Goal: Transaction & Acquisition: Purchase product/service

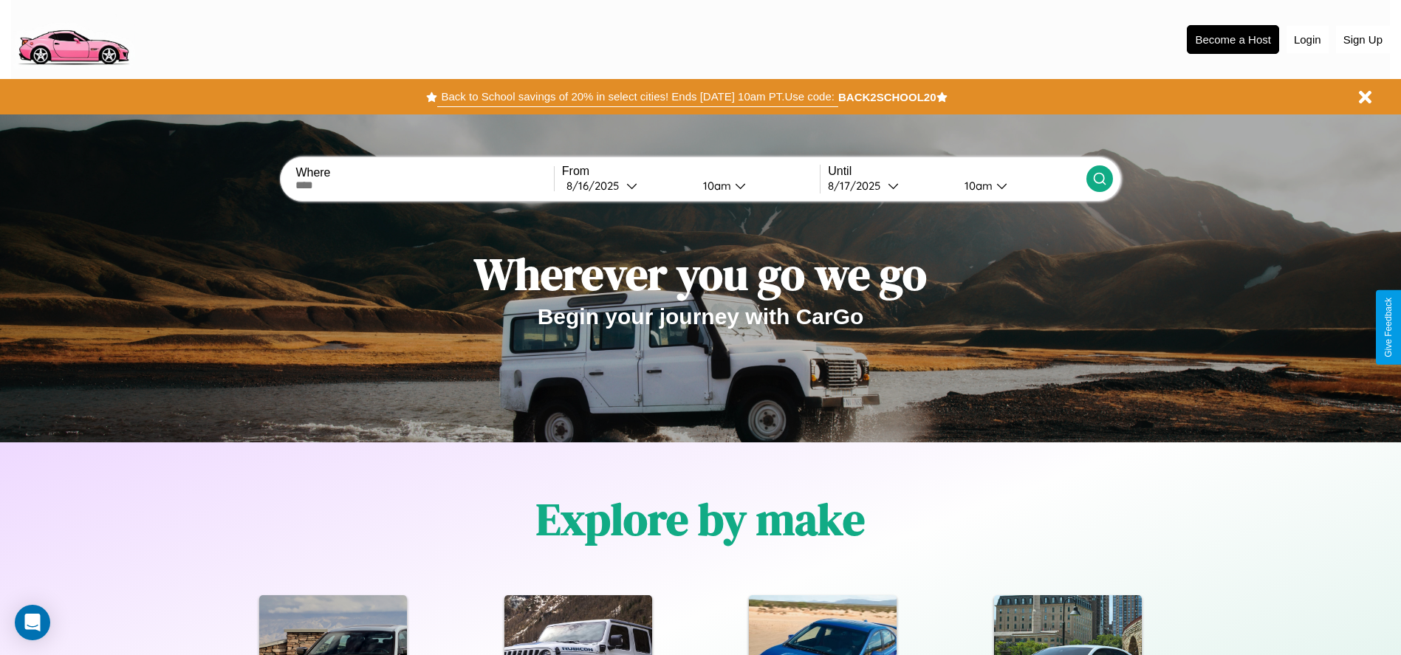
click at [637, 97] on button "Back to School savings of 20% in select cities! Ends 9/1 at 10am PT. Use code:" at bounding box center [637, 96] width 400 height 21
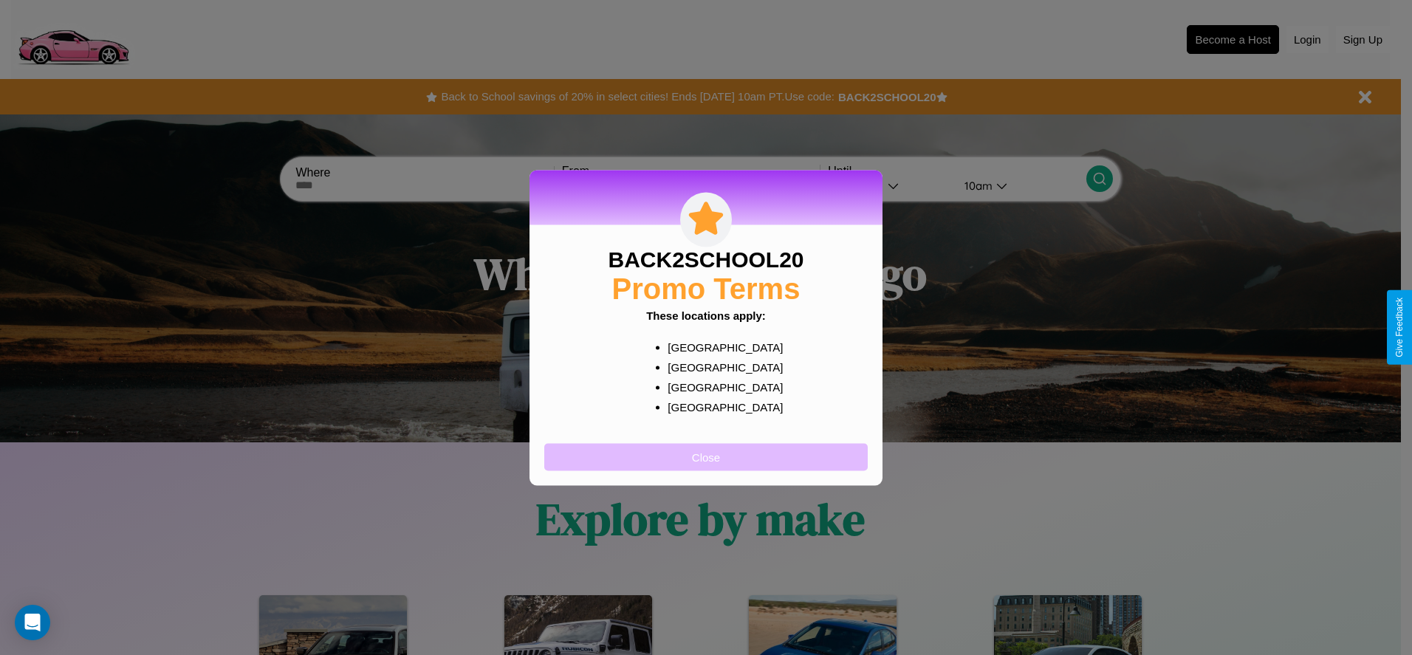
click at [706, 456] on button "Close" at bounding box center [705, 456] width 323 height 27
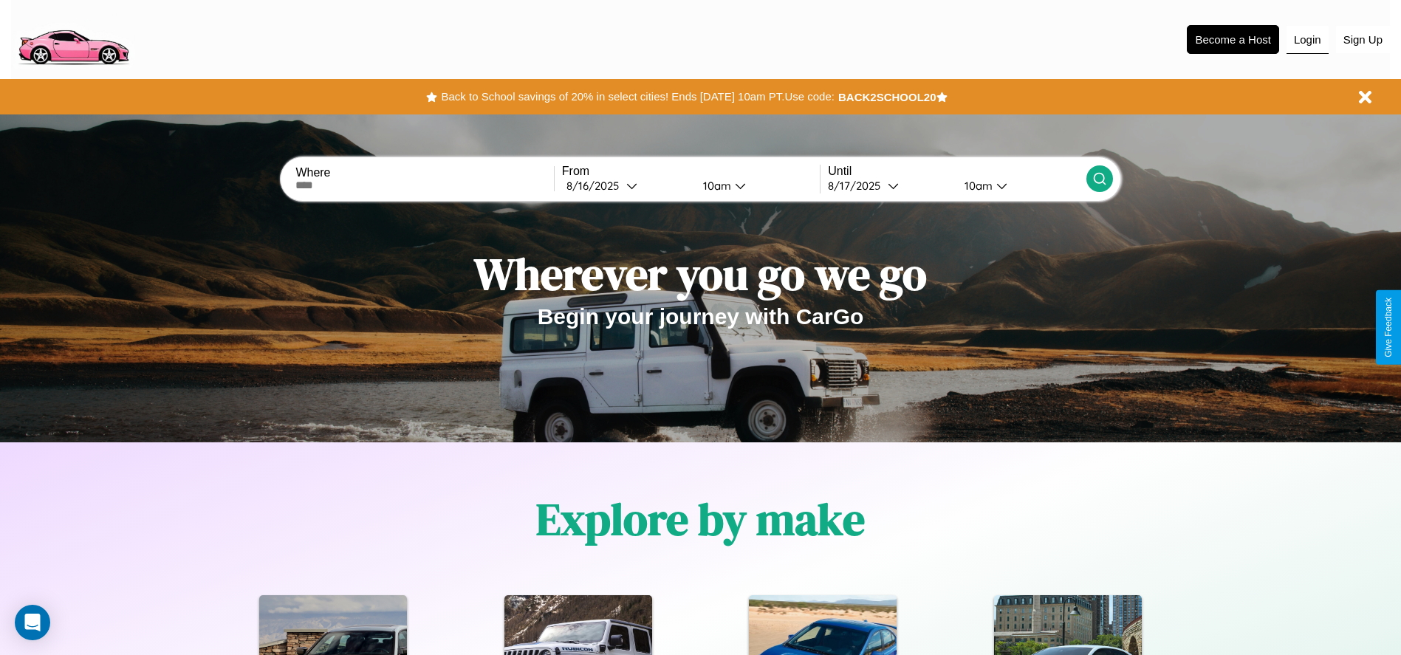
click at [1307, 39] on button "Login" at bounding box center [1308, 40] width 42 height 28
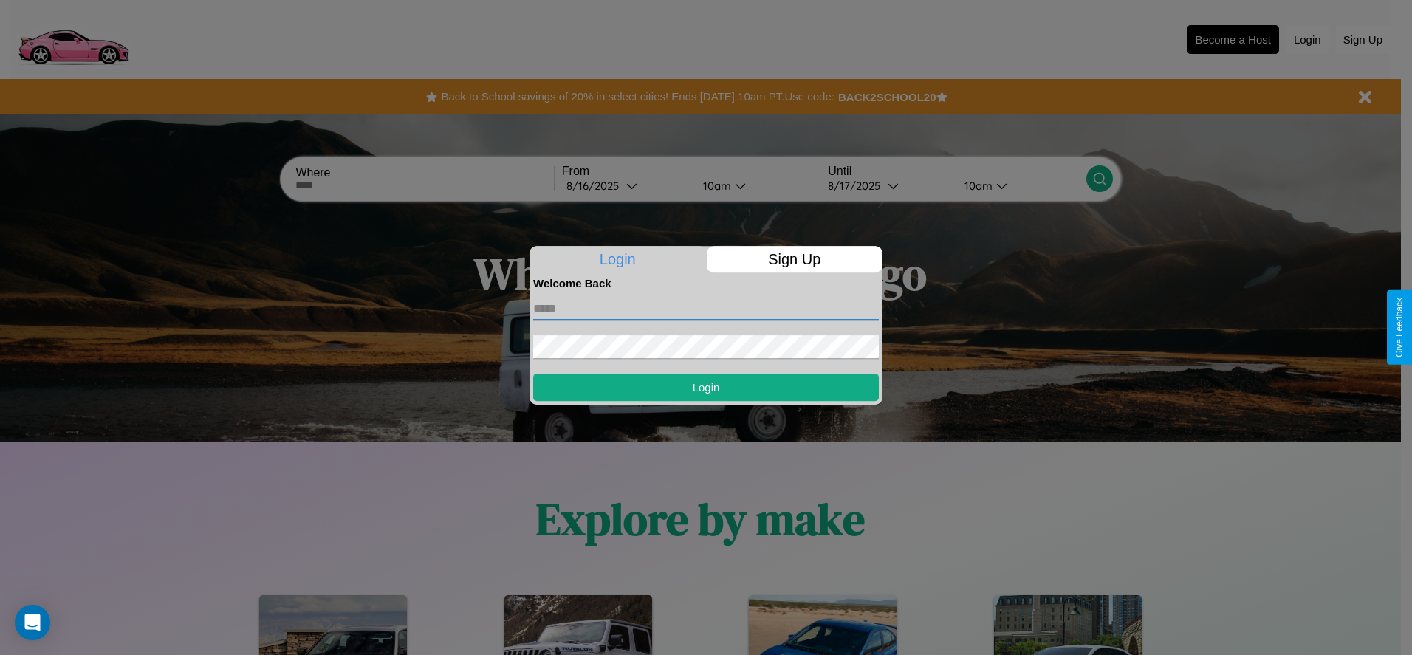
click at [706, 308] on input "text" at bounding box center [706, 309] width 346 height 24
type input "**********"
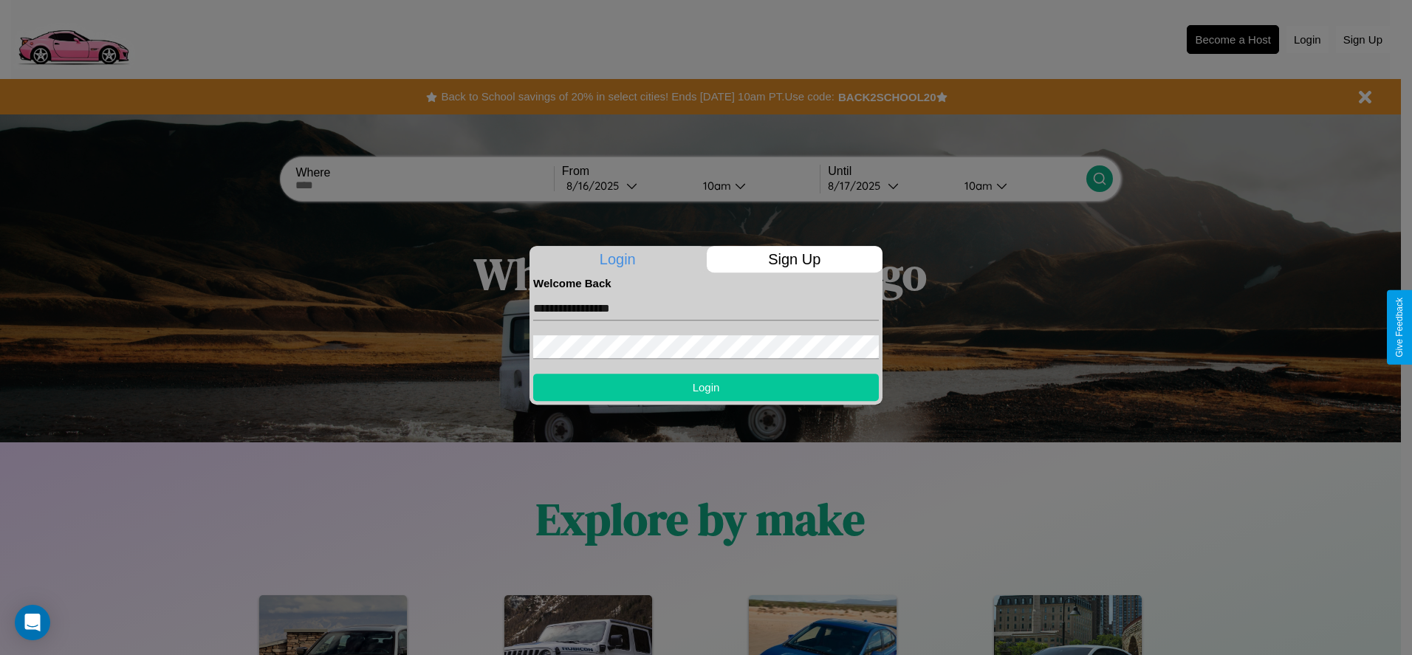
click at [706, 387] on button "Login" at bounding box center [706, 387] width 346 height 27
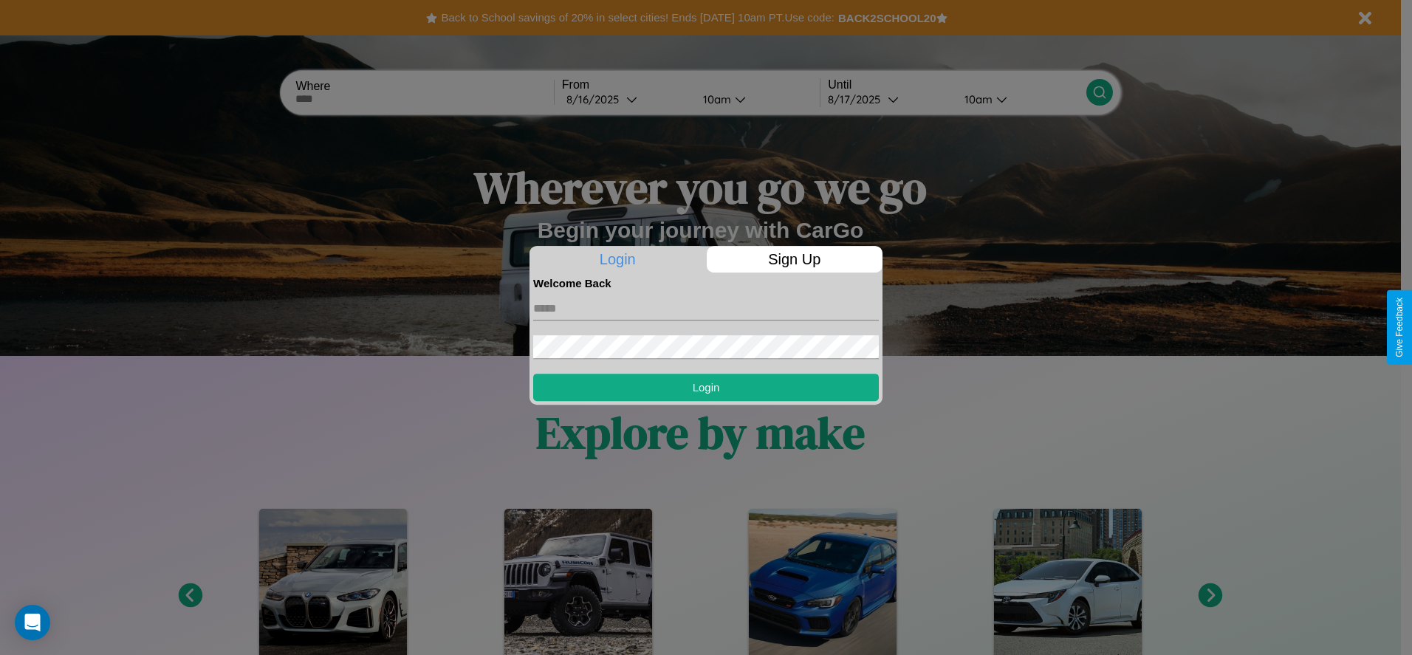
scroll to position [2119, 0]
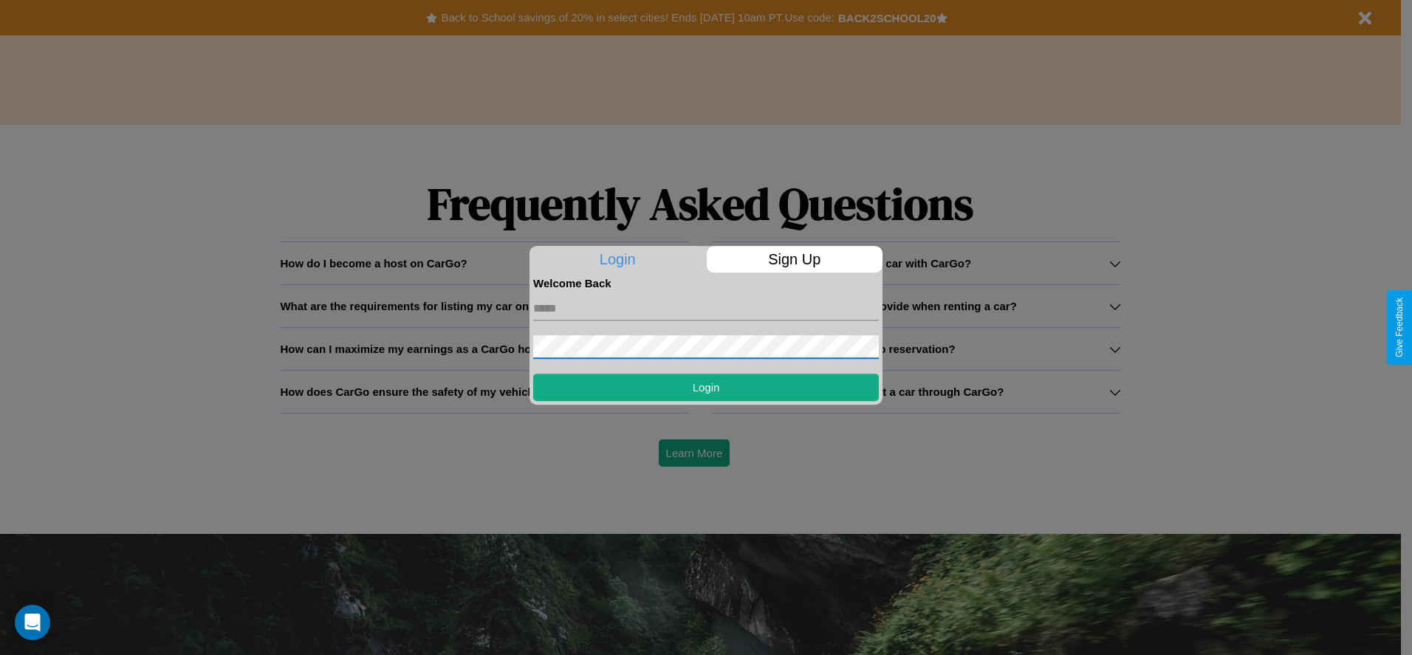
click at [484, 391] on div at bounding box center [706, 327] width 1412 height 655
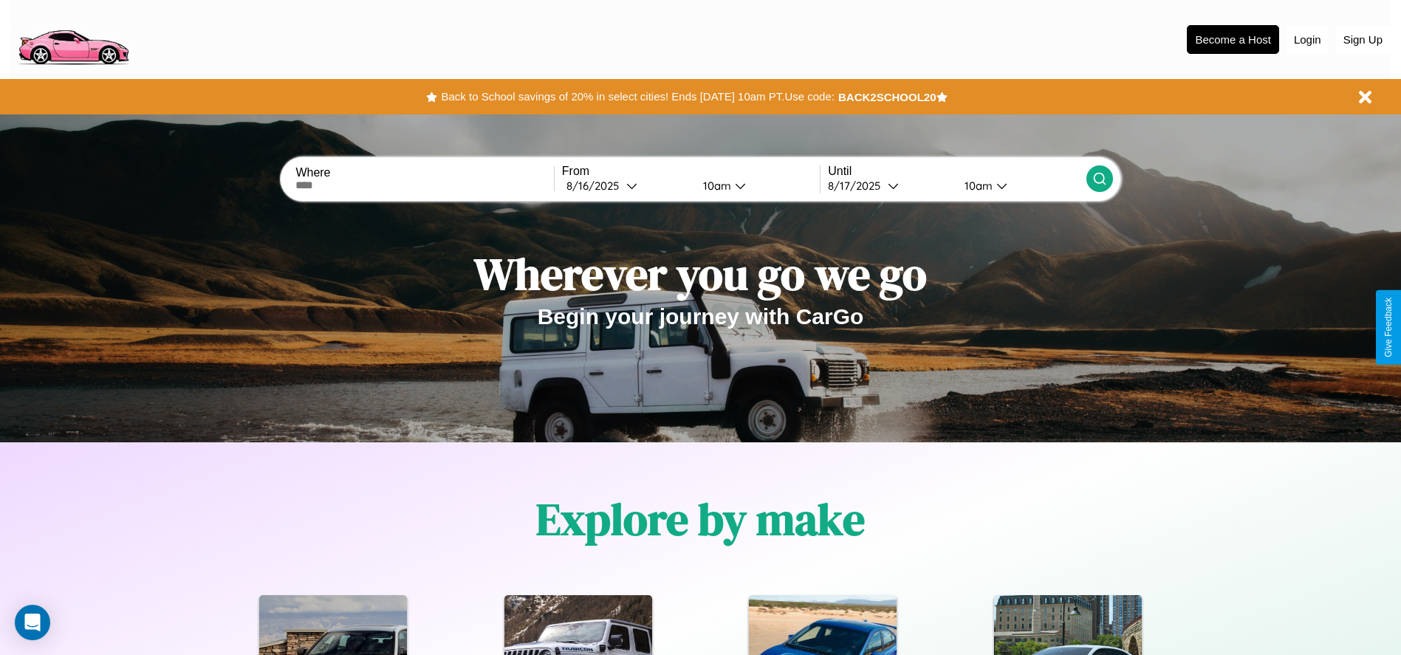
scroll to position [1834, 0]
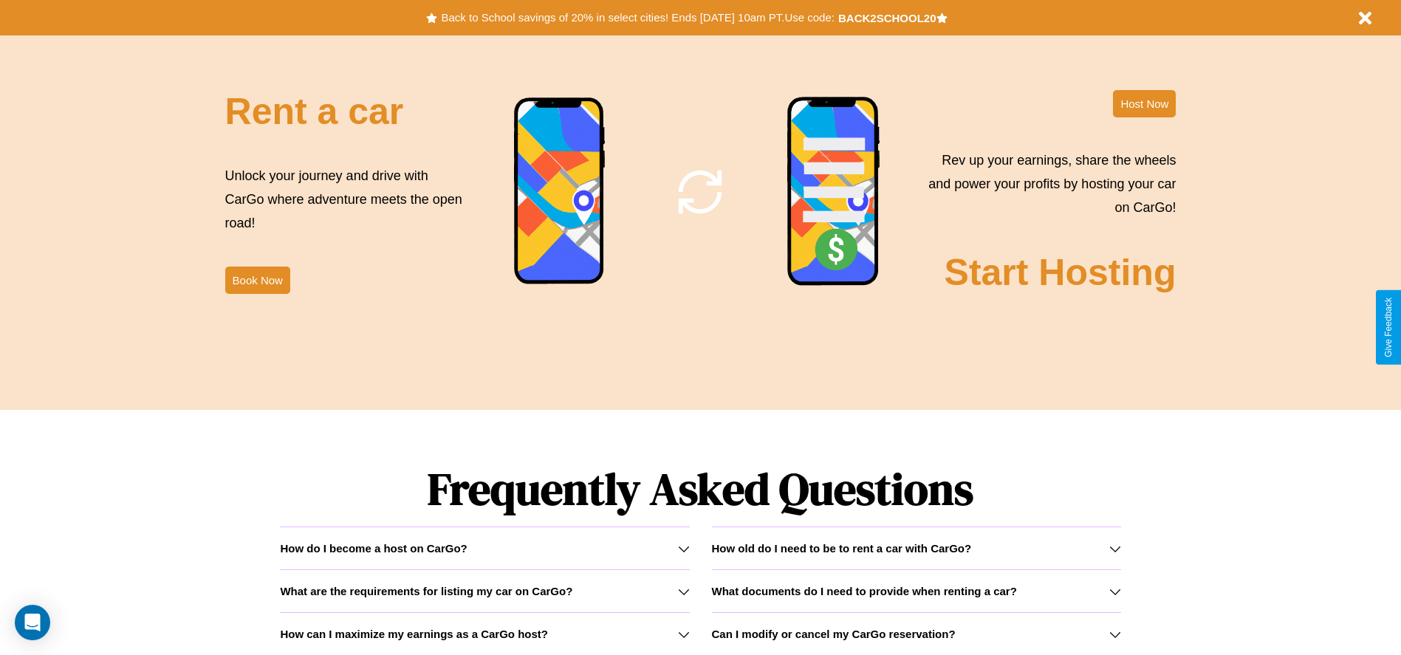
click at [484, 634] on h3 "How can I maximize my earnings as a CarGo host?" at bounding box center [414, 634] width 268 height 13
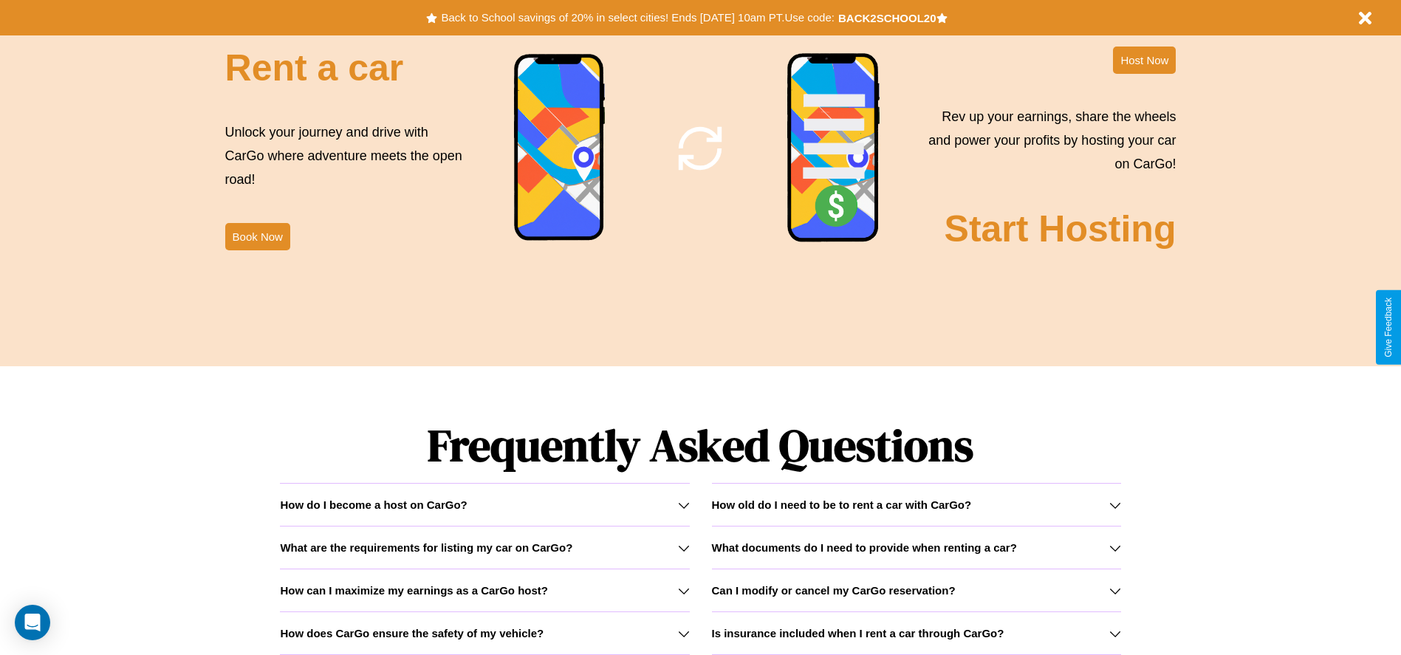
click at [916, 633] on h3 "Is insurance included when I rent a car through CarGo?" at bounding box center [858, 633] width 292 height 13
click at [484, 590] on h3 "How can I maximize my earnings as a CarGo host?" at bounding box center [414, 590] width 268 height 13
click at [683, 590] on icon at bounding box center [684, 591] width 12 height 12
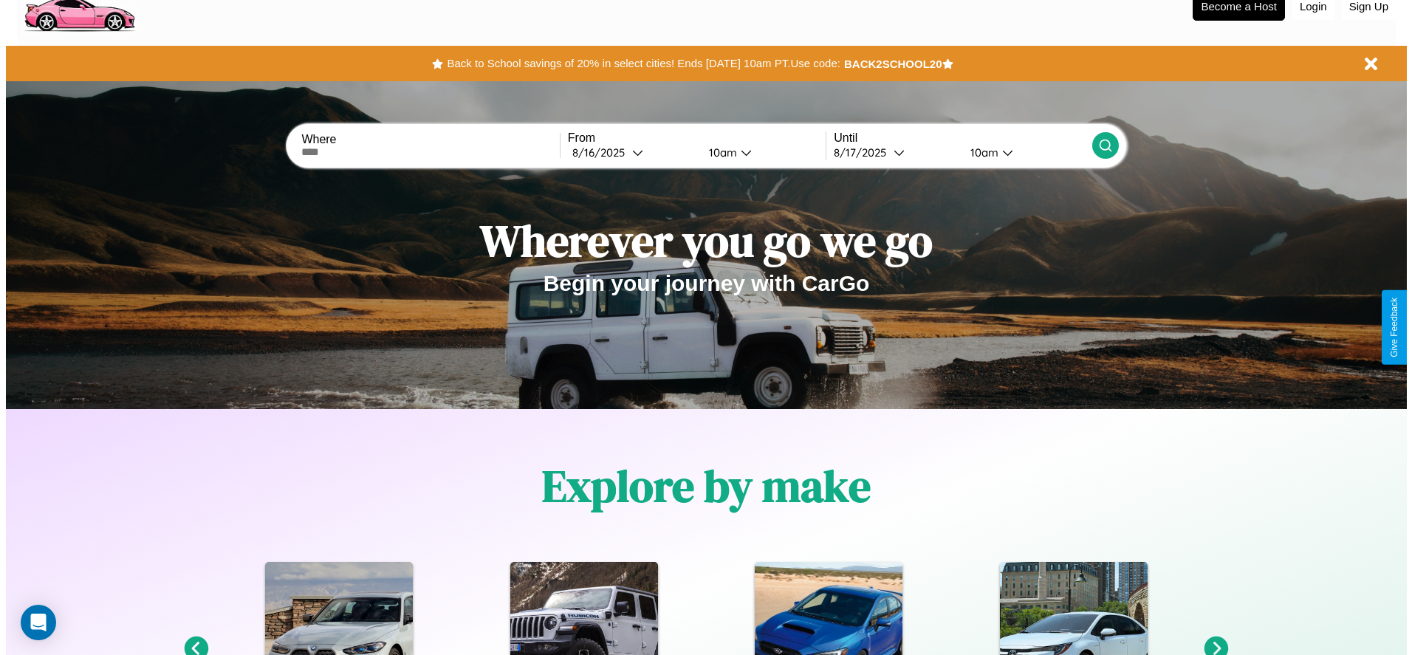
scroll to position [0, 0]
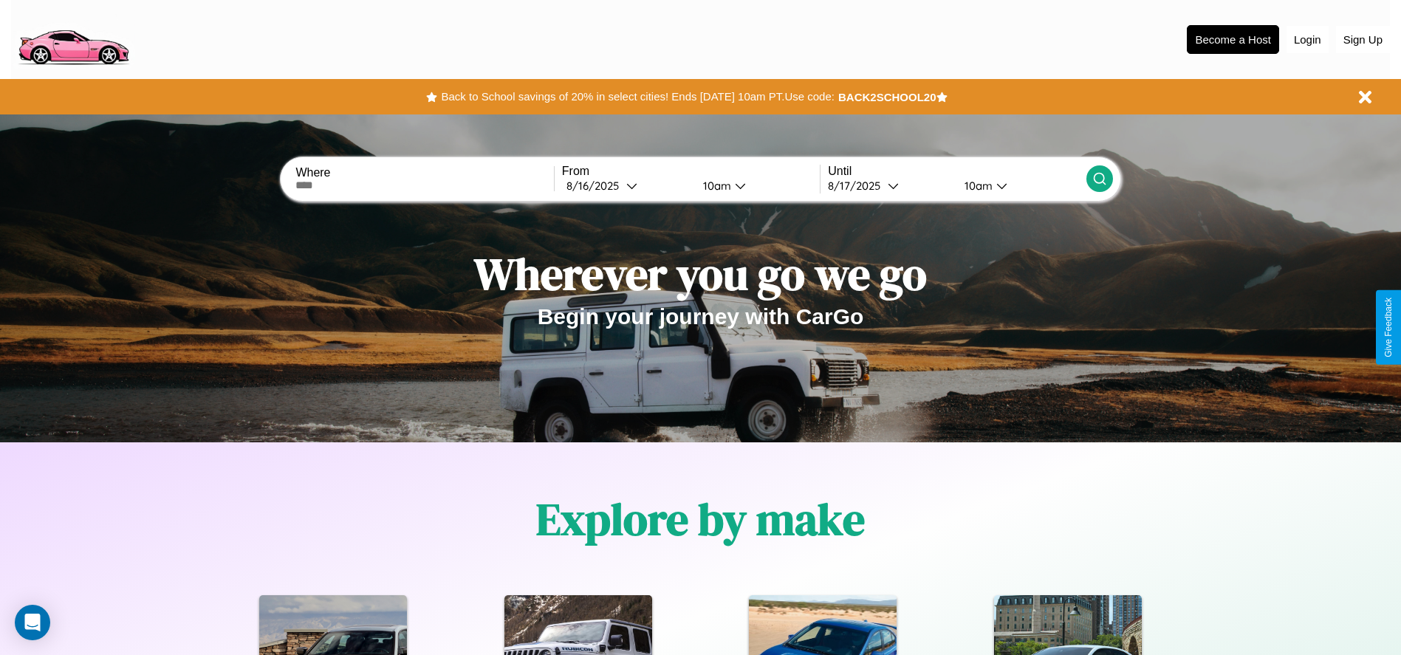
click at [425, 185] on input "text" at bounding box center [424, 185] width 258 height 12
type input "**********"
click at [626, 185] on div "8 / 16 / 2025" at bounding box center [596, 186] width 60 height 14
select select "*"
select select "****"
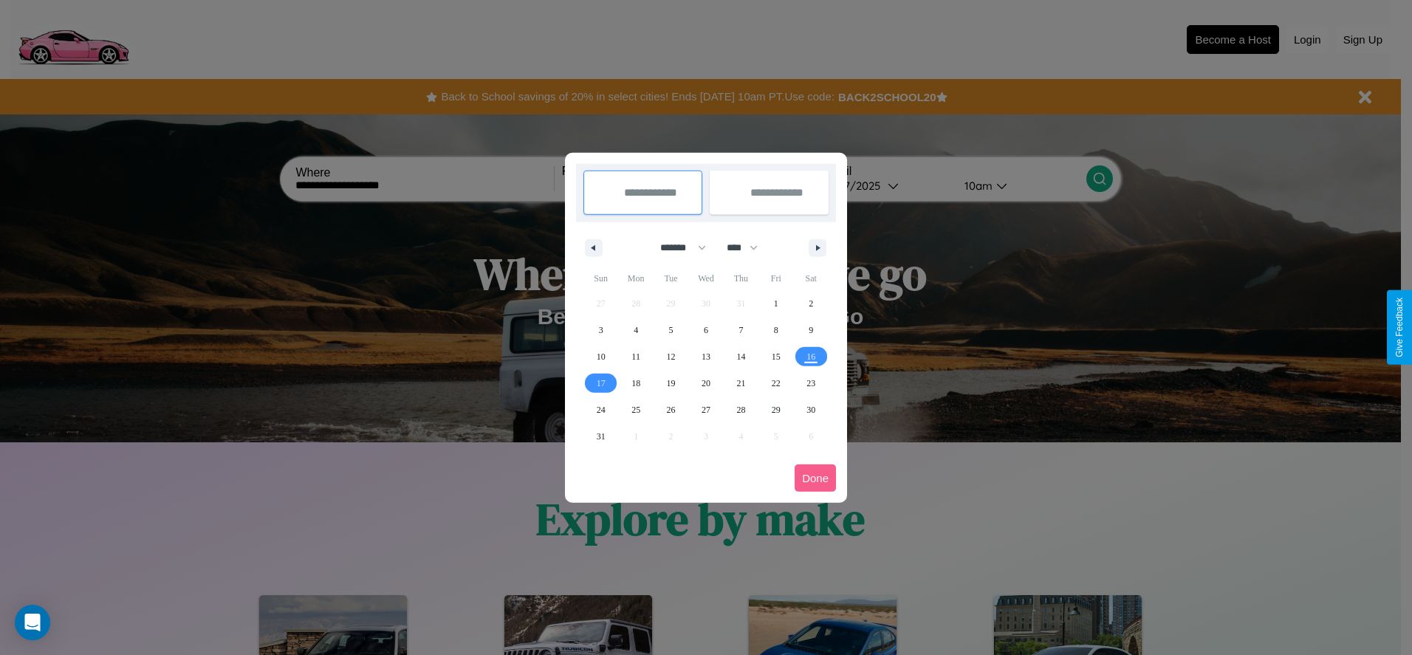
drag, startPoint x: 677, startPoint y: 247, endPoint x: 706, endPoint y: 296, distance: 57.0
click at [677, 247] on select "******* ******** ***** ***** *** **** **** ****** ********* ******* ******** **…" at bounding box center [680, 248] width 63 height 24
select select "*"
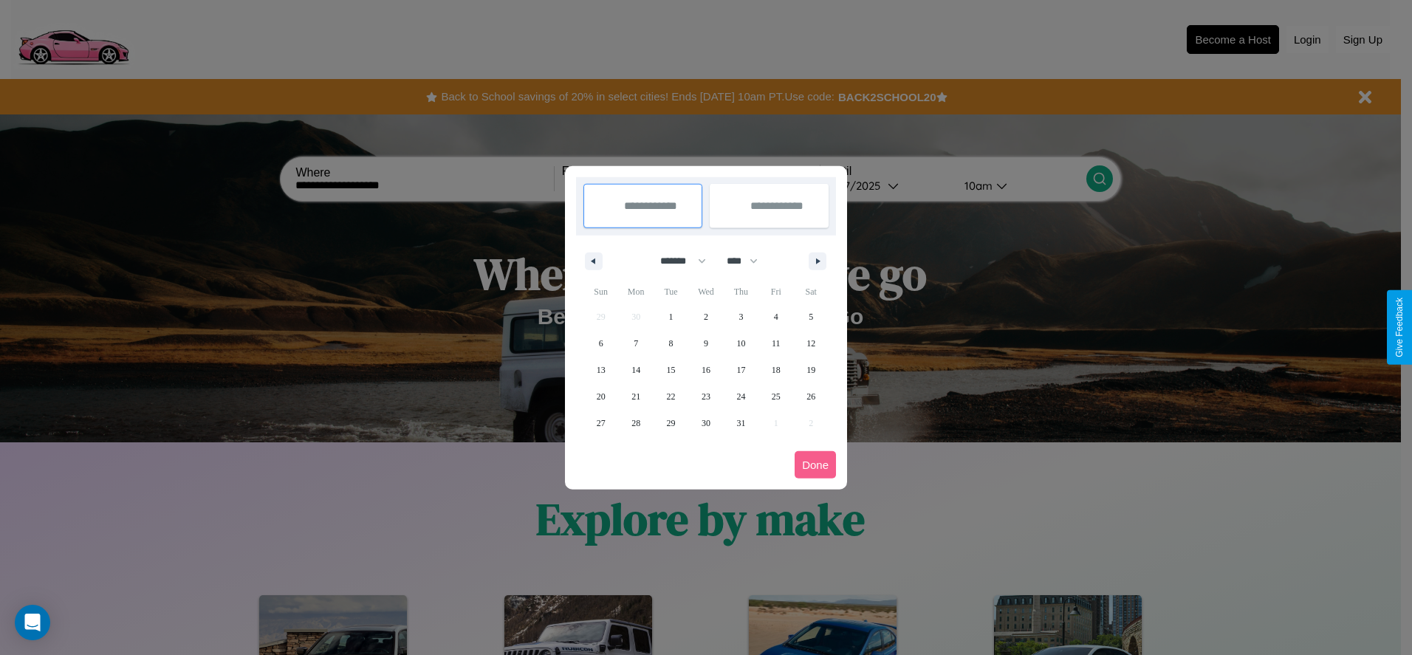
click at [749, 261] on select "**** **** **** **** **** **** **** **** **** **** **** **** **** **** **** ****…" at bounding box center [741, 261] width 44 height 24
select select "****"
click at [741, 396] on span "23" at bounding box center [740, 396] width 9 height 27
type input "**********"
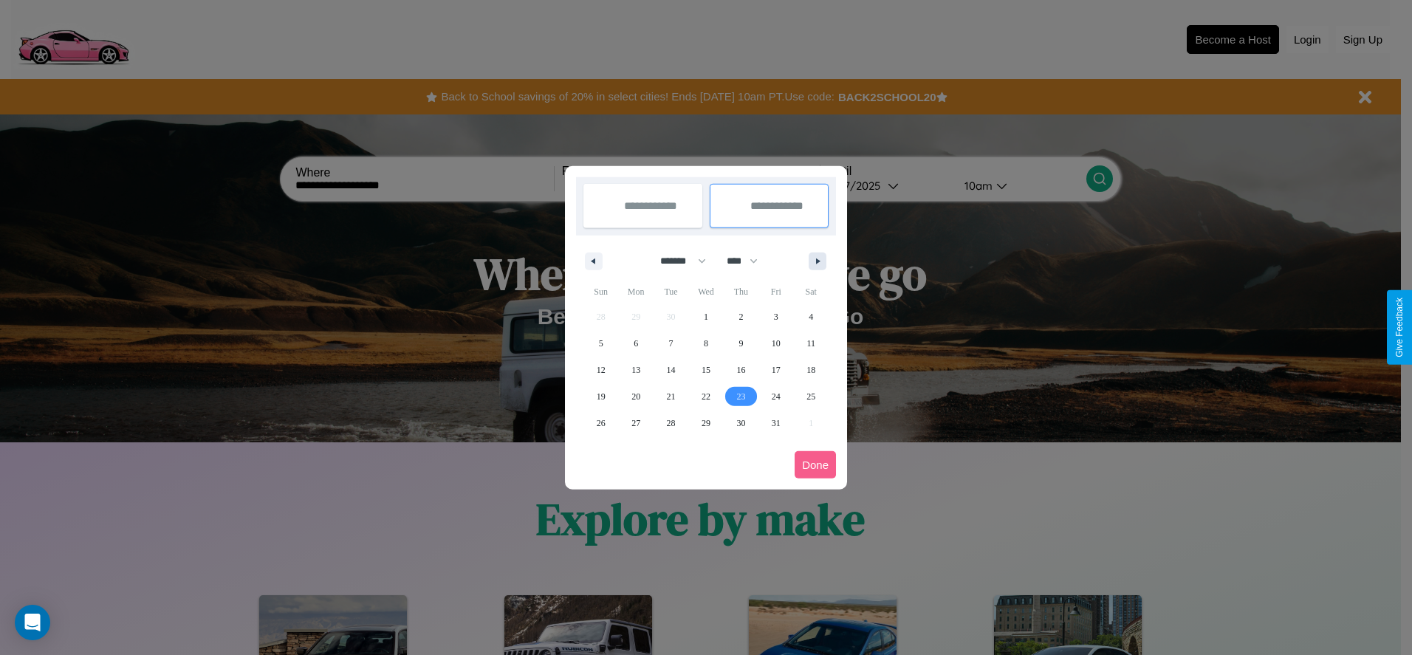
click at [818, 261] on icon "button" at bounding box center [820, 261] width 7 height 6
select select "*"
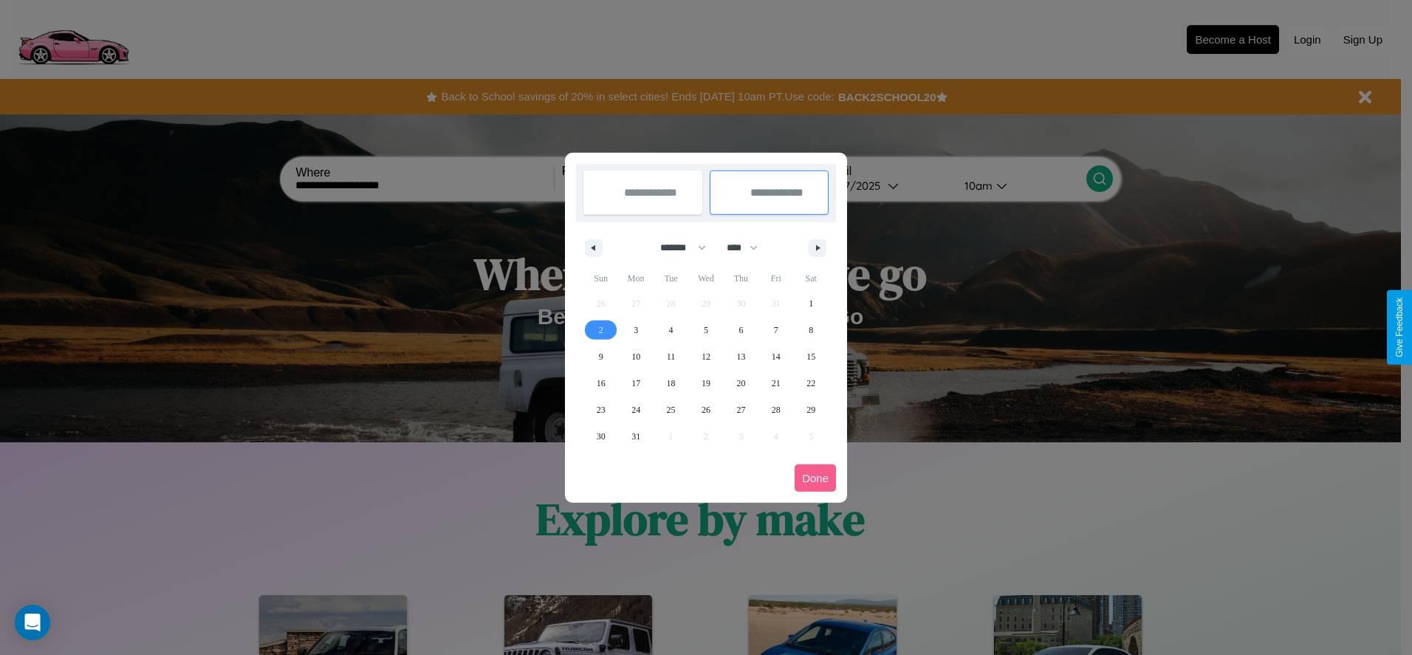
click at [600, 329] on span "2" at bounding box center [601, 330] width 4 height 27
type input "**********"
select select "*"
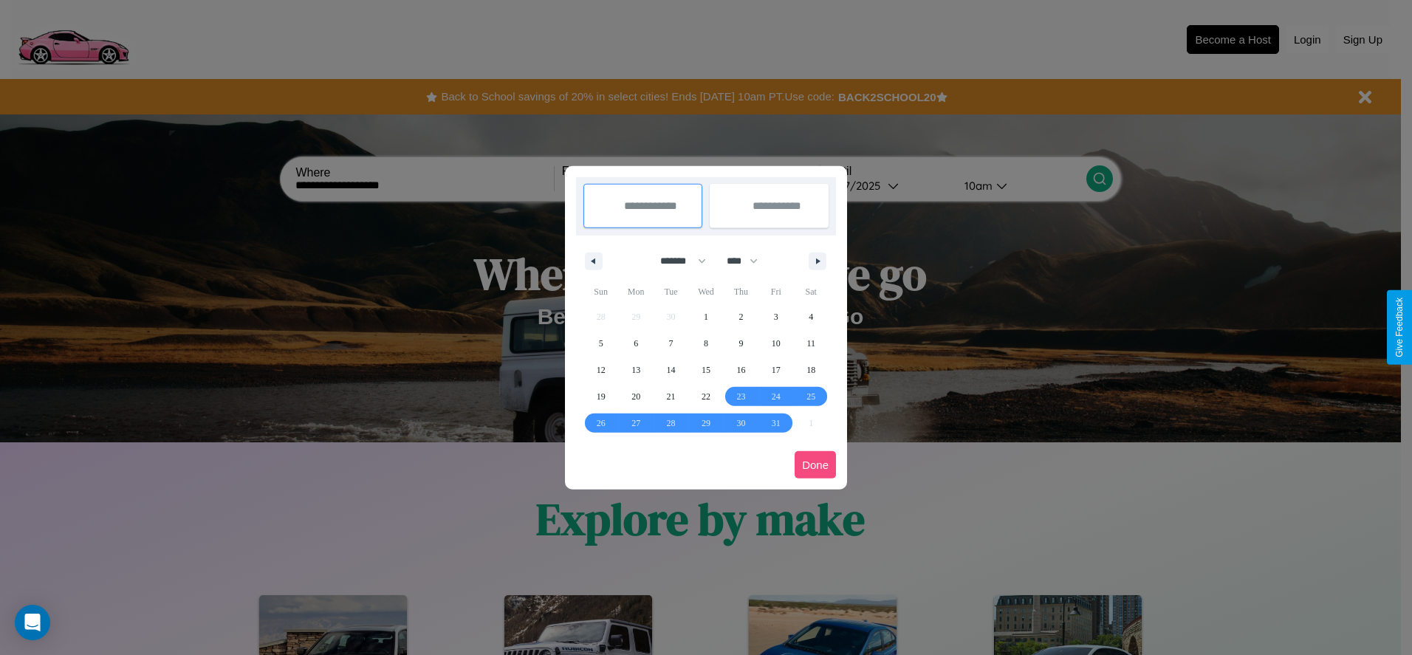
click at [815, 465] on button "Done" at bounding box center [815, 464] width 41 height 27
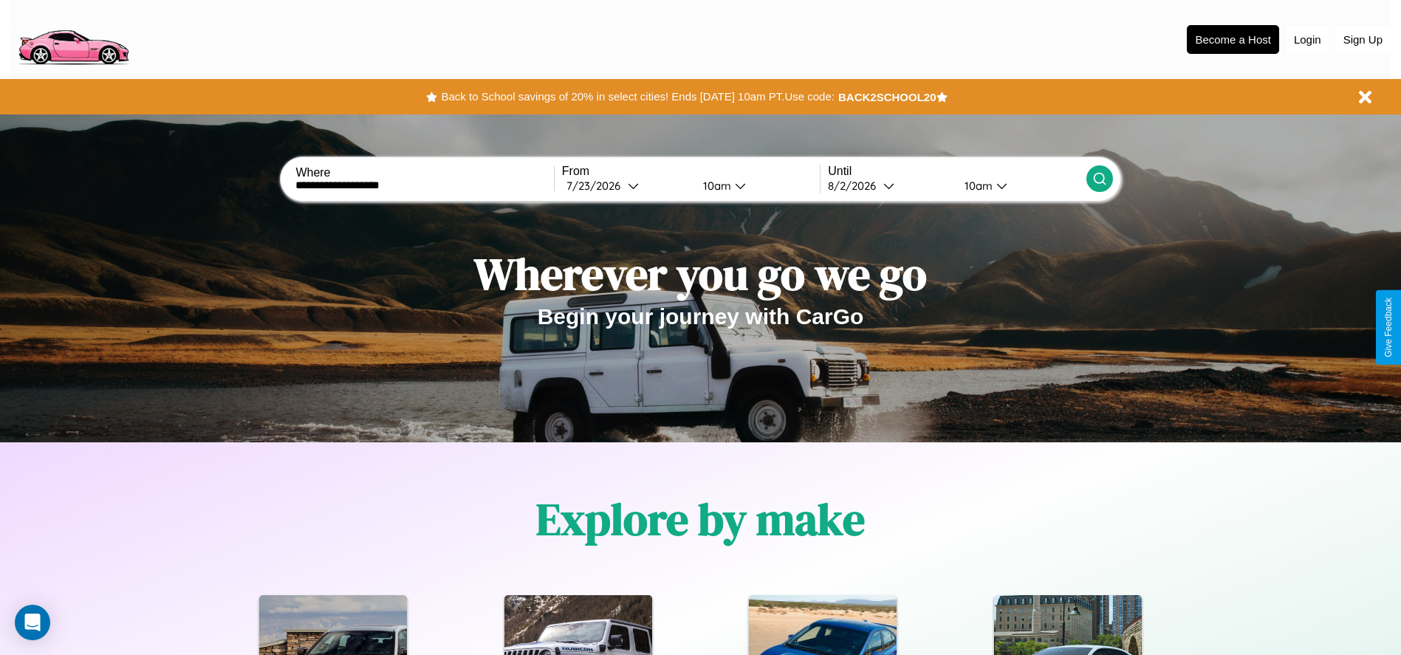
click at [1099, 179] on icon at bounding box center [1099, 178] width 15 height 15
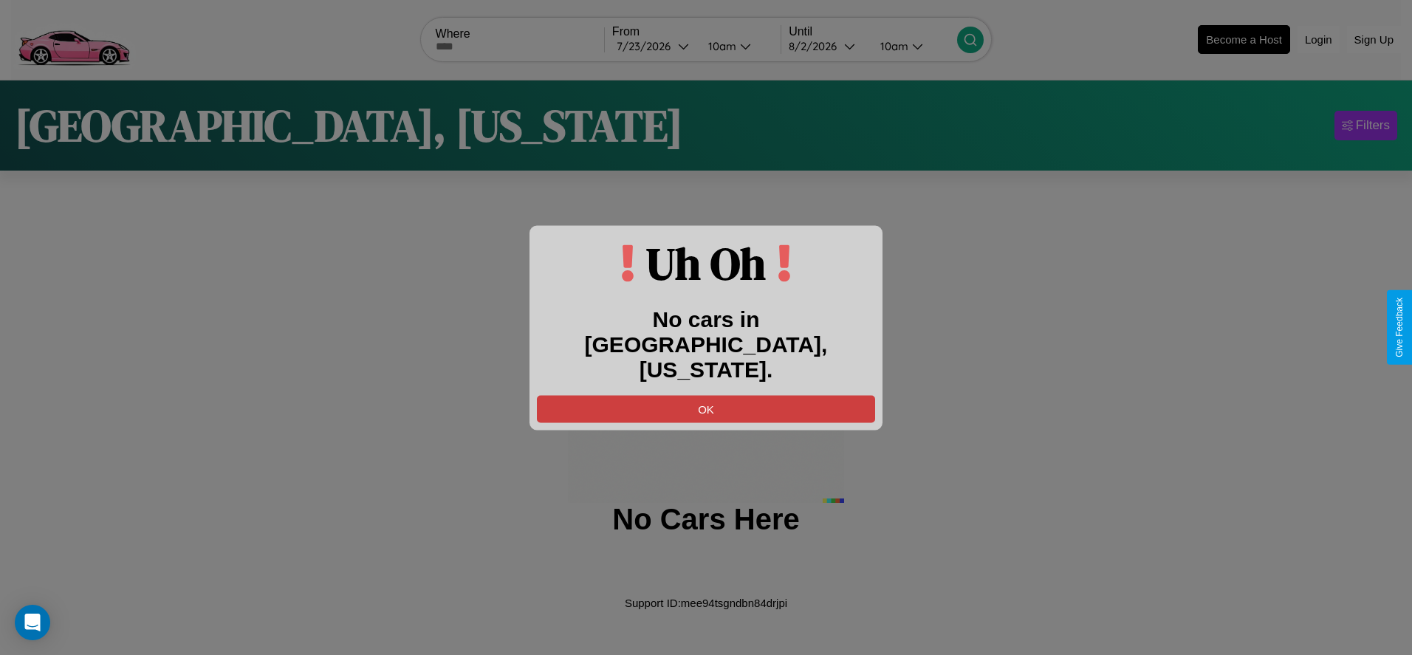
click at [706, 395] on button "OK" at bounding box center [706, 408] width 338 height 27
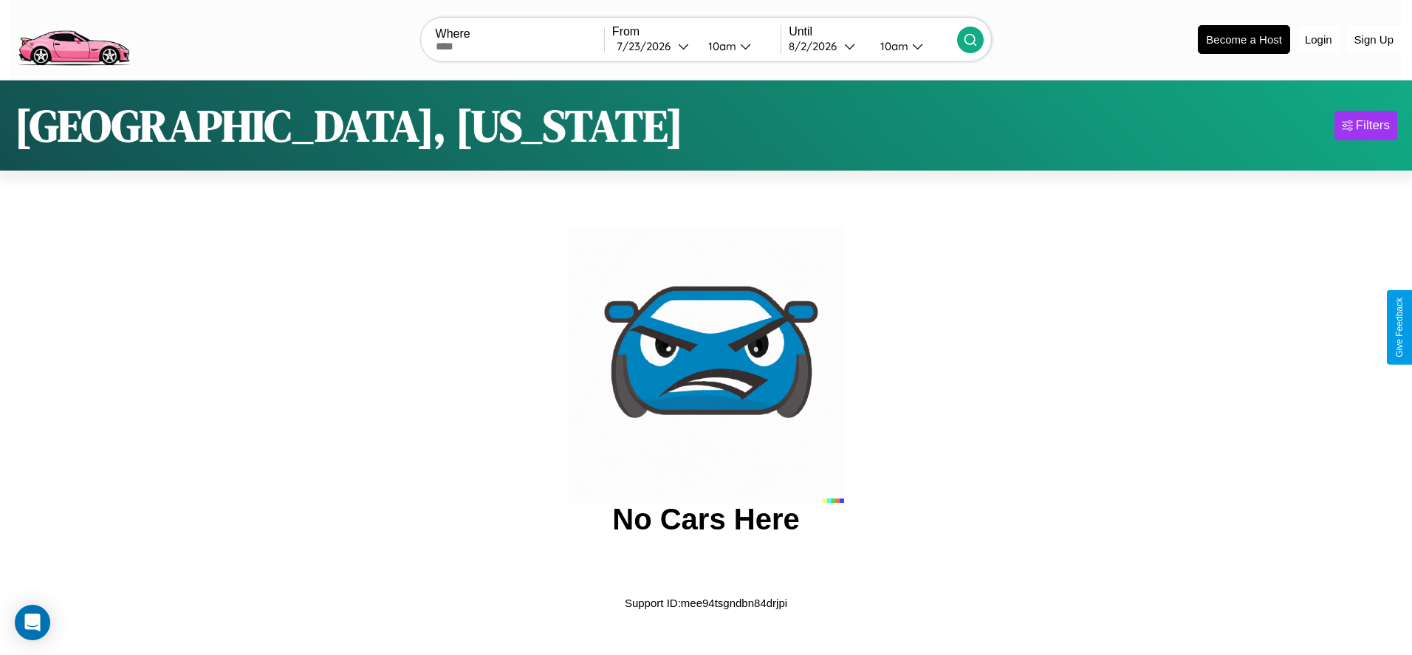
click at [73, 38] on img at bounding box center [73, 38] width 125 height 62
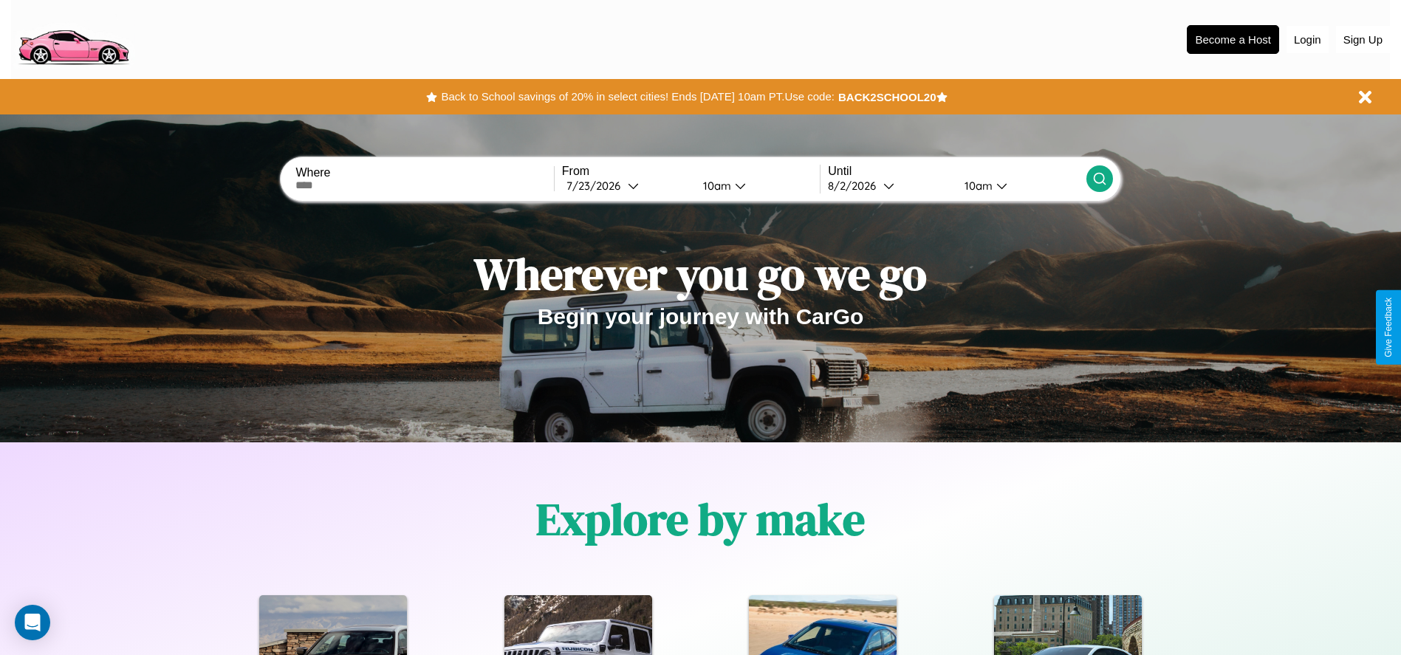
click at [425, 185] on input "text" at bounding box center [424, 185] width 258 height 12
type input "**********"
click at [626, 185] on div "7 / 23 / 2026" at bounding box center [596, 186] width 61 height 14
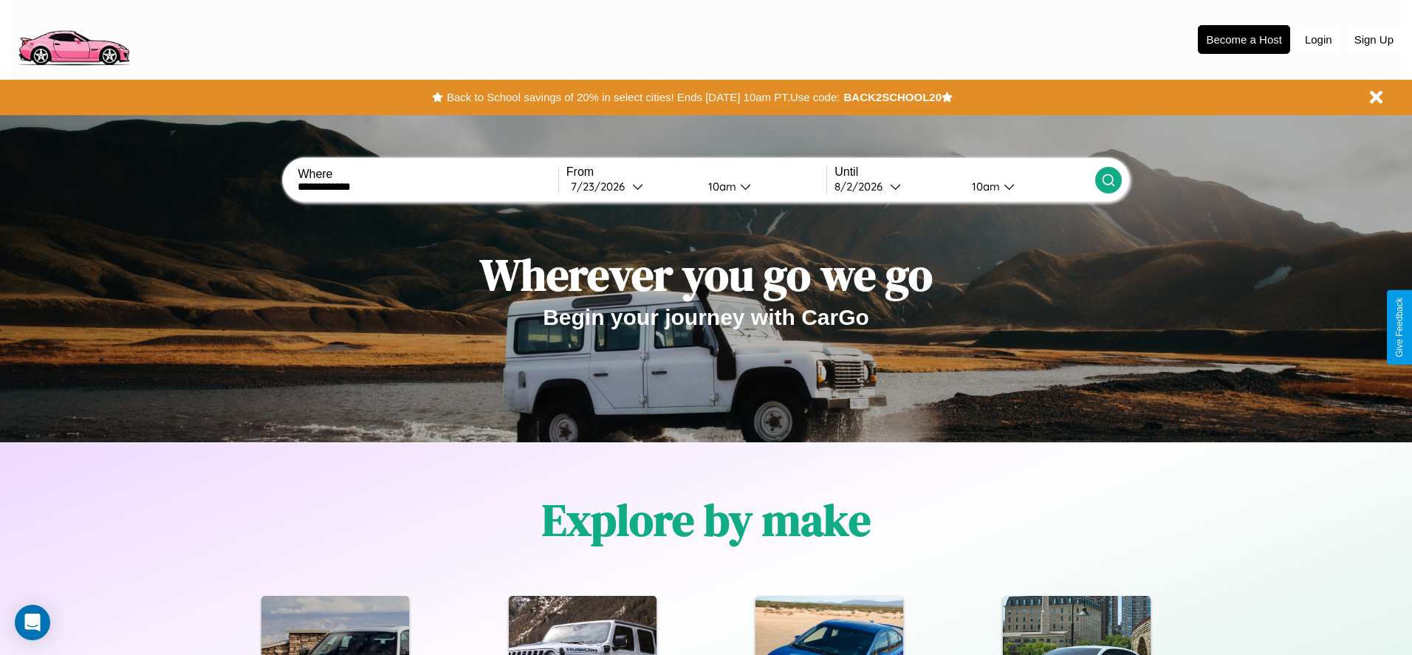
select select "*"
select select "****"
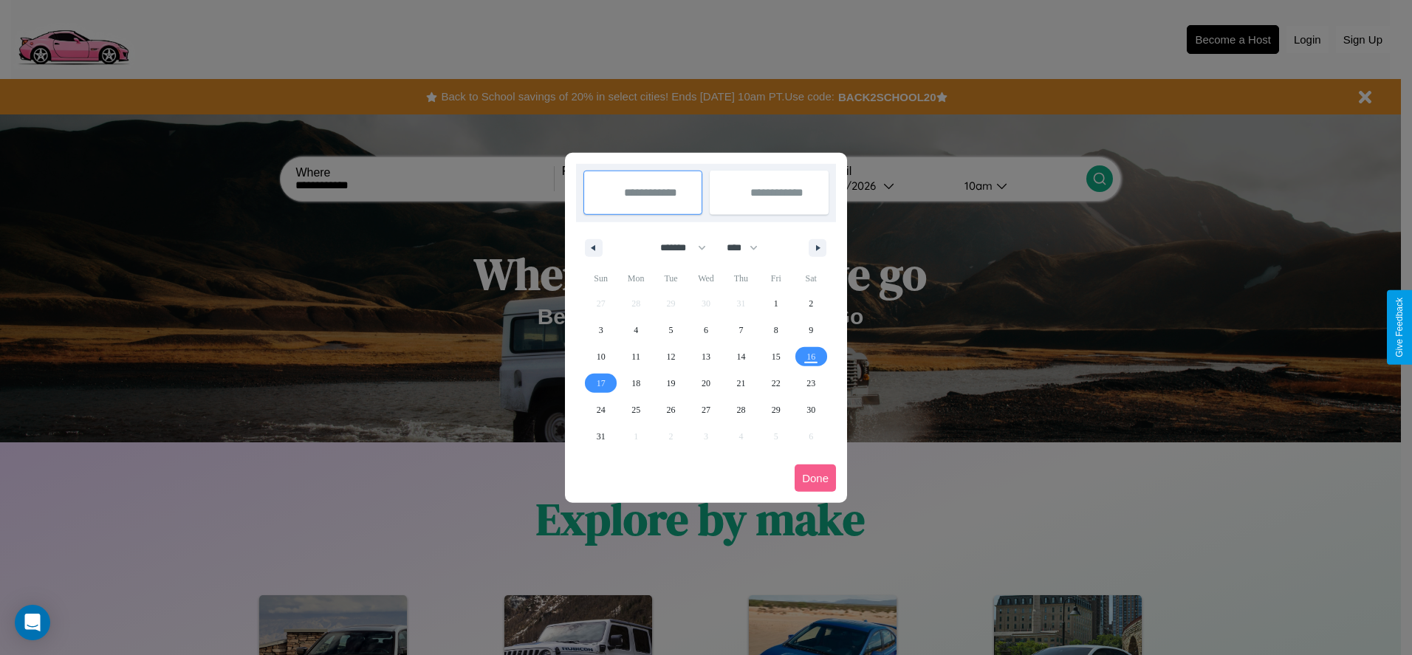
click at [677, 247] on select "******* ******** ***** ***** *** **** **** ****** ********* ******* ******** **…" at bounding box center [680, 248] width 63 height 24
select select "*"
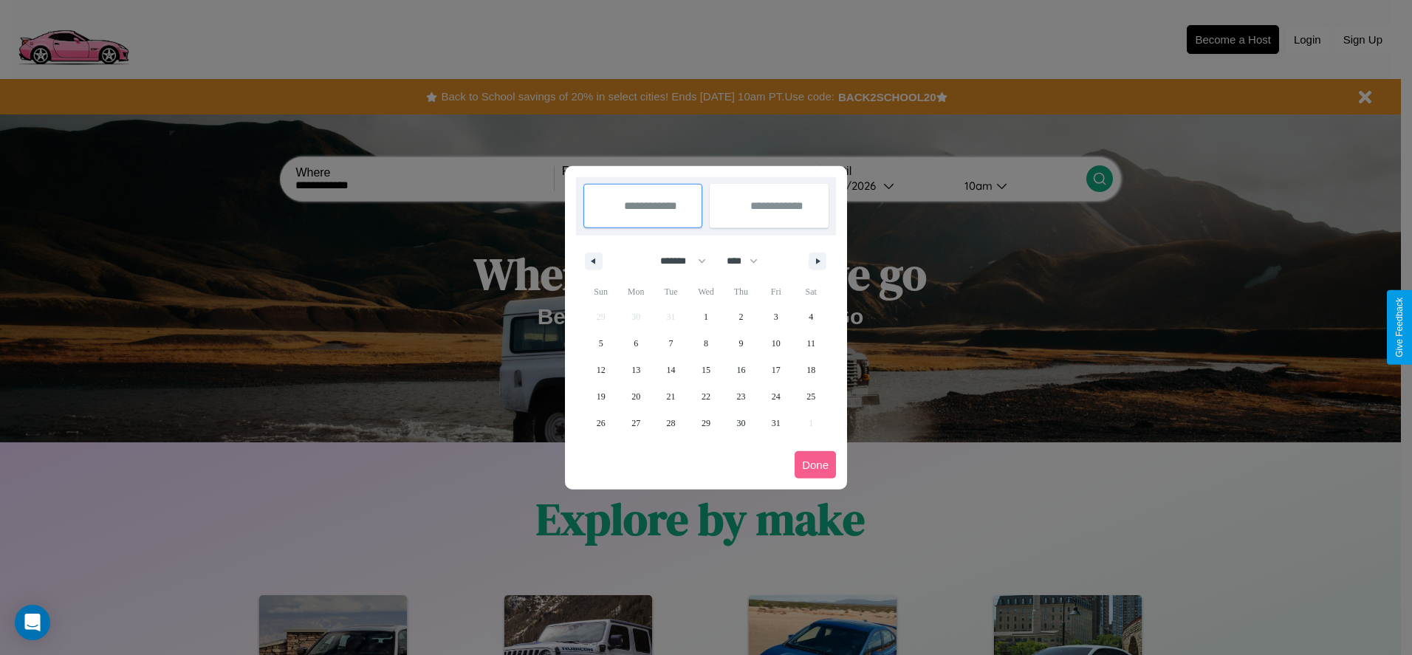
drag, startPoint x: 749, startPoint y: 261, endPoint x: 706, endPoint y: 296, distance: 55.6
click at [749, 261] on select "**** **** **** **** **** **** **** **** **** **** **** **** **** **** **** ****…" at bounding box center [741, 261] width 44 height 24
select select "****"
click at [741, 396] on span "22" at bounding box center [740, 396] width 9 height 27
type input "**********"
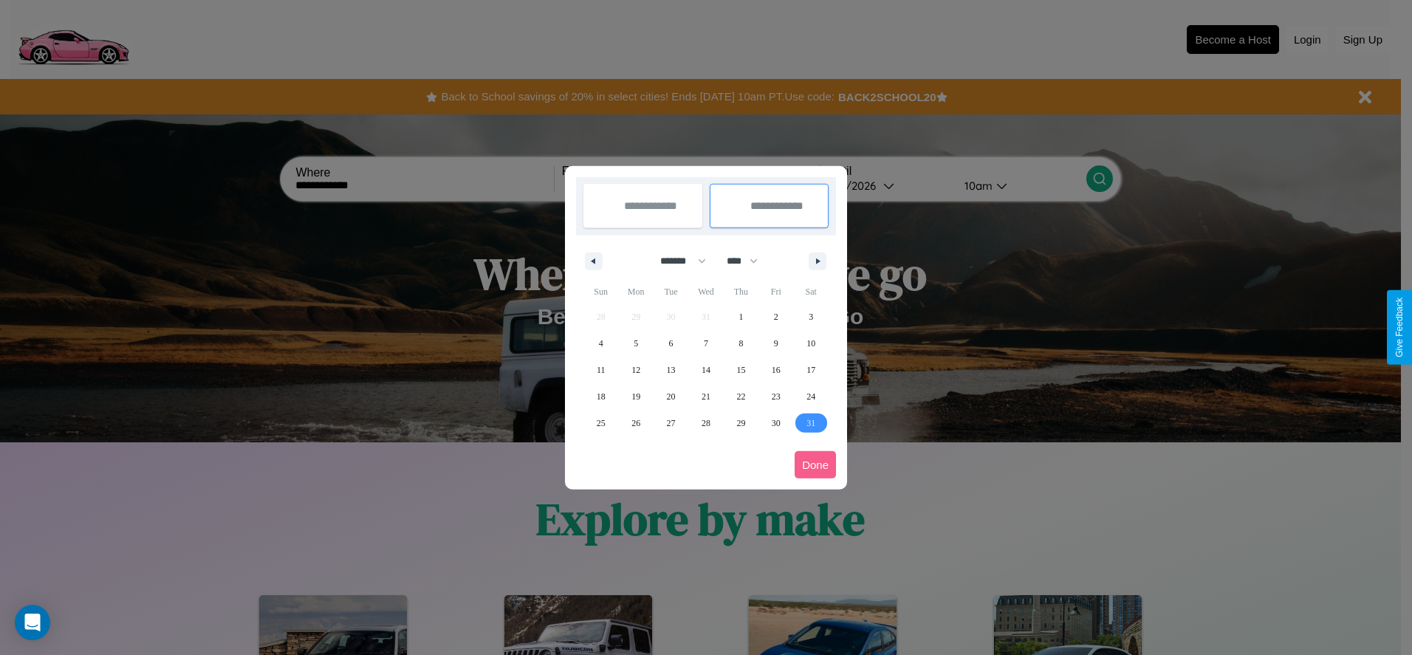
click at [811, 422] on span "31" at bounding box center [811, 423] width 9 height 27
type input "**********"
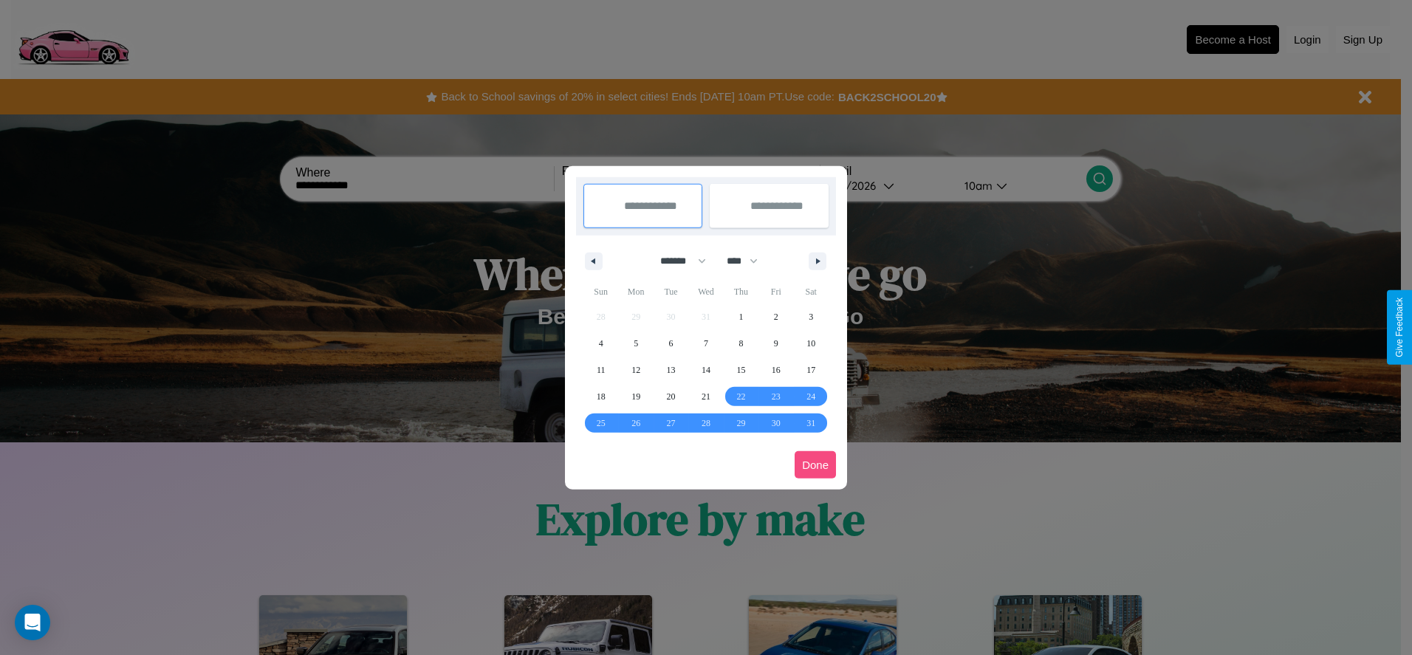
click at [815, 465] on button "Done" at bounding box center [815, 464] width 41 height 27
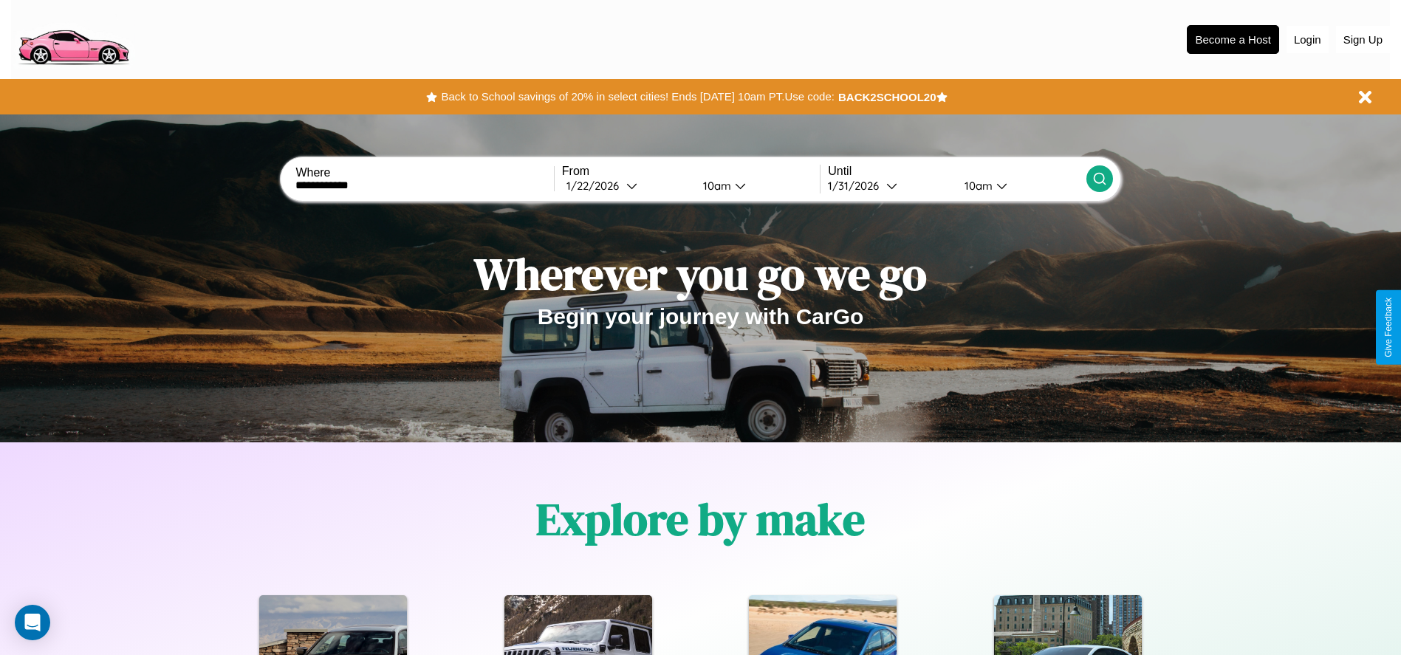
click at [1099, 179] on icon at bounding box center [1099, 178] width 15 height 15
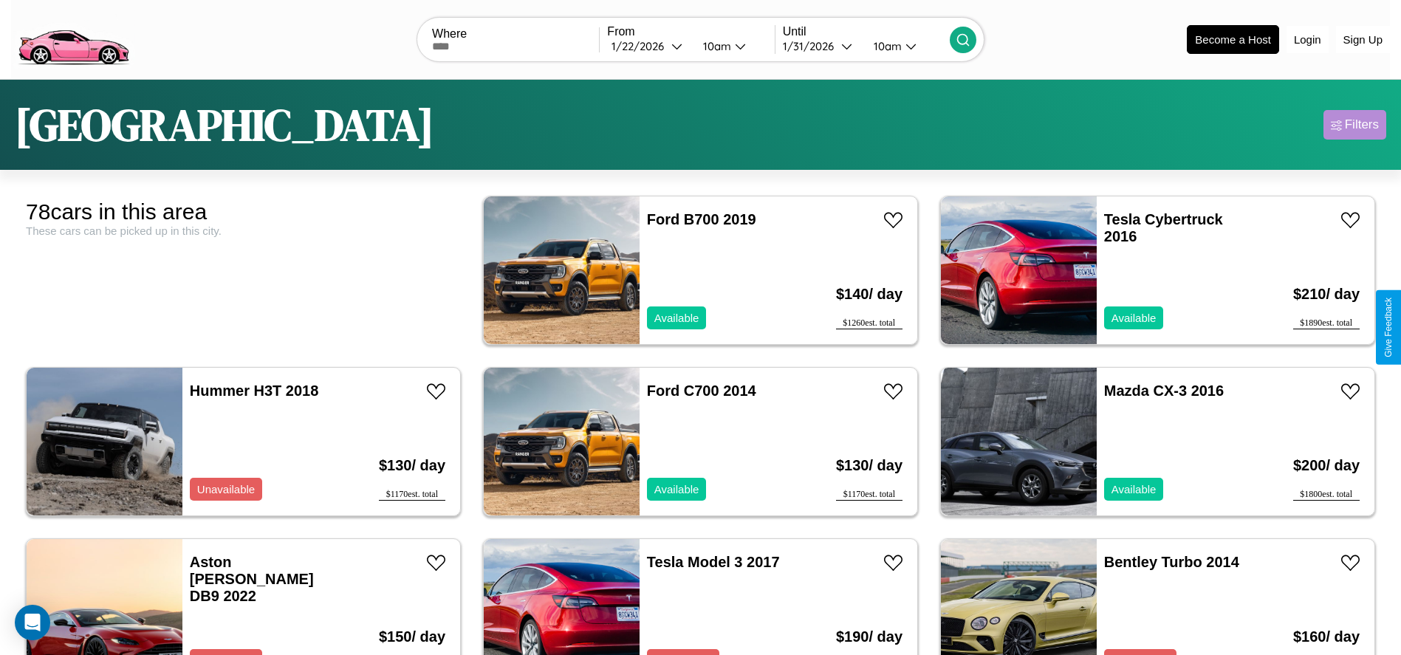
click at [1355, 125] on div "Filters" at bounding box center [1362, 124] width 34 height 15
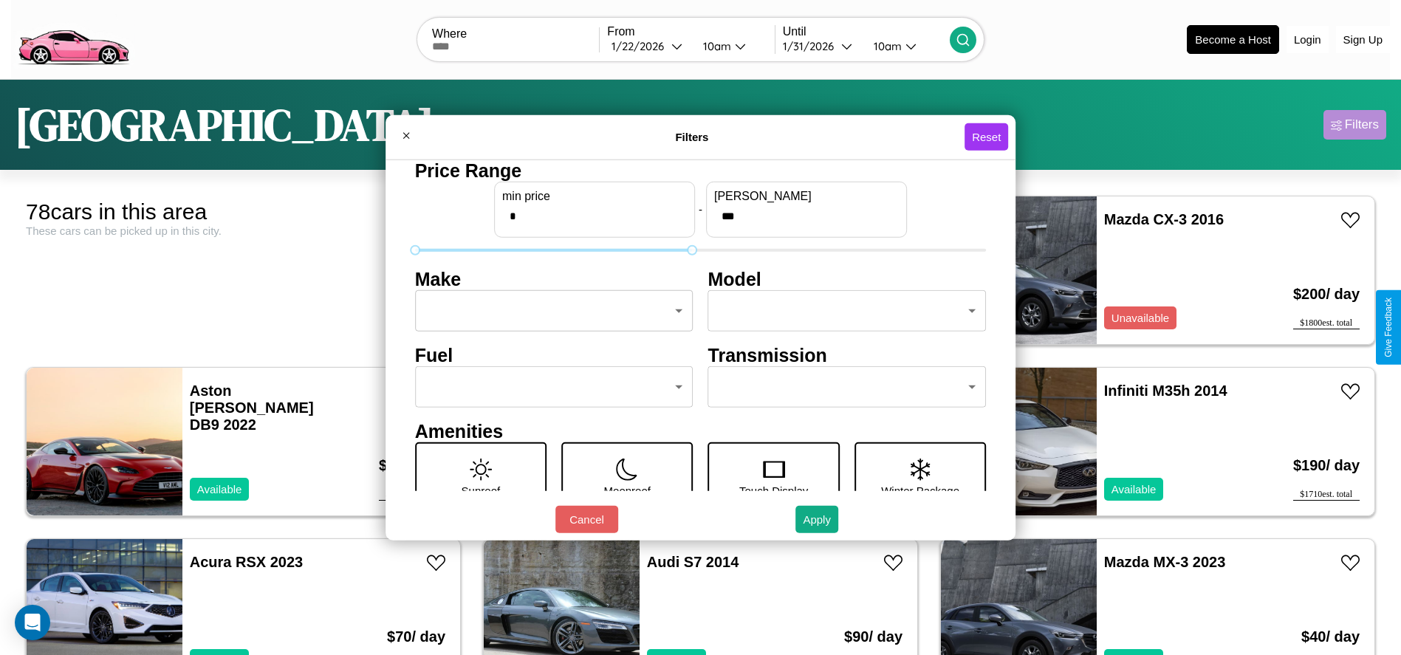
type input "***"
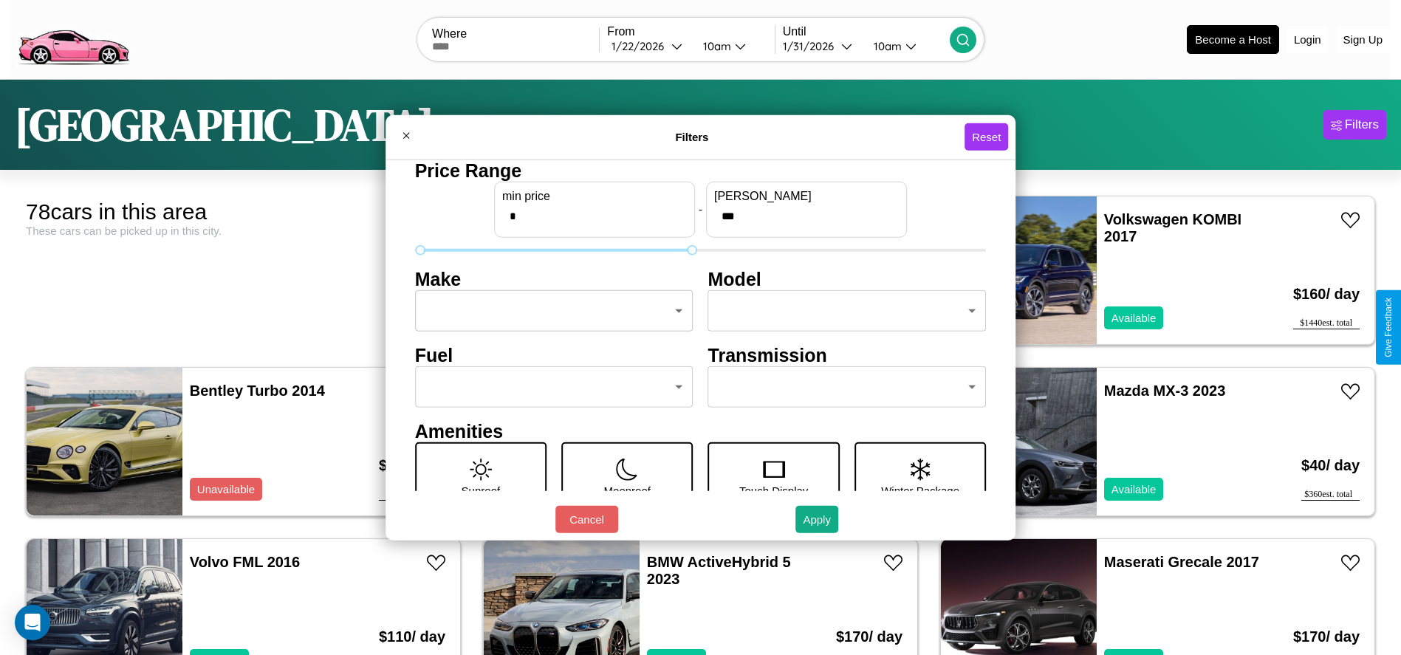
type input "*"
click at [549, 311] on body "CarGo Where From 1 / 22 / 2026 10am Until 1 / 31 / 2026 10am Become a Host Logi…" at bounding box center [700, 373] width 1401 height 747
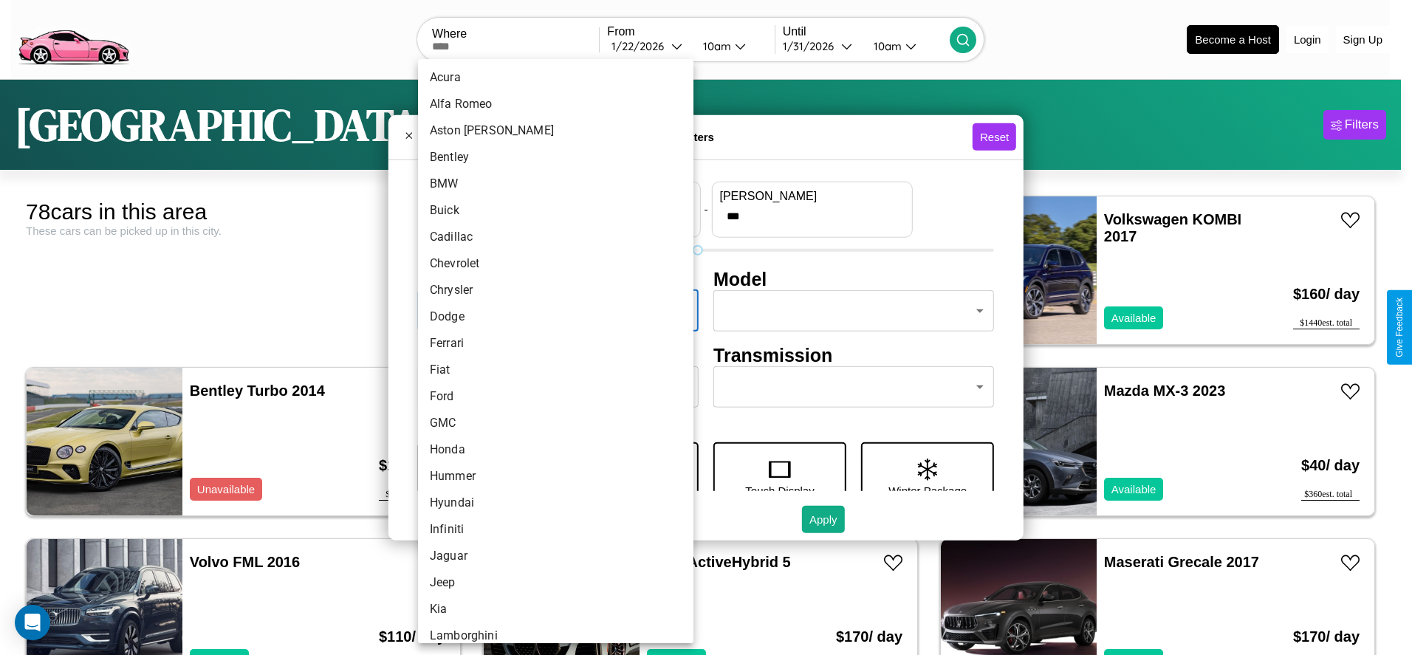
scroll to position [126, 0]
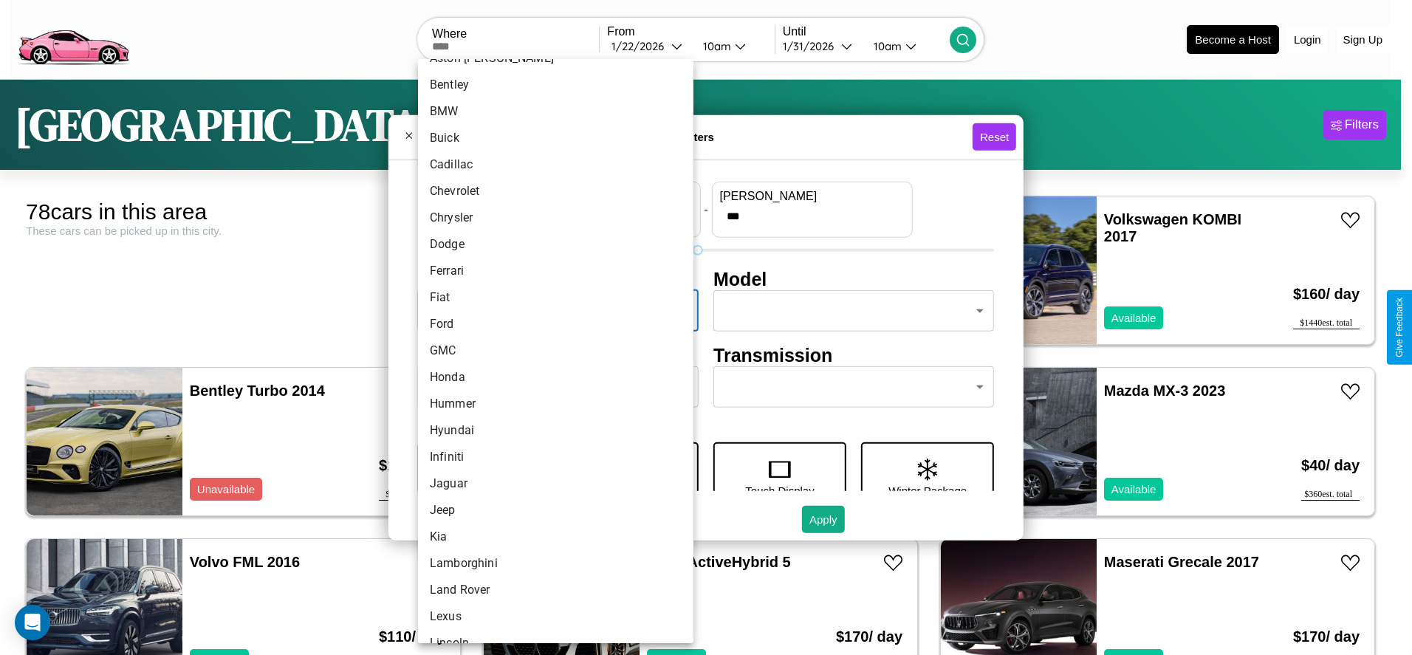
click at [550, 351] on li "GMC" at bounding box center [555, 351] width 275 height 27
type input "***"
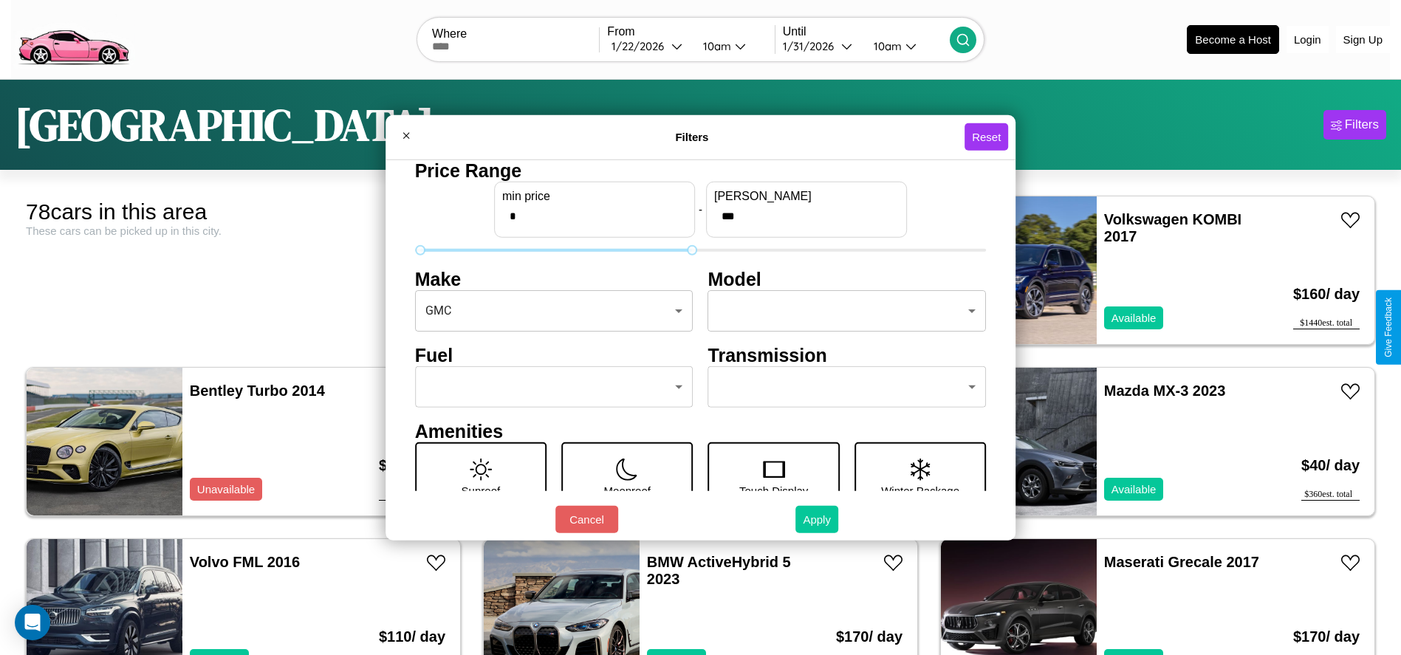
click at [818, 519] on button "Apply" at bounding box center [816, 519] width 43 height 27
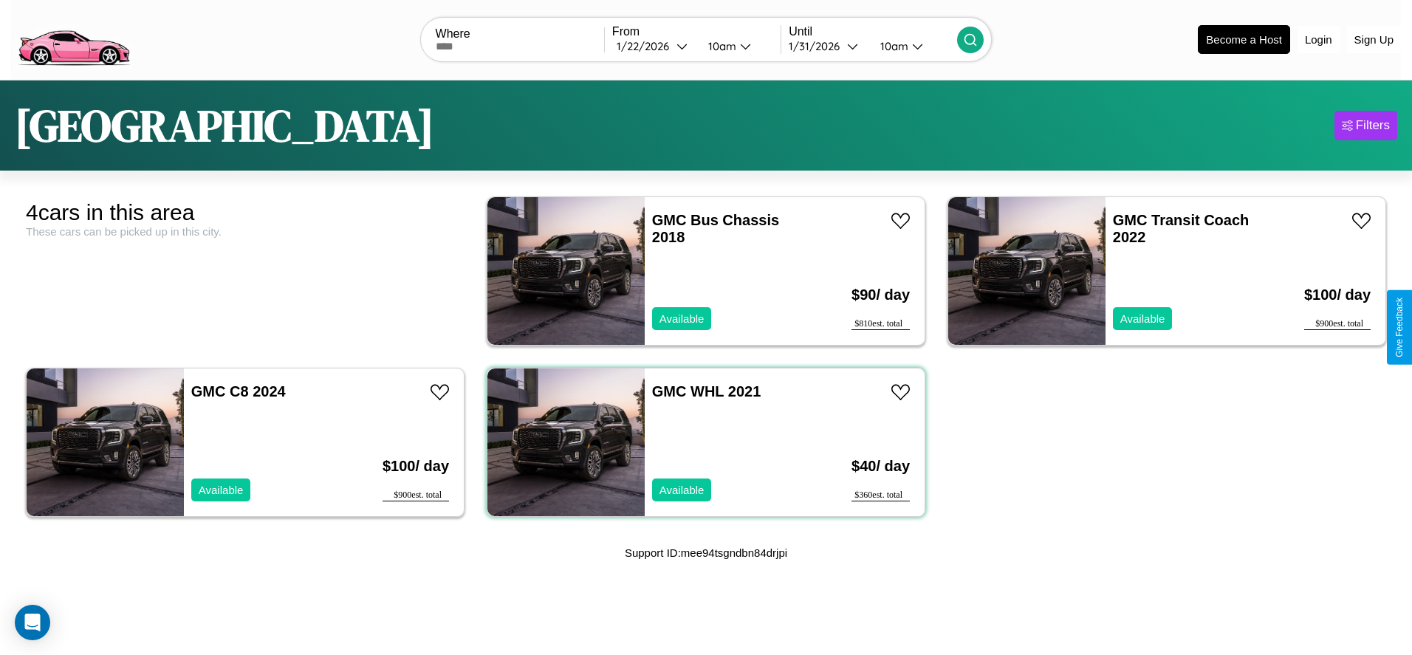
click at [700, 442] on div "GMC WHL 2021 Available" at bounding box center [731, 443] width 172 height 148
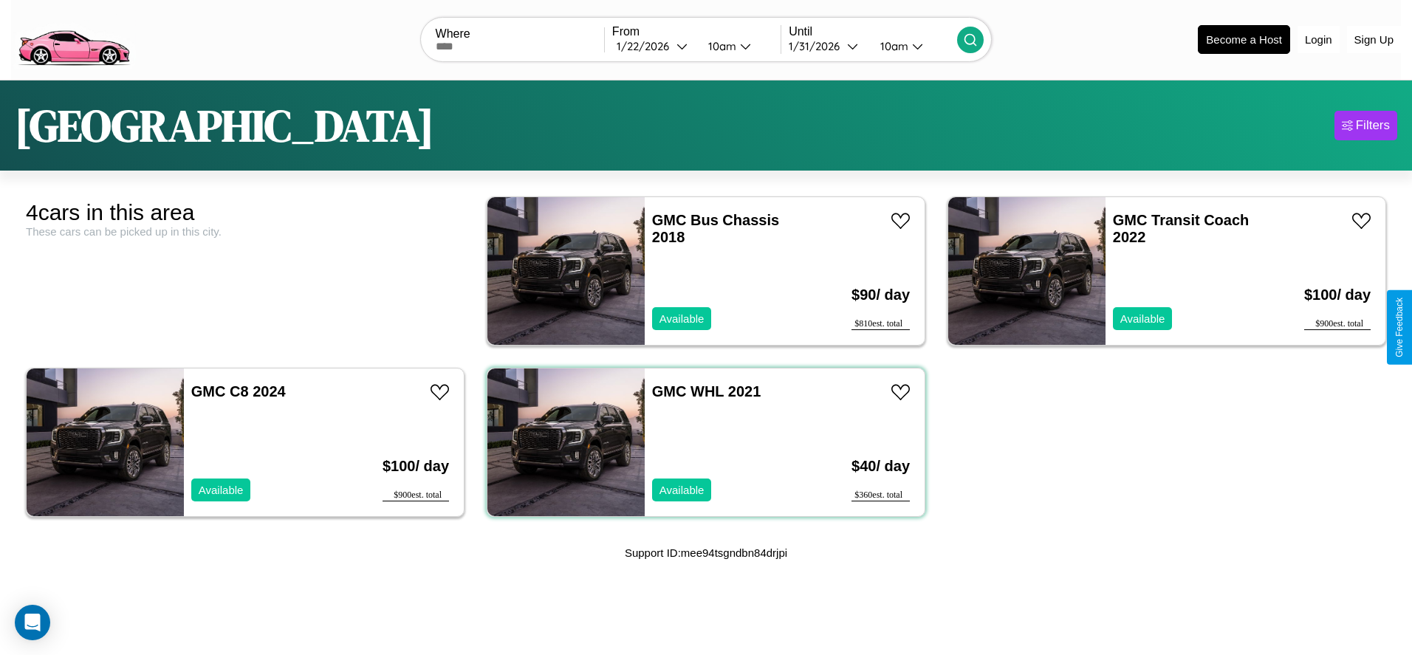
click at [700, 442] on div "GMC WHL 2021 Available" at bounding box center [731, 443] width 172 height 148
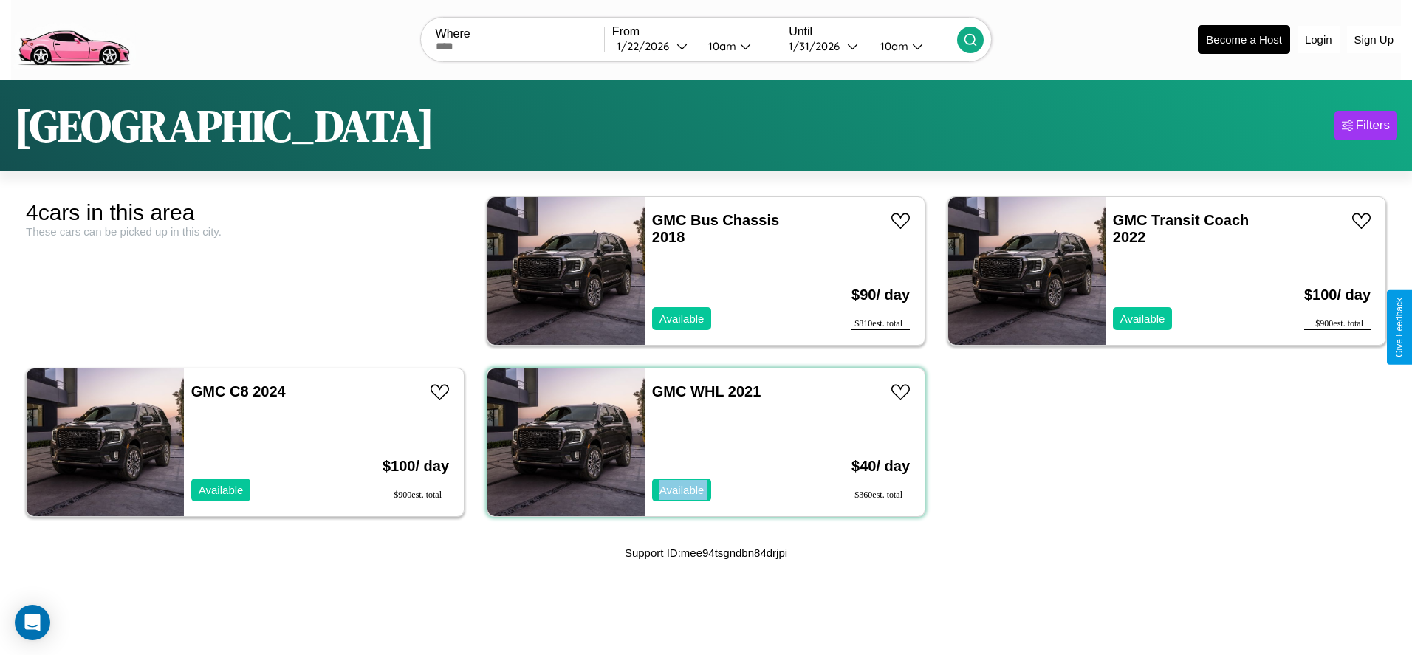
click at [700, 442] on div "GMC WHL 2021 Available" at bounding box center [731, 443] width 172 height 148
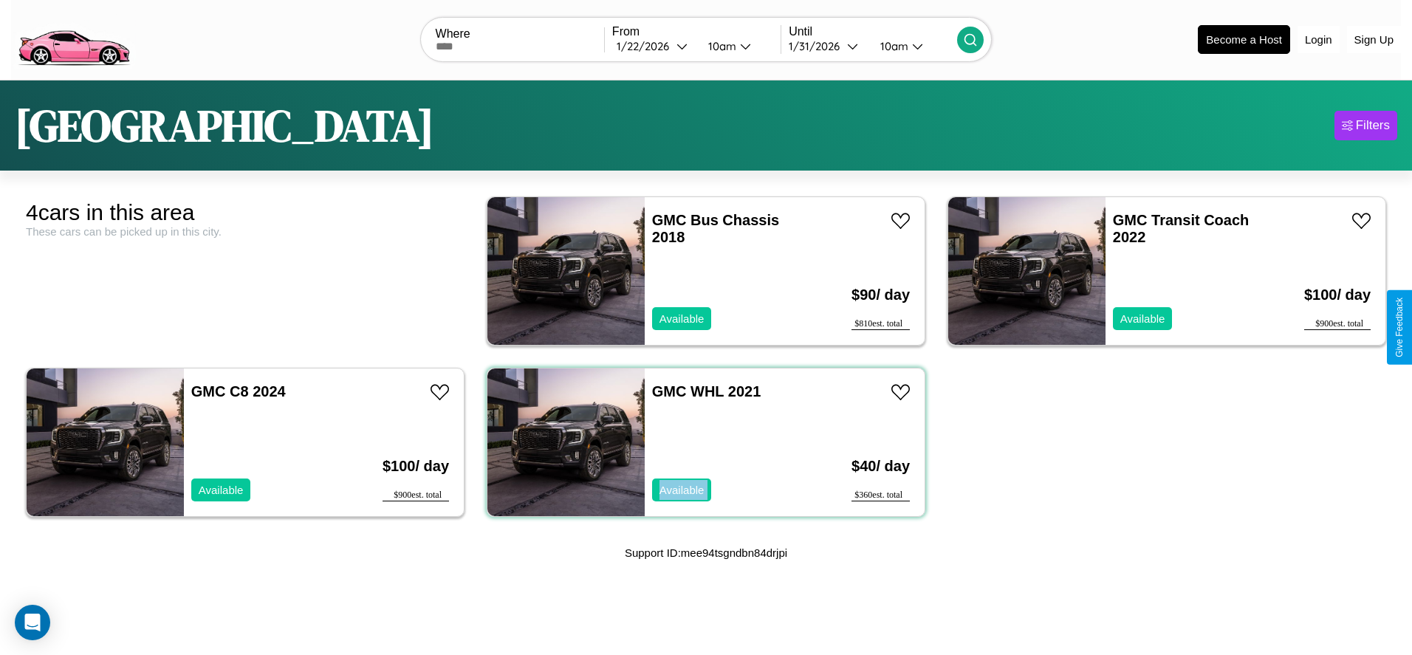
click at [700, 442] on div "GMC WHL 2021 Available" at bounding box center [731, 443] width 172 height 148
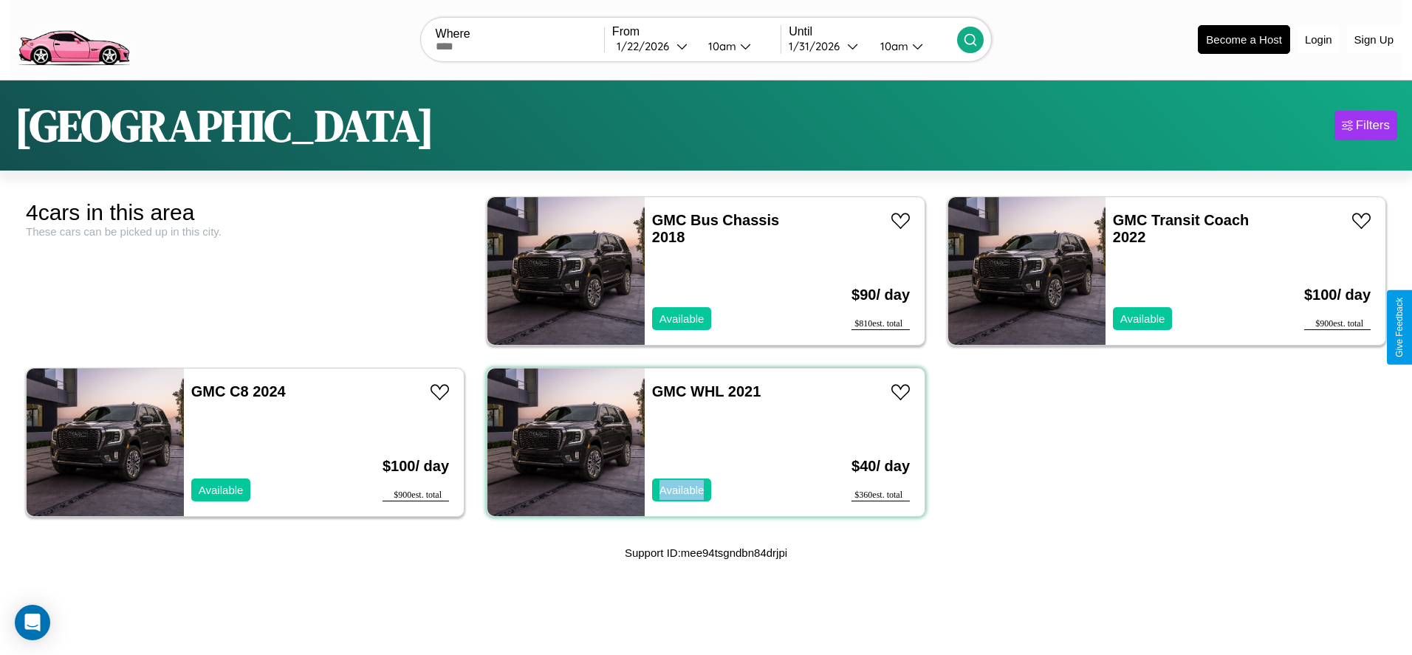
click at [700, 442] on div "GMC WHL 2021 Available" at bounding box center [731, 443] width 172 height 148
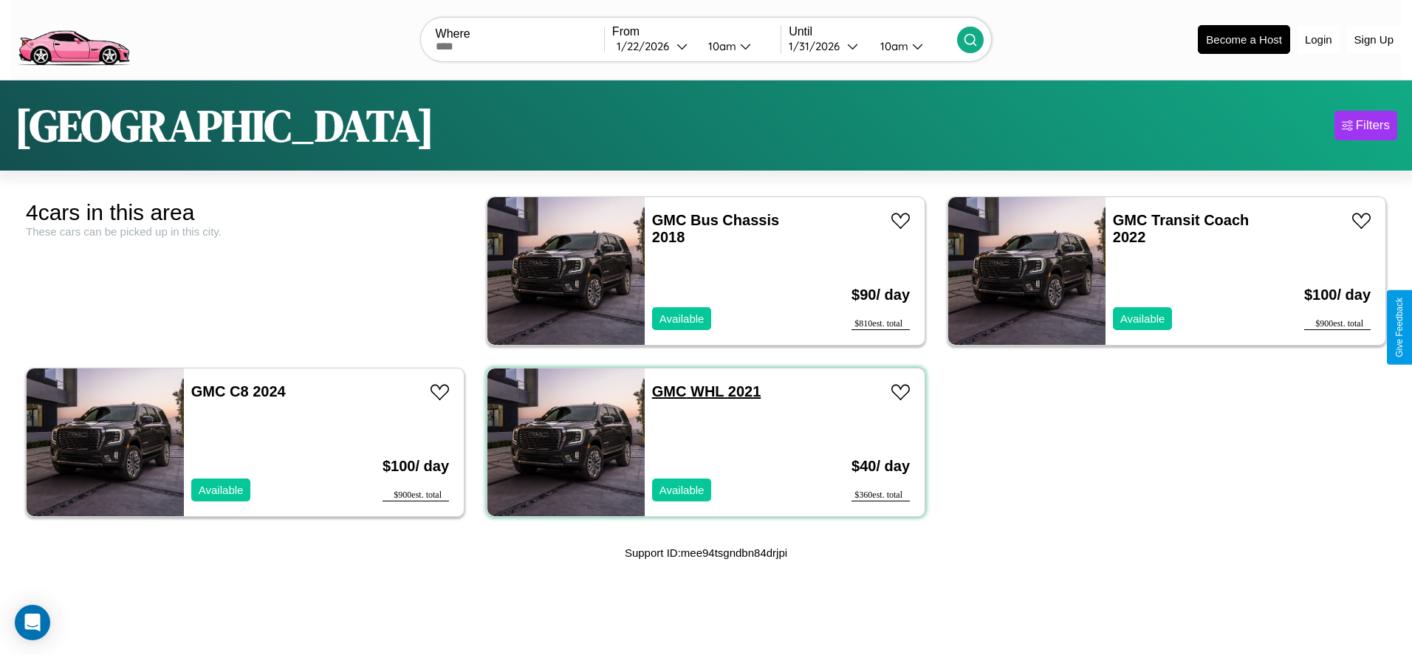
click at [664, 391] on link "GMC WHL 2021" at bounding box center [706, 391] width 109 height 16
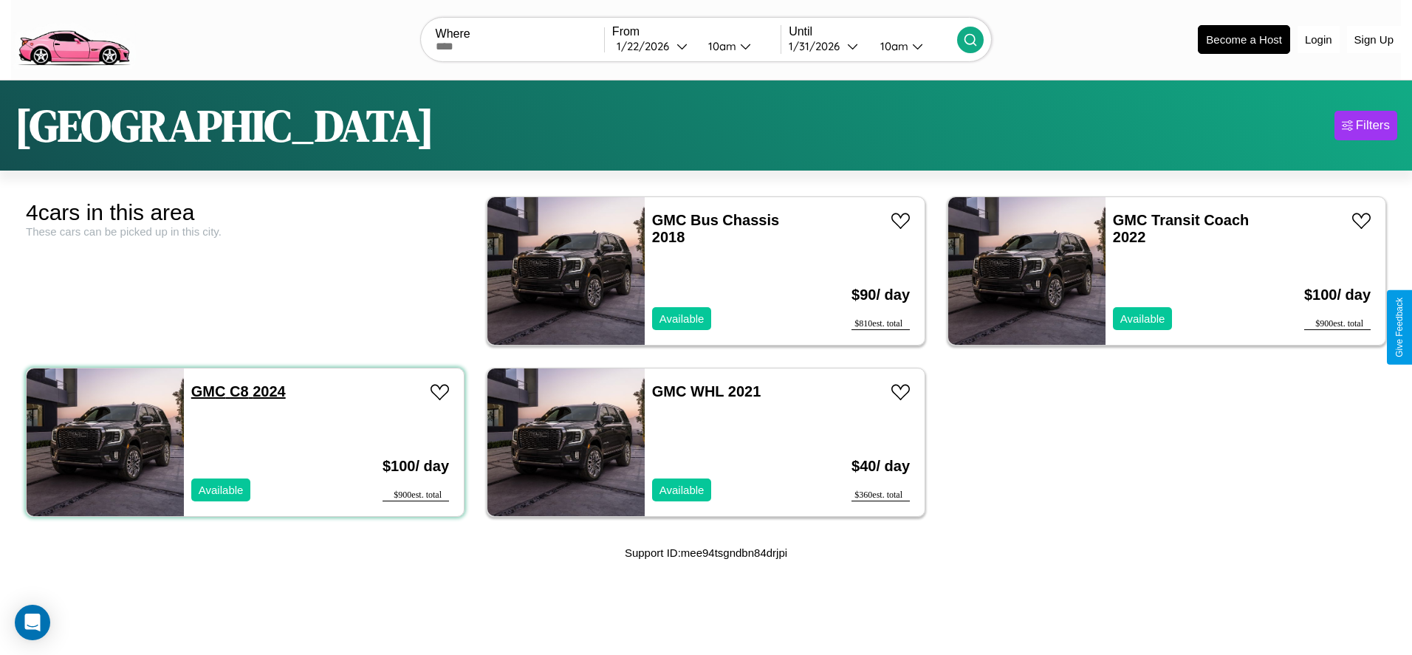
click at [207, 391] on link "GMC C8 2024" at bounding box center [238, 391] width 95 height 16
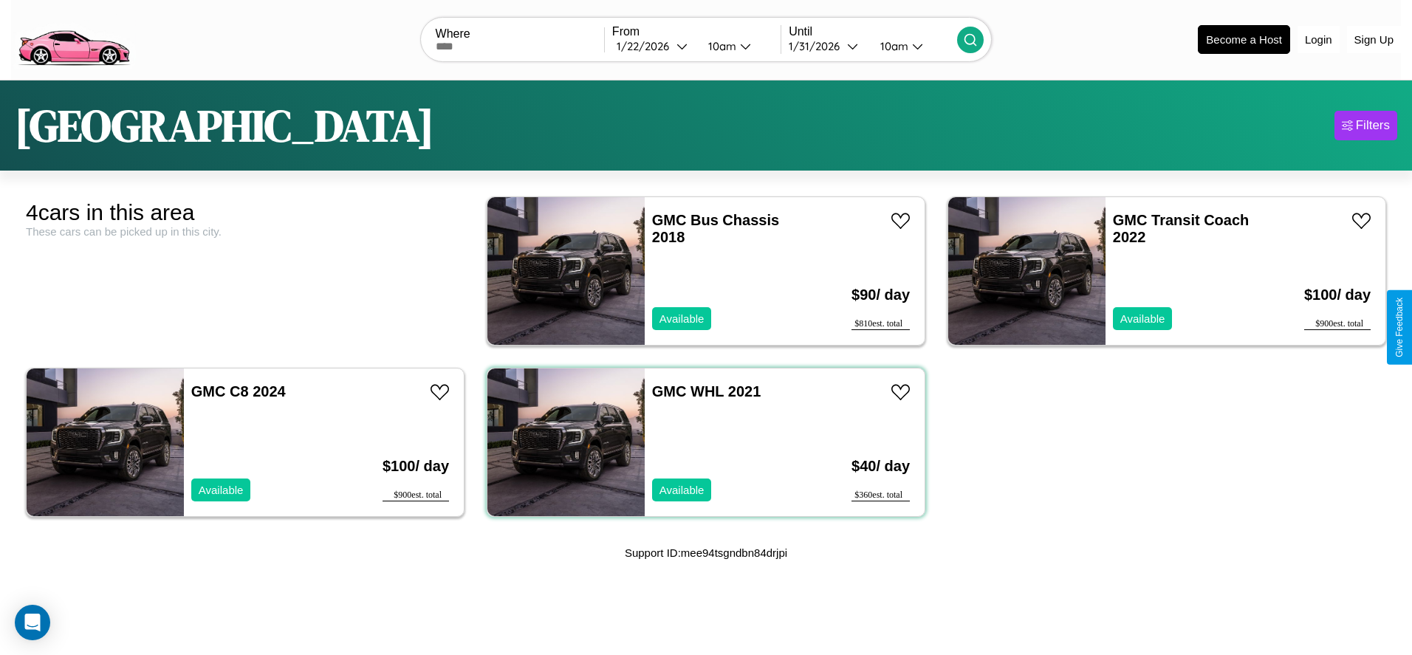
click at [700, 442] on div "GMC WHL 2021 Available" at bounding box center [731, 443] width 172 height 148
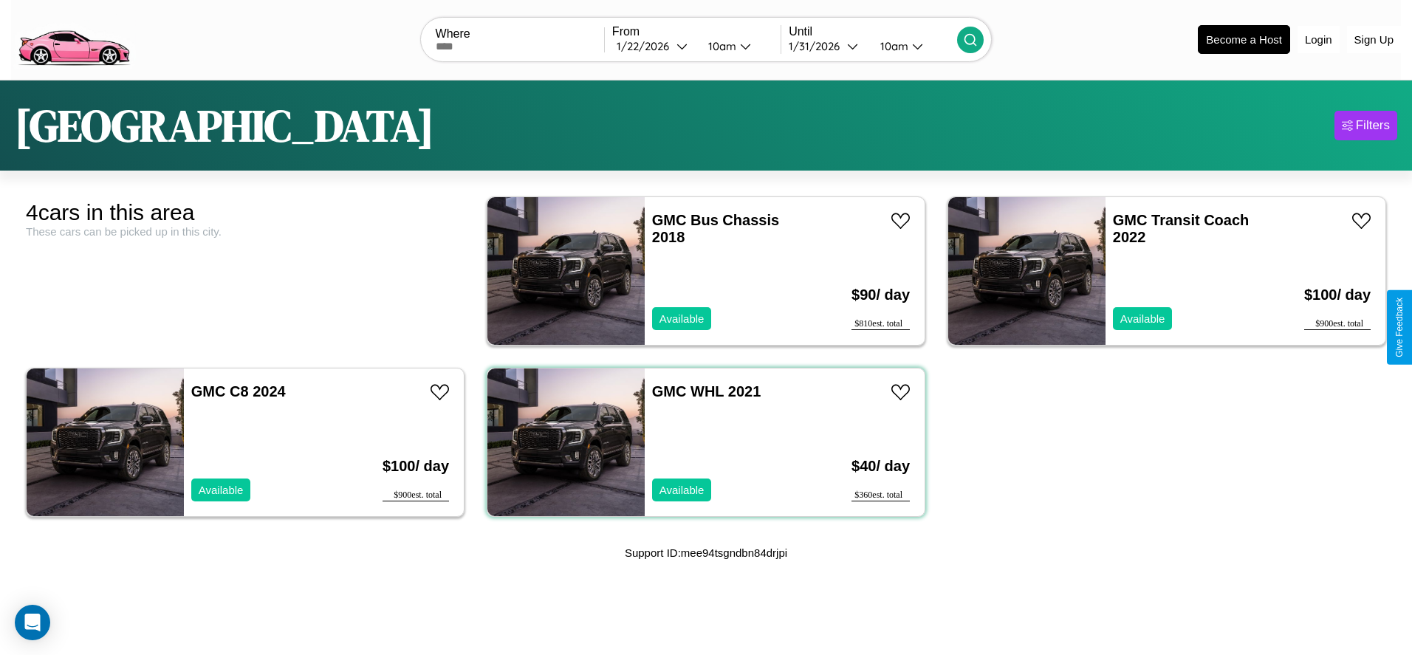
click at [700, 442] on div "GMC WHL 2021 Available" at bounding box center [731, 443] width 172 height 148
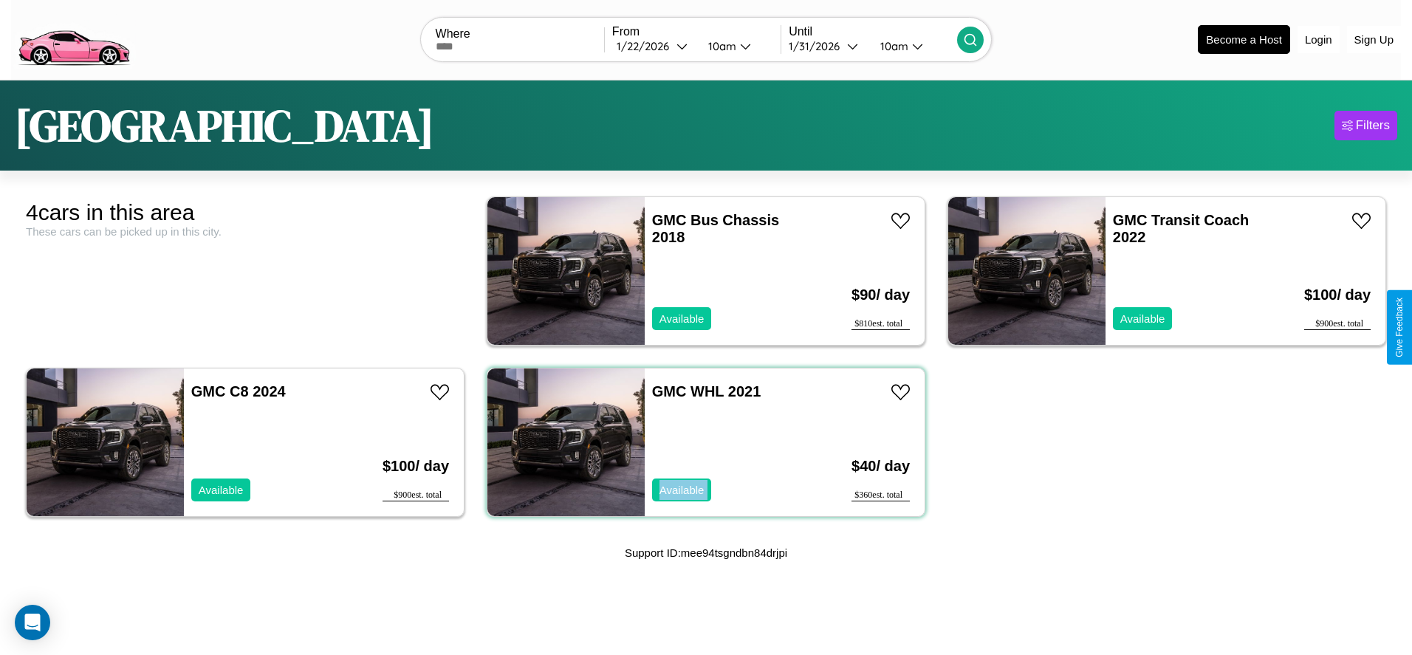
click at [700, 442] on div "GMC WHL 2021 Available" at bounding box center [731, 443] width 172 height 148
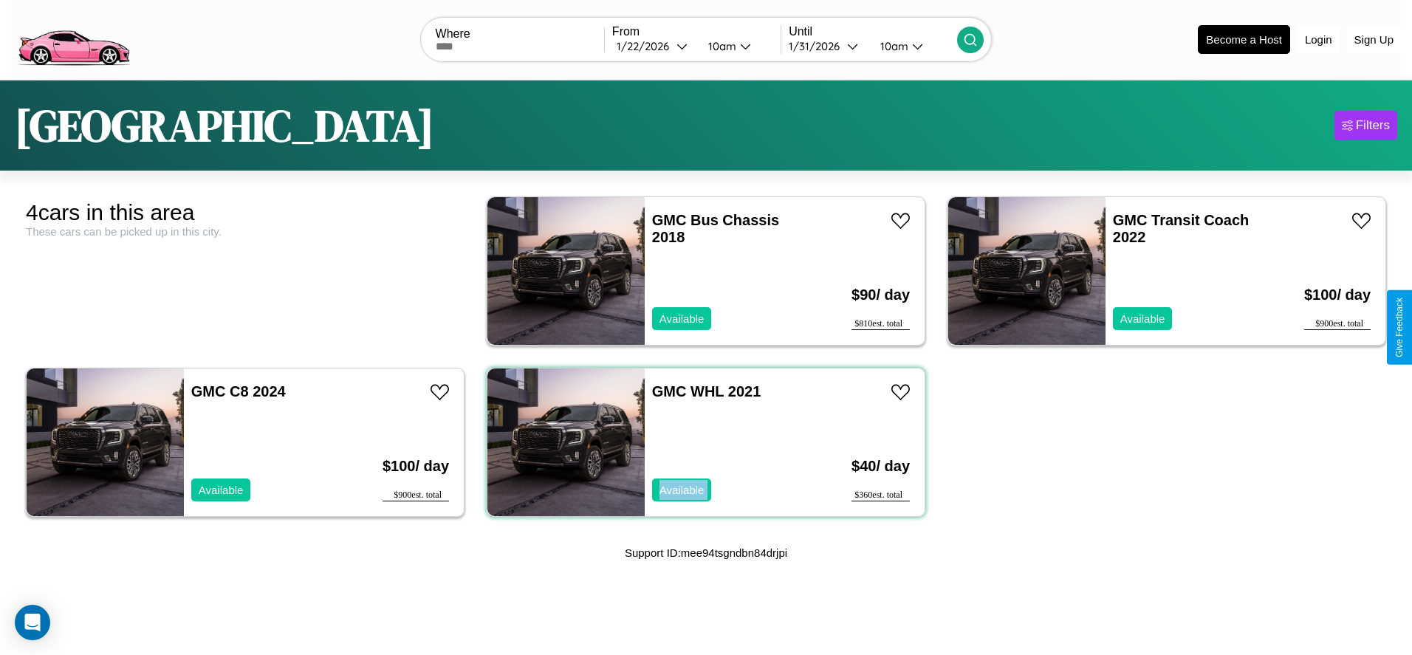
click at [700, 442] on div "GMC WHL 2021 Available" at bounding box center [731, 443] width 172 height 148
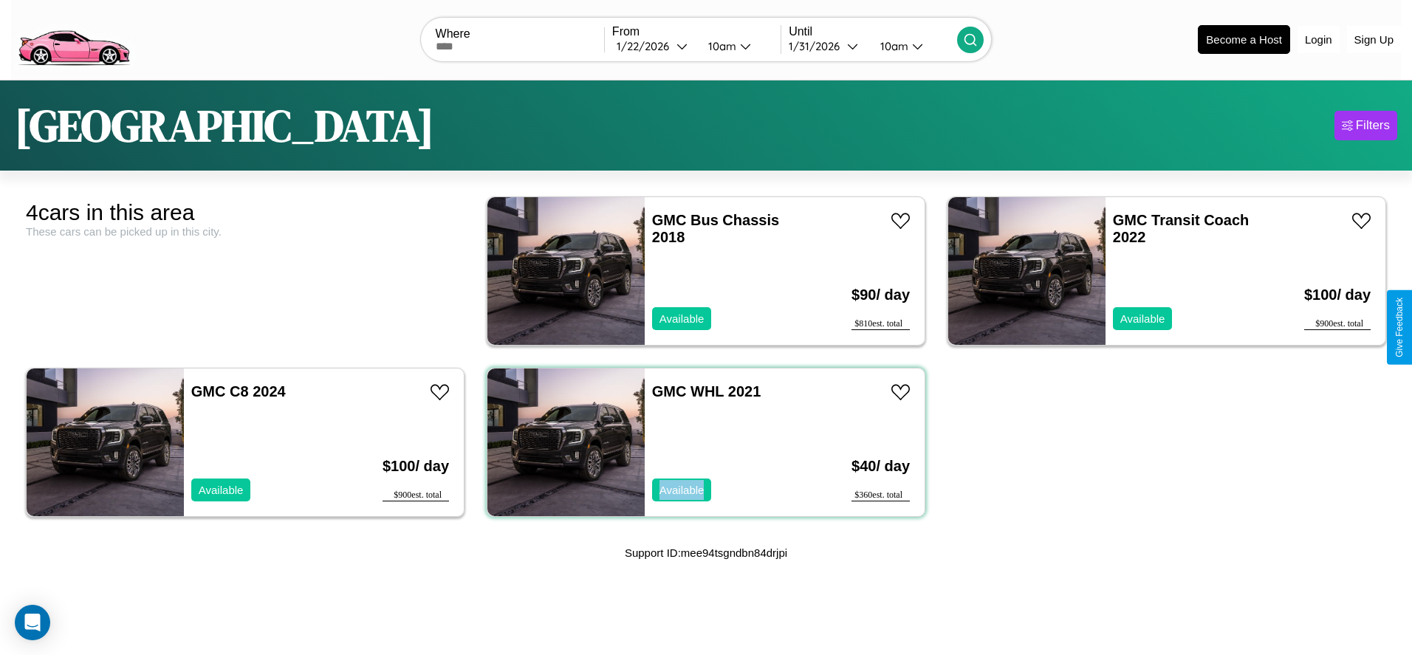
click at [700, 442] on div "GMC WHL 2021 Available" at bounding box center [731, 443] width 172 height 148
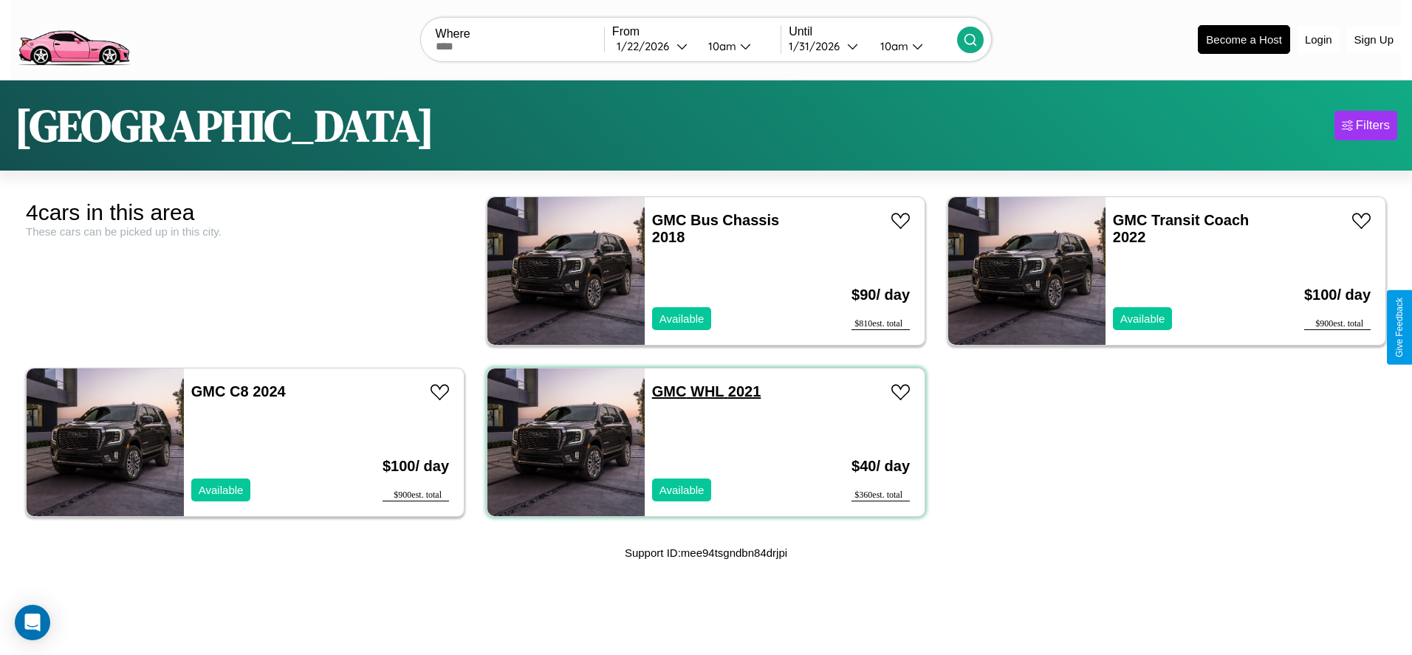
click at [664, 391] on link "GMC WHL 2021" at bounding box center [706, 391] width 109 height 16
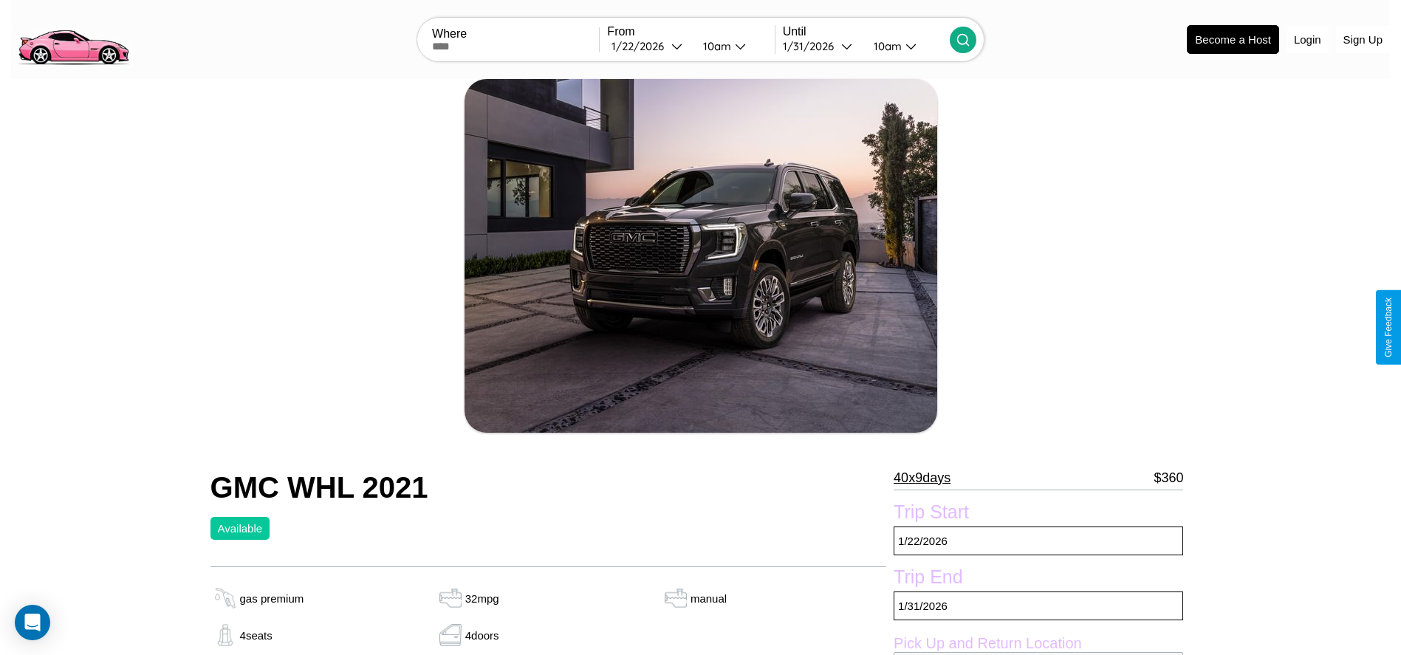
scroll to position [151, 0]
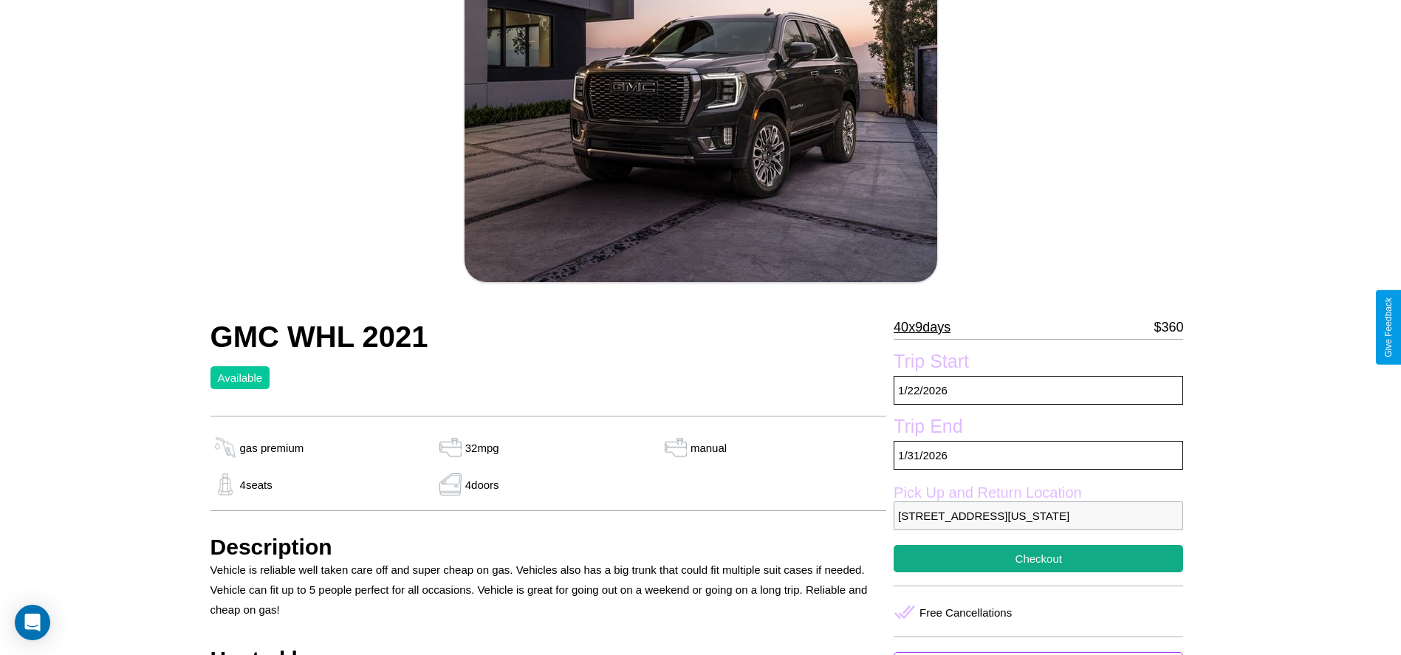
click at [928, 327] on p "40 x 9 days" at bounding box center [922, 327] width 57 height 24
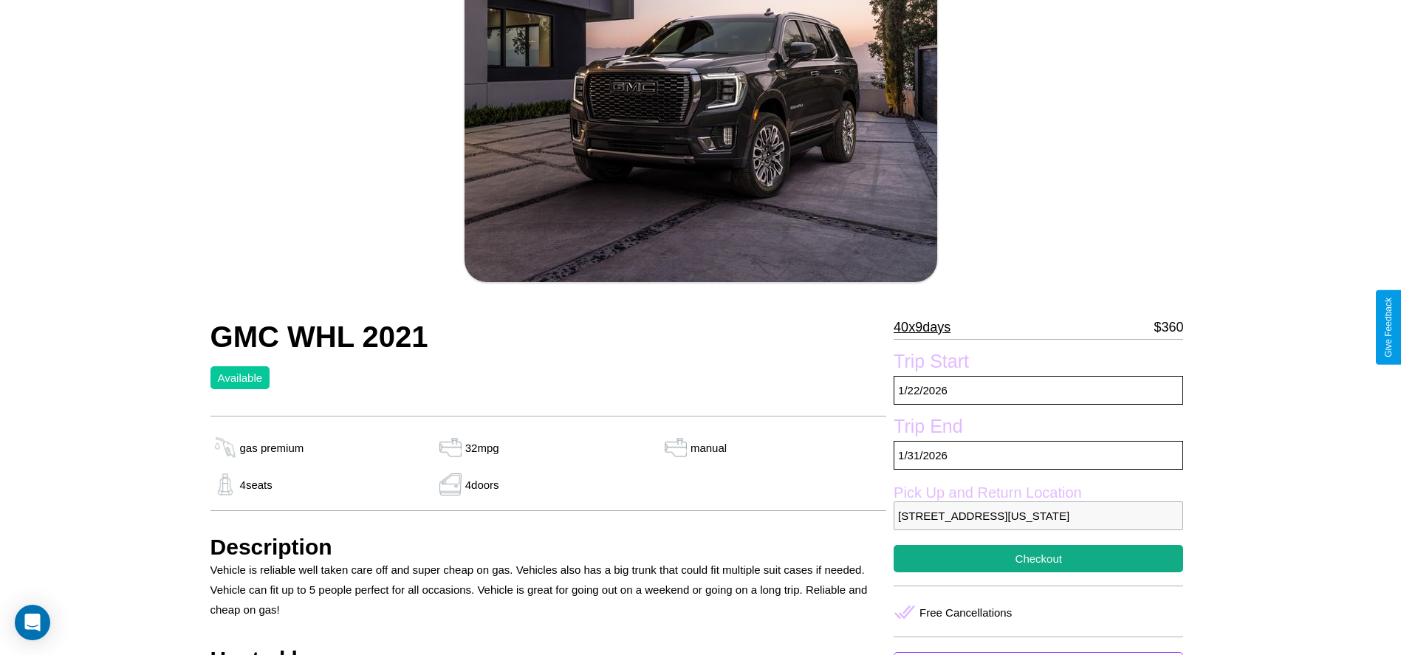
click at [928, 327] on p "40 x 9 days" at bounding box center [922, 327] width 57 height 24
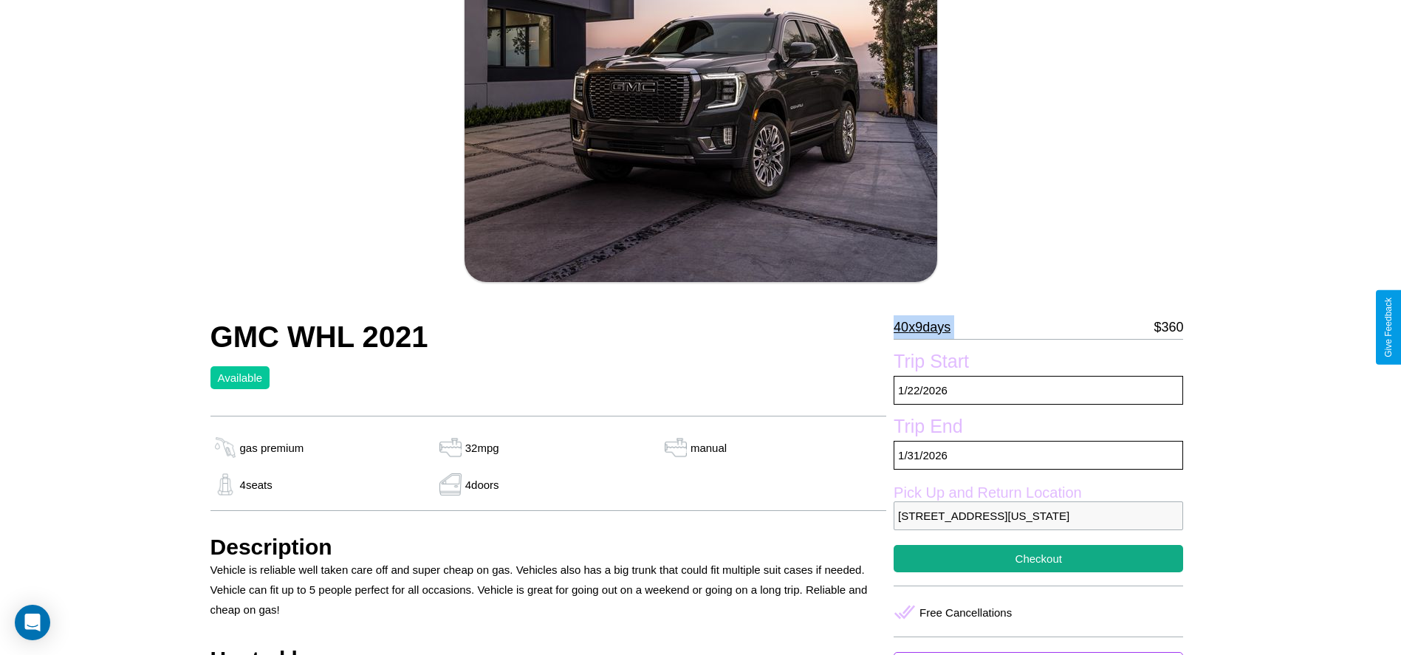
click at [928, 327] on p "40 x 9 days" at bounding box center [922, 327] width 57 height 24
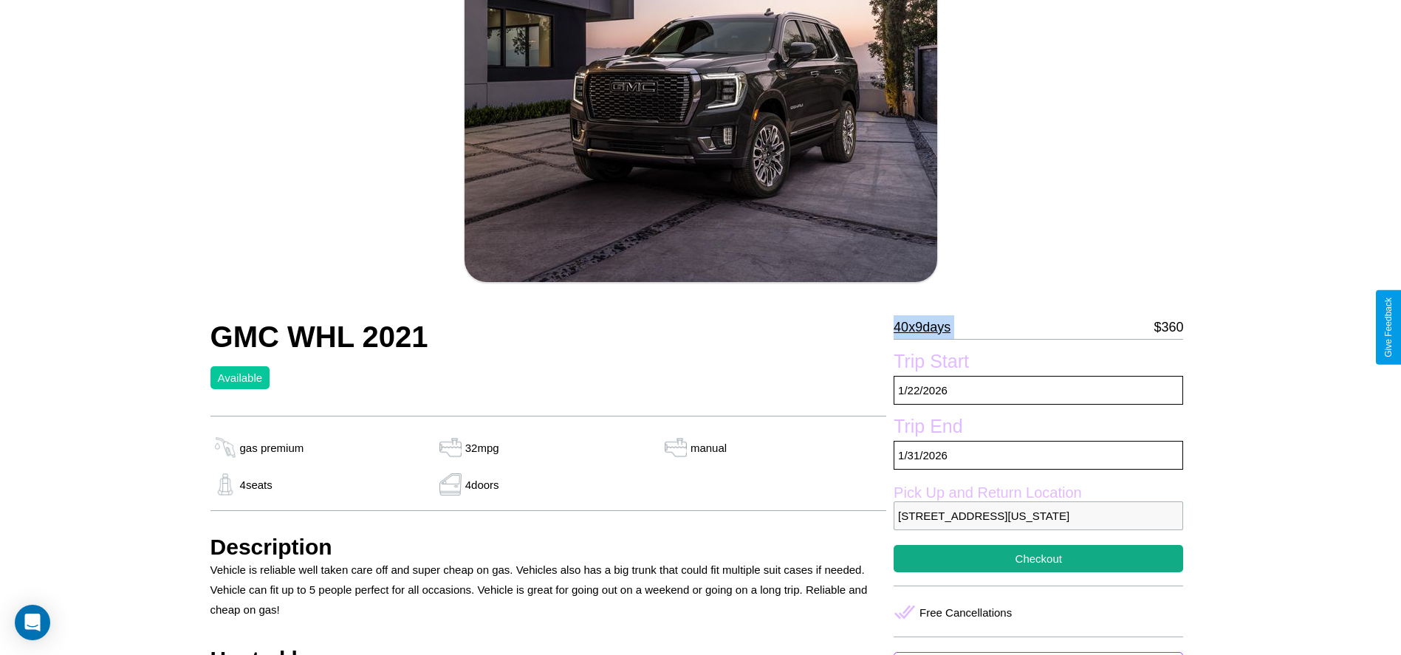
click at [928, 327] on p "40 x 9 days" at bounding box center [922, 327] width 57 height 24
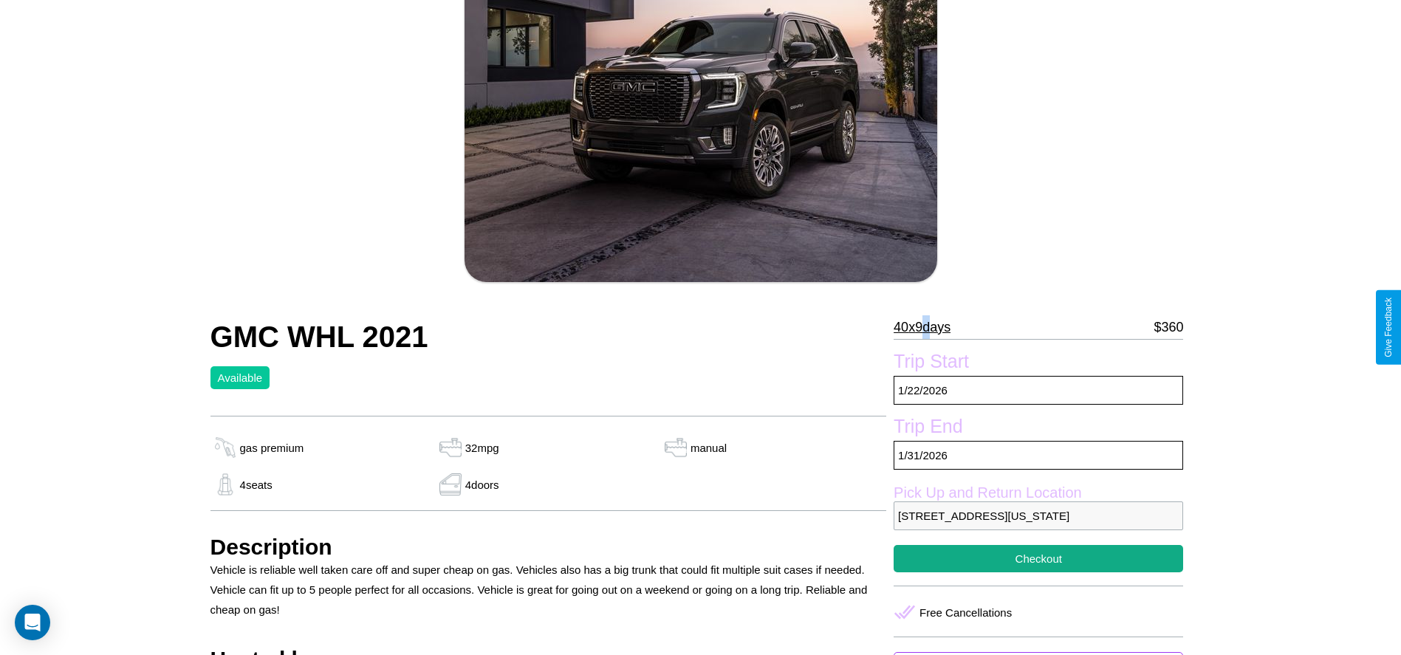
click at [928, 327] on p "40 x 9 days" at bounding box center [922, 327] width 57 height 24
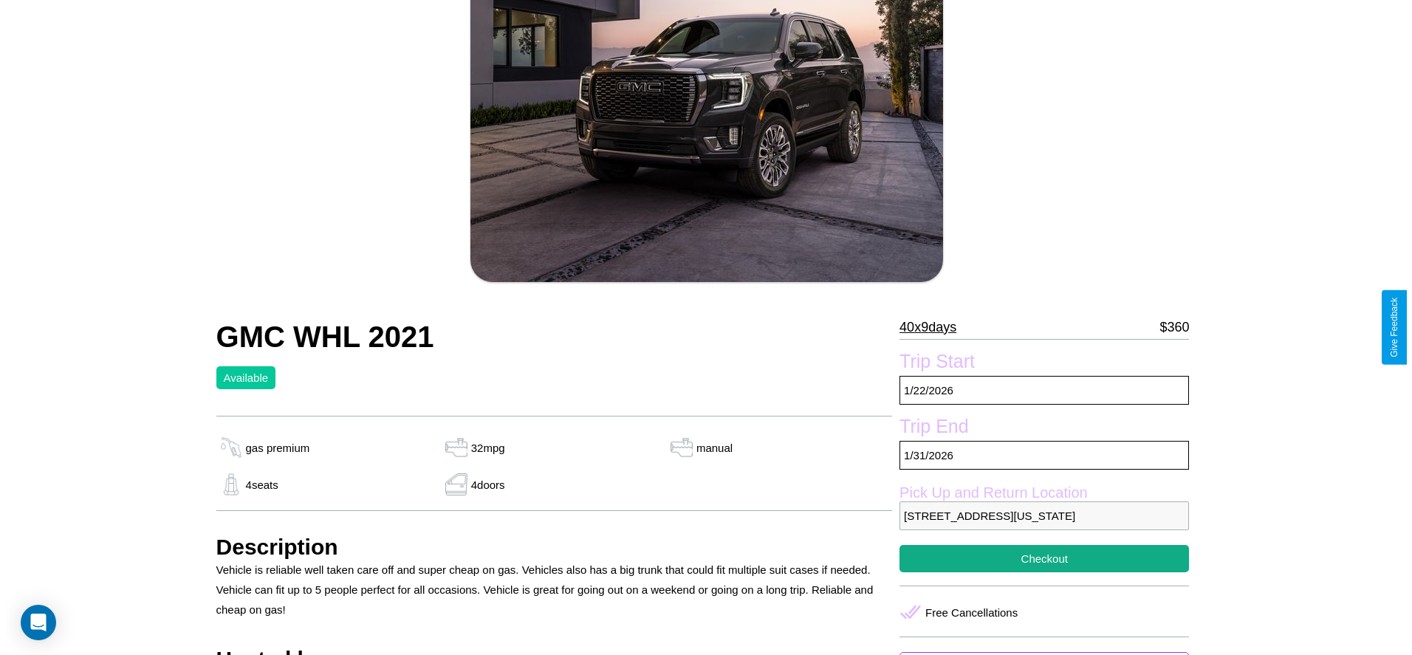
scroll to position [213, 0]
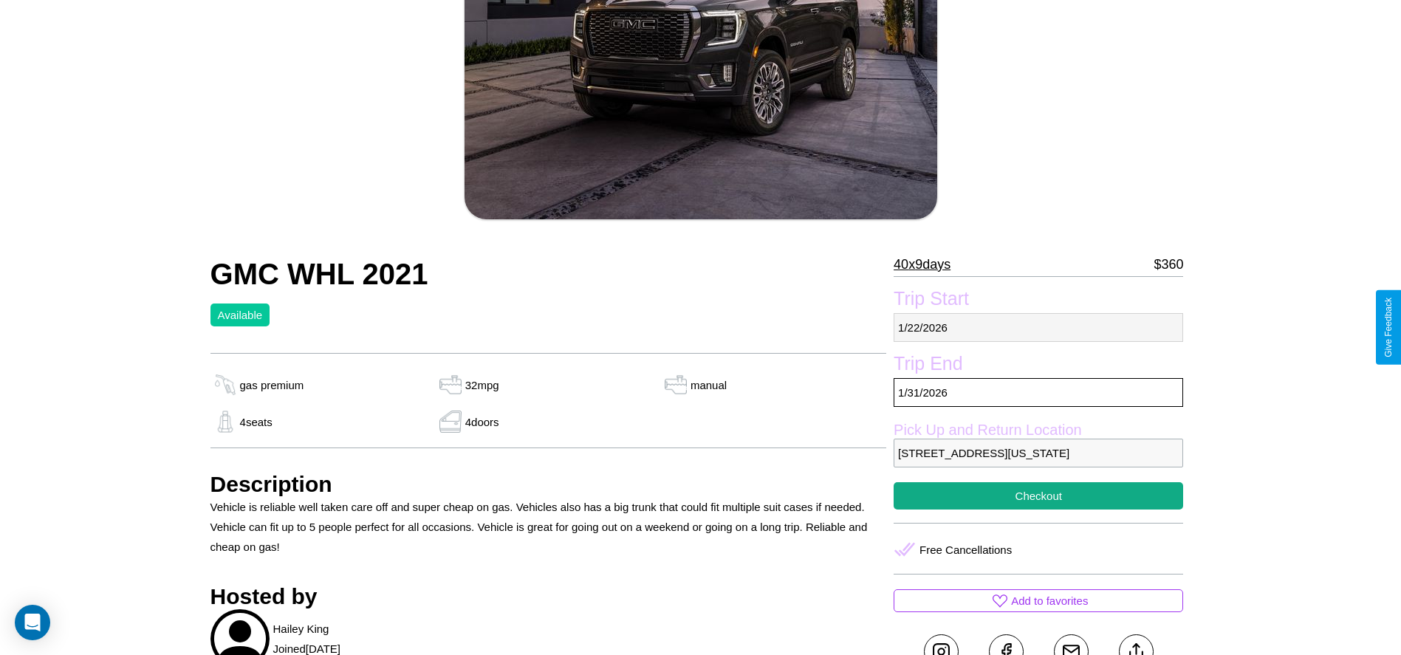
click at [1038, 327] on p "1 / 22 / 2026" at bounding box center [1039, 327] width 290 height 29
select select "*"
select select "****"
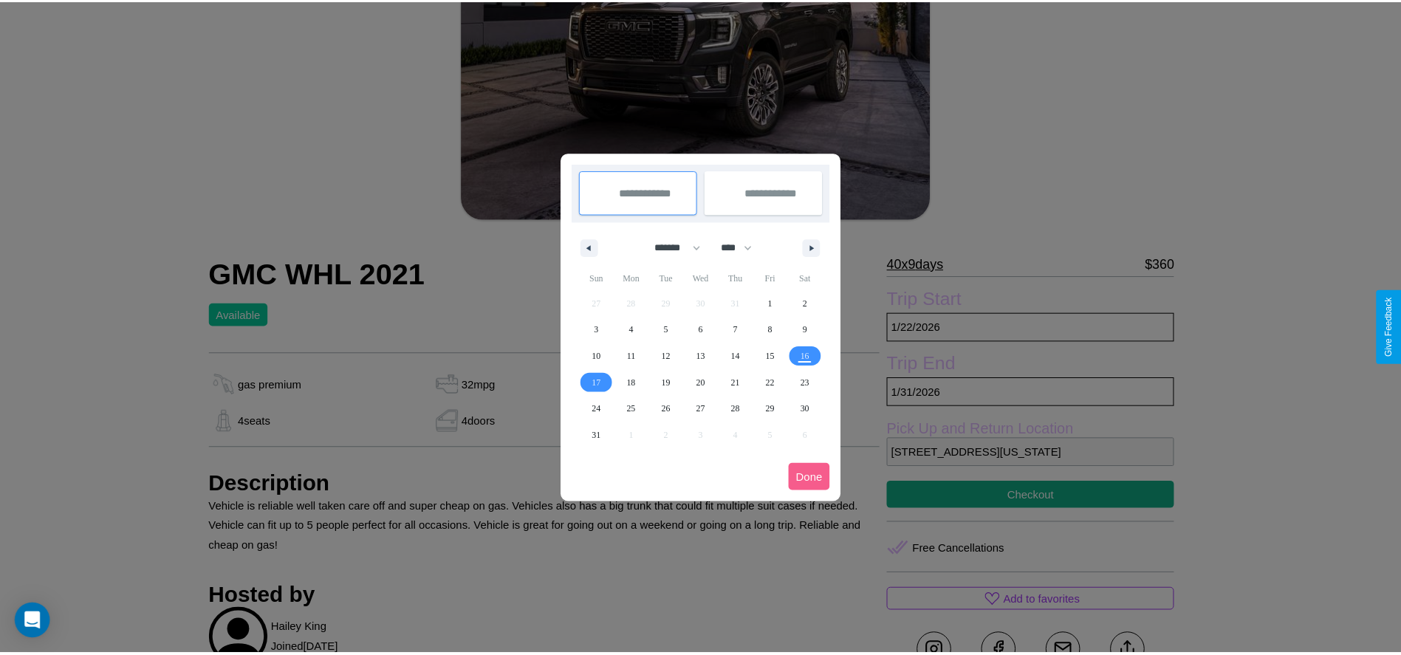
scroll to position [0, 0]
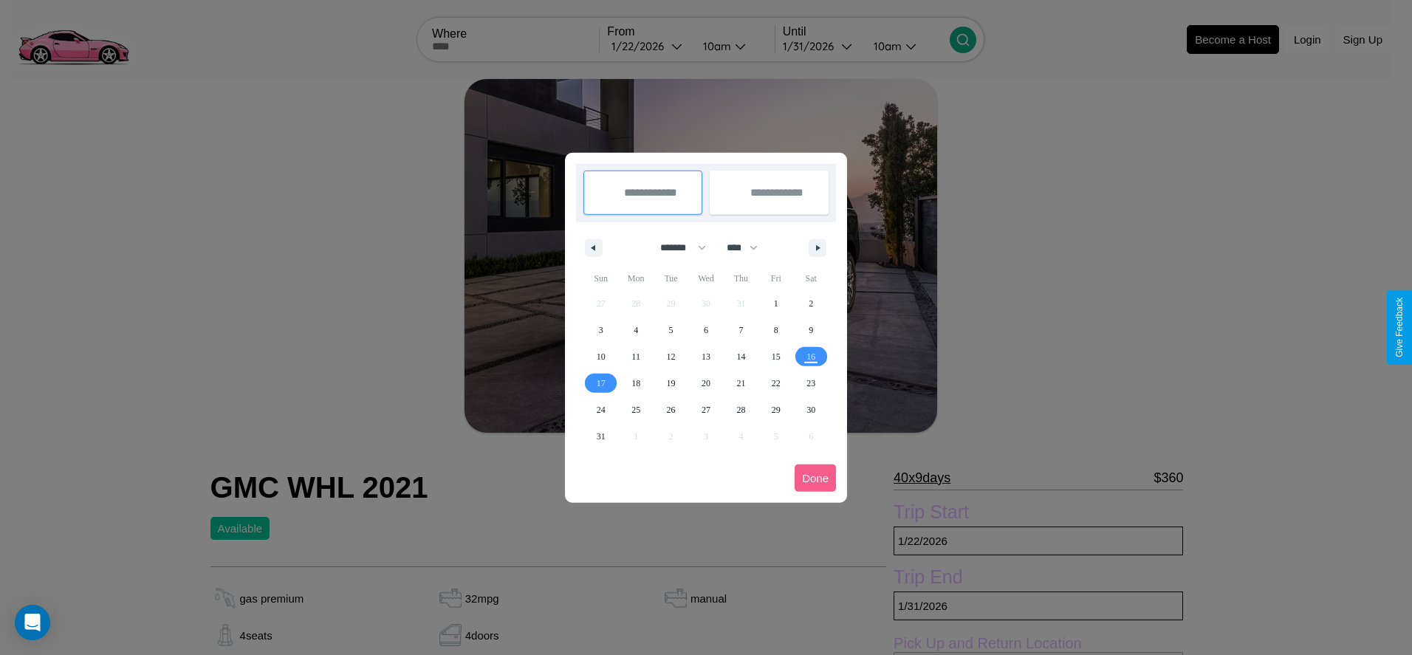
click at [648, 46] on div at bounding box center [706, 327] width 1412 height 655
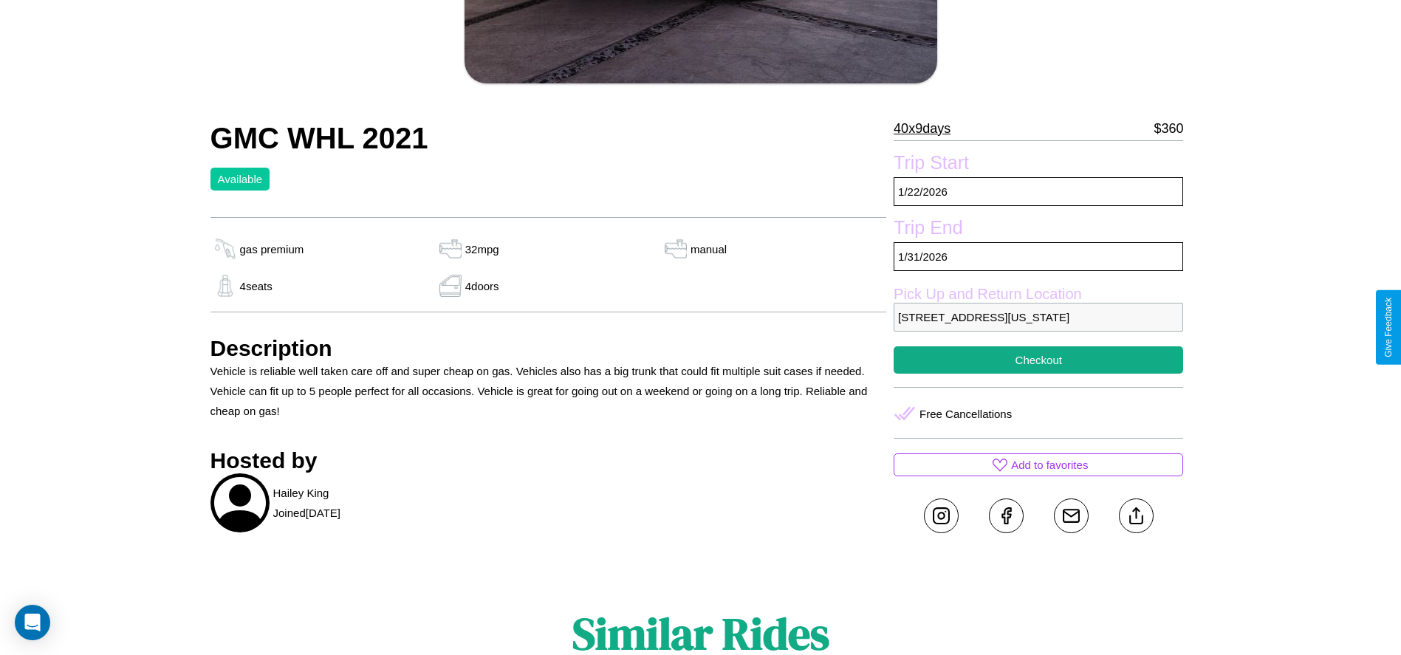
scroll to position [402, 0]
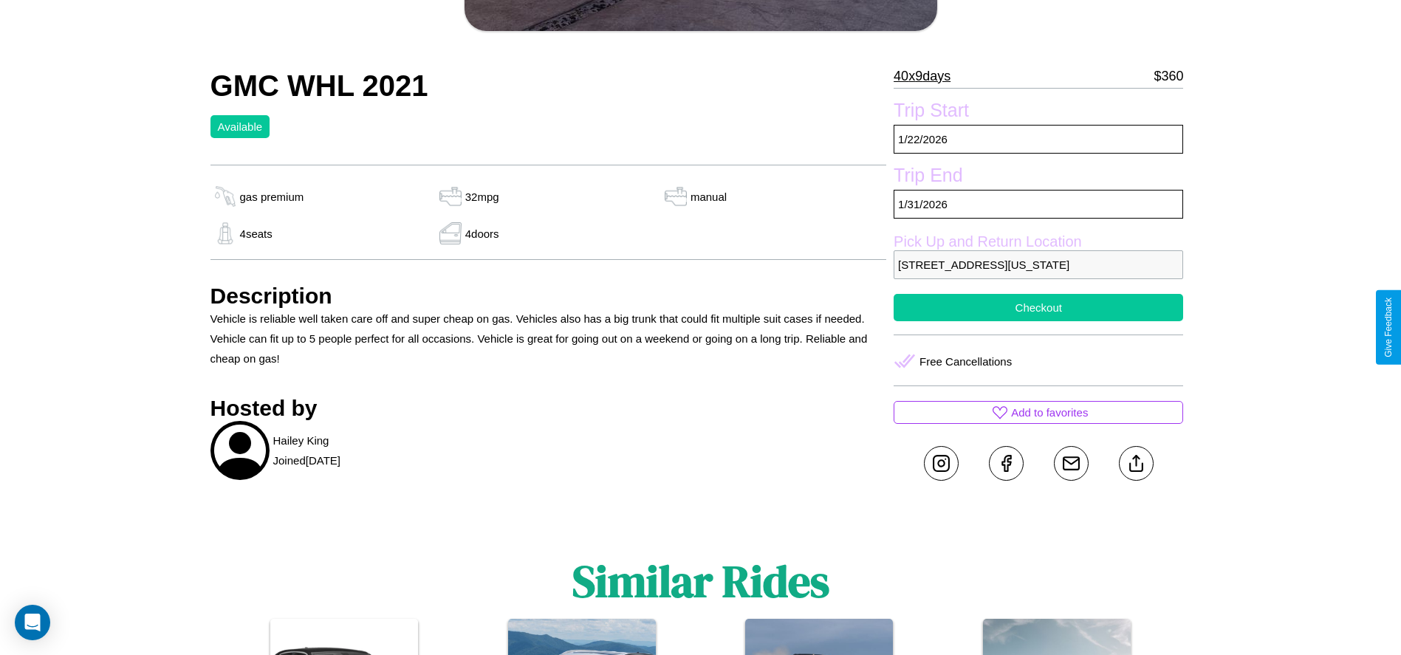
click at [1038, 321] on button "Checkout" at bounding box center [1039, 307] width 290 height 27
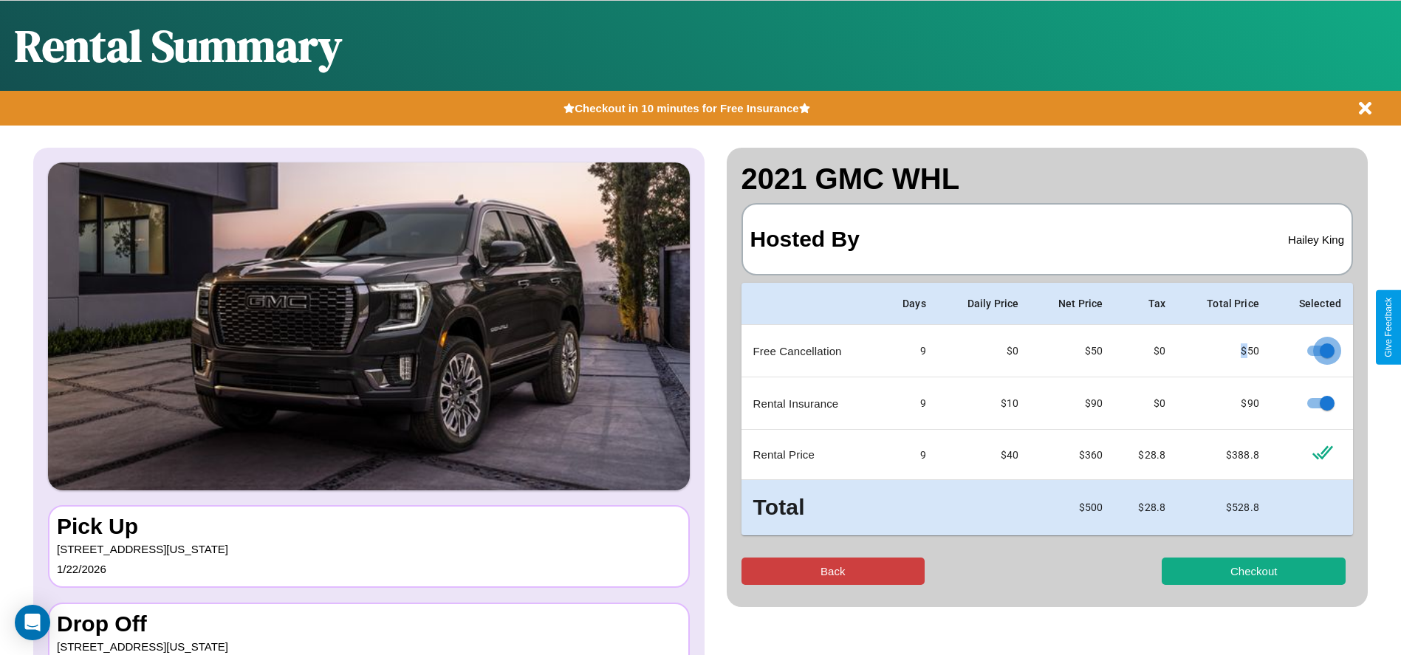
click at [832, 571] on button "Back" at bounding box center [834, 571] width 184 height 27
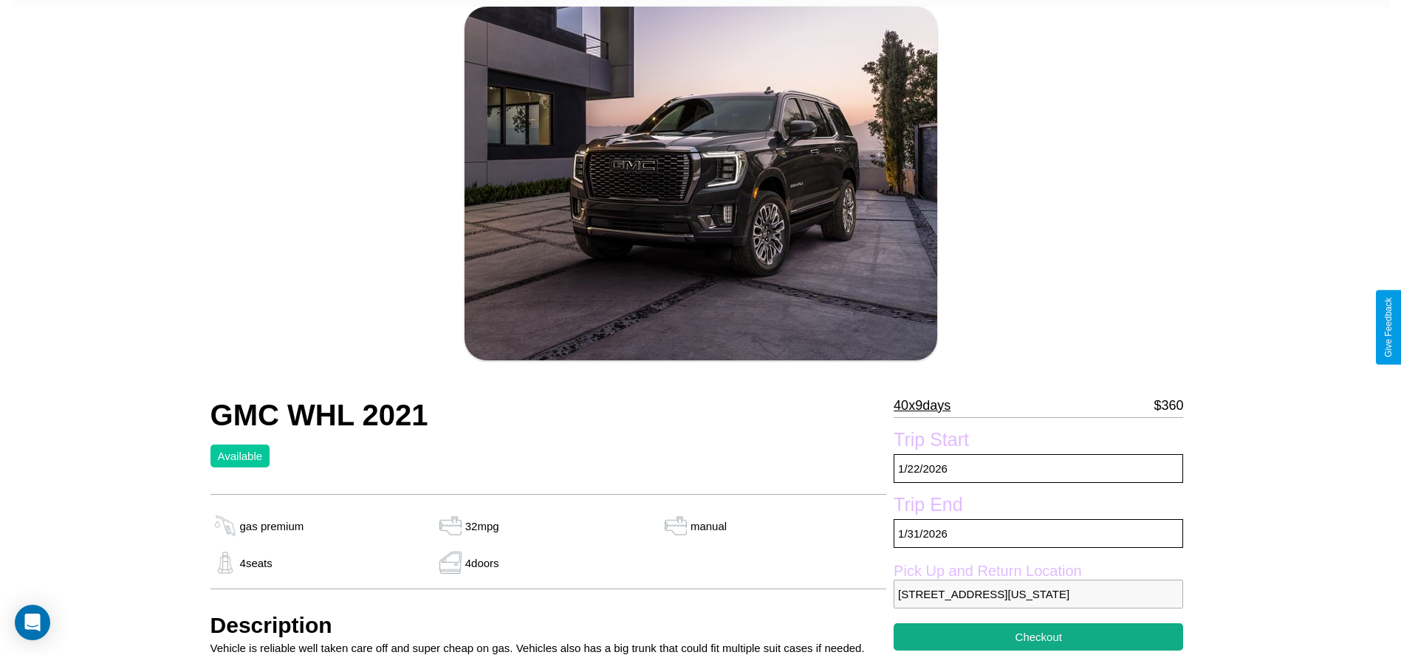
scroll to position [151, 0]
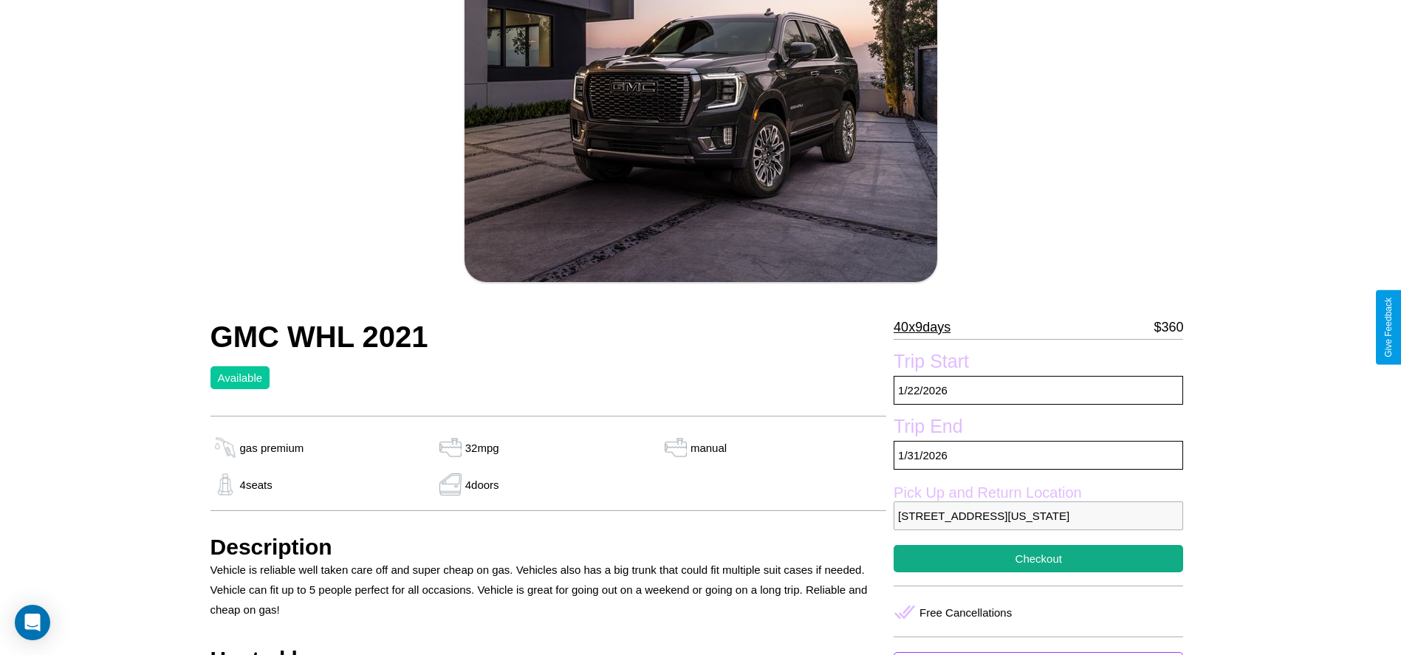
click at [928, 327] on p "40 x 9 days" at bounding box center [922, 327] width 57 height 24
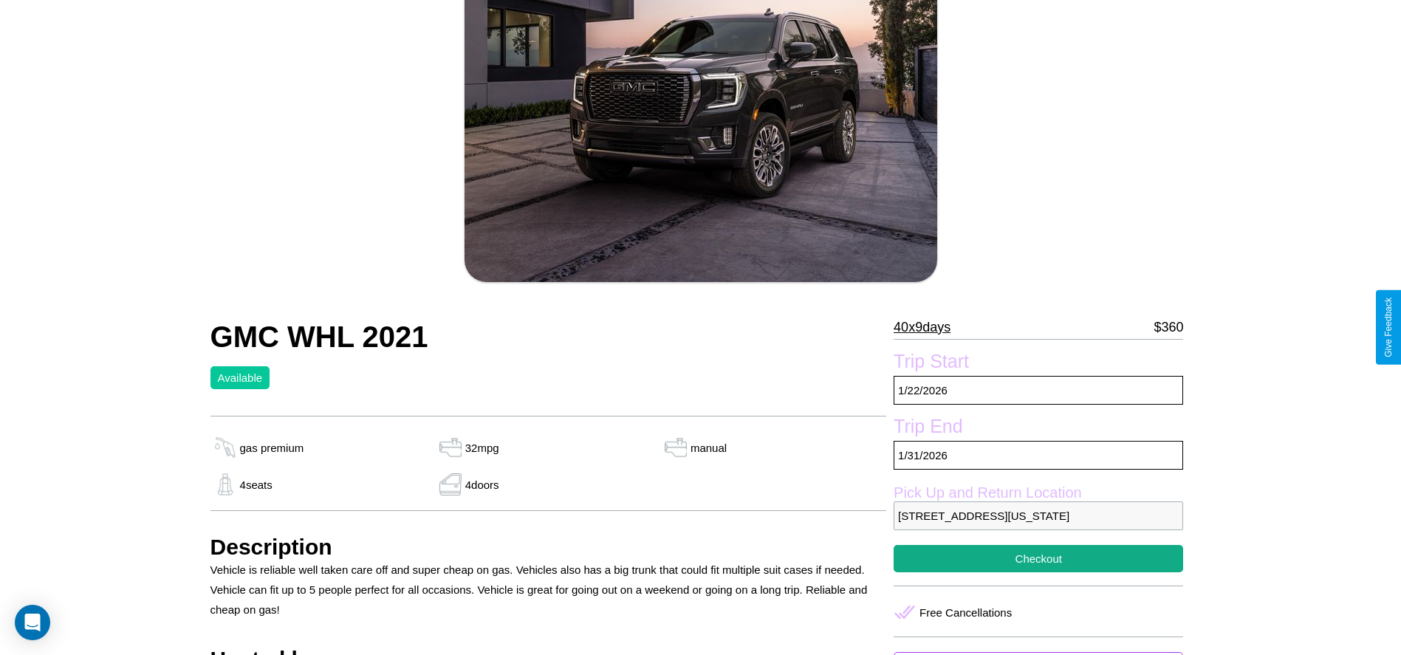
click at [928, 327] on p "40 x 9 days" at bounding box center [922, 327] width 57 height 24
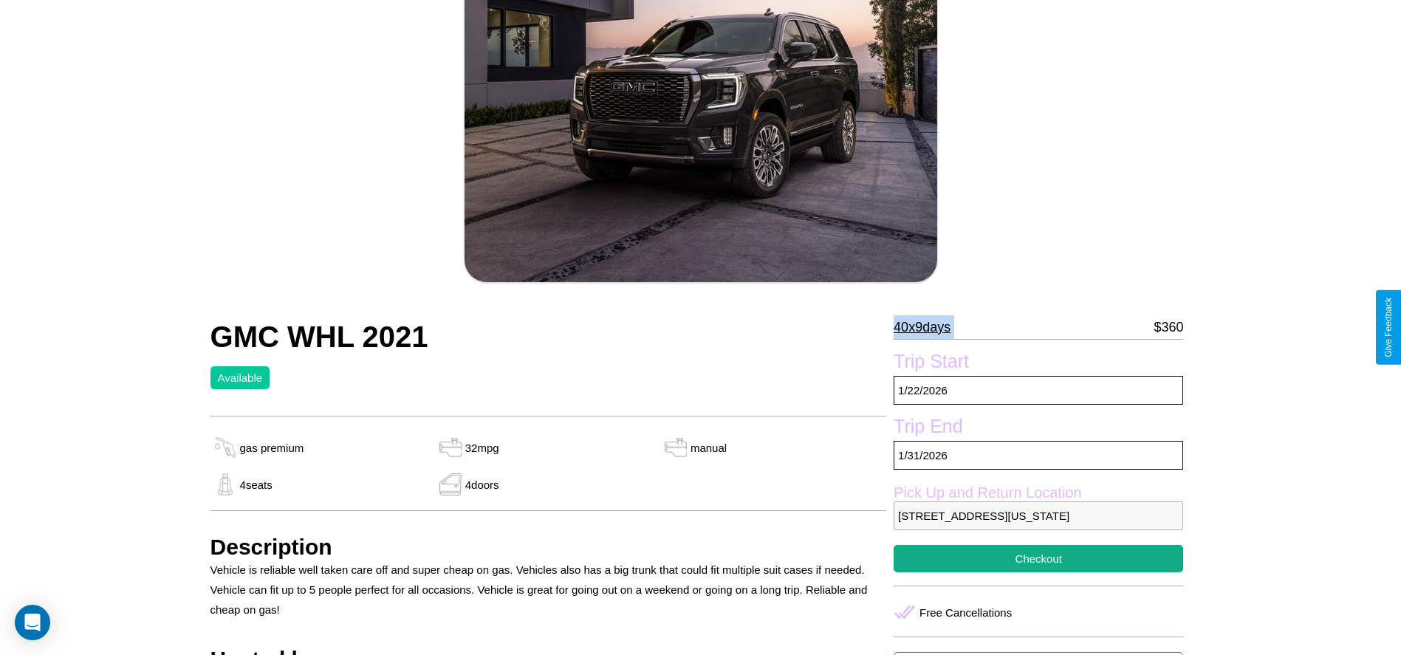
click at [928, 327] on p "40 x 9 days" at bounding box center [922, 327] width 57 height 24
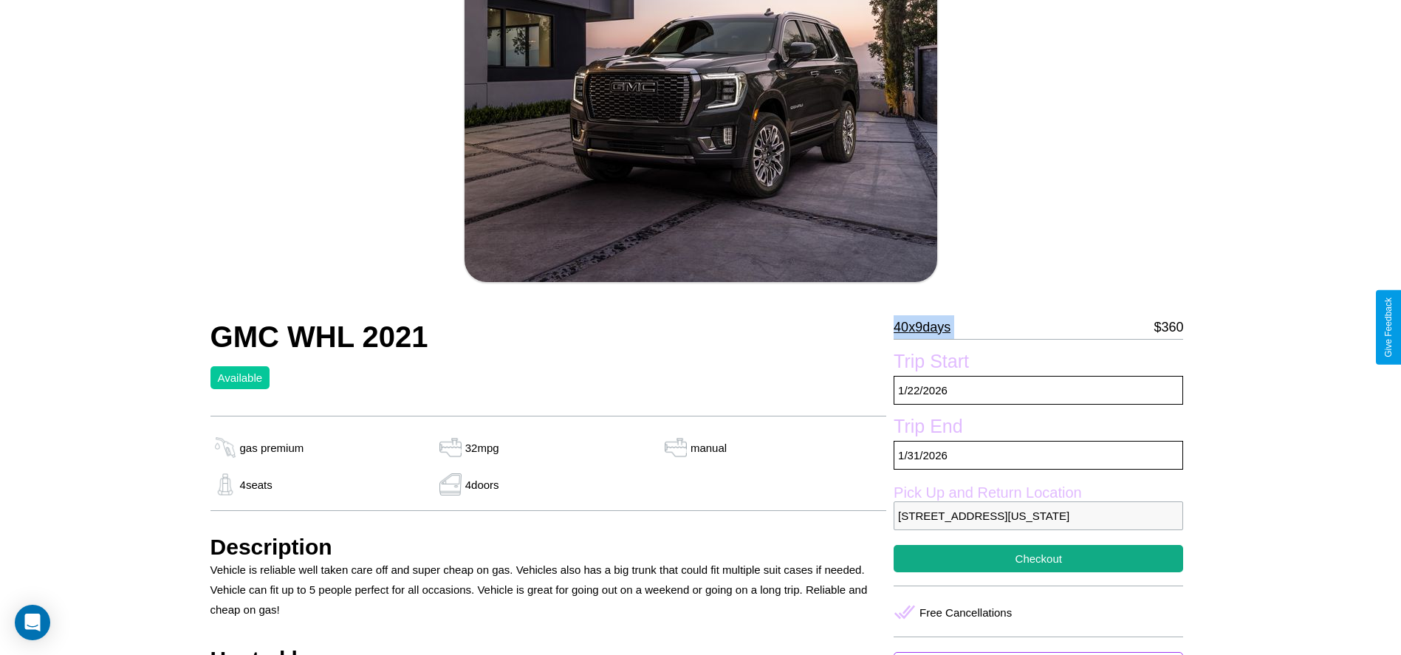
click at [928, 327] on p "40 x 9 days" at bounding box center [922, 327] width 57 height 24
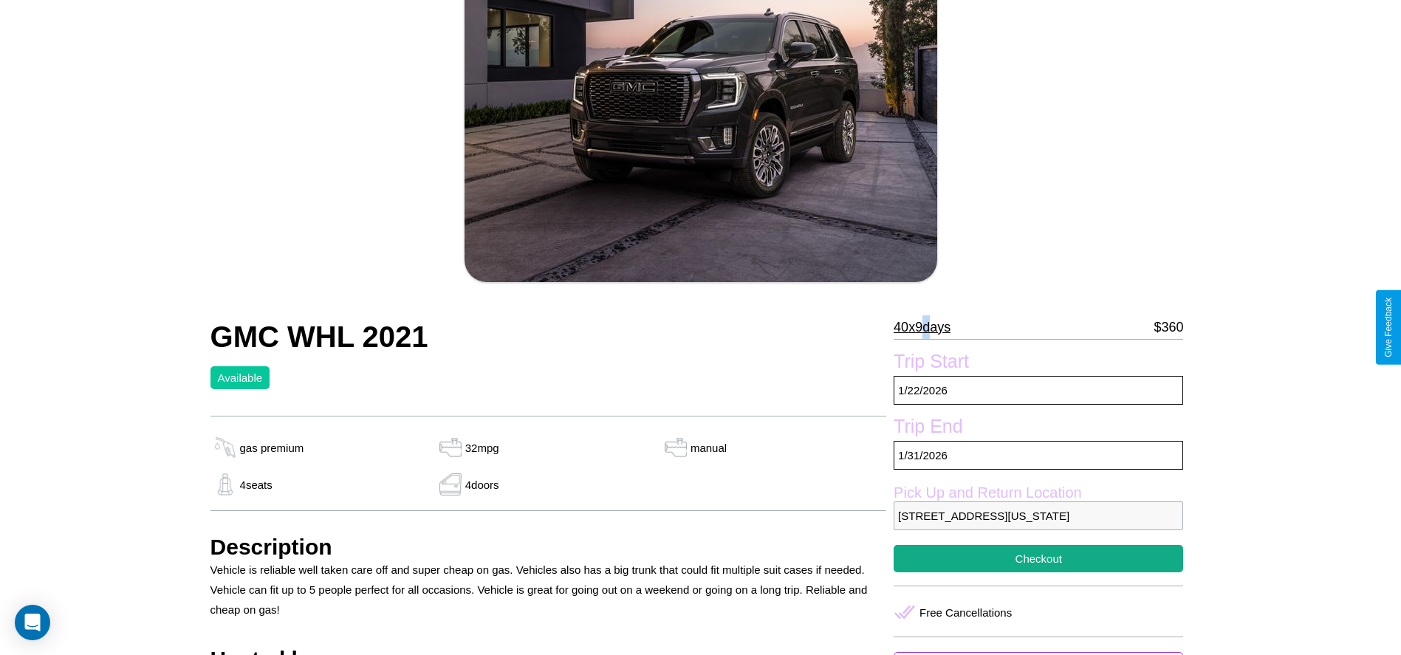
click at [928, 327] on p "40 x 9 days" at bounding box center [922, 327] width 57 height 24
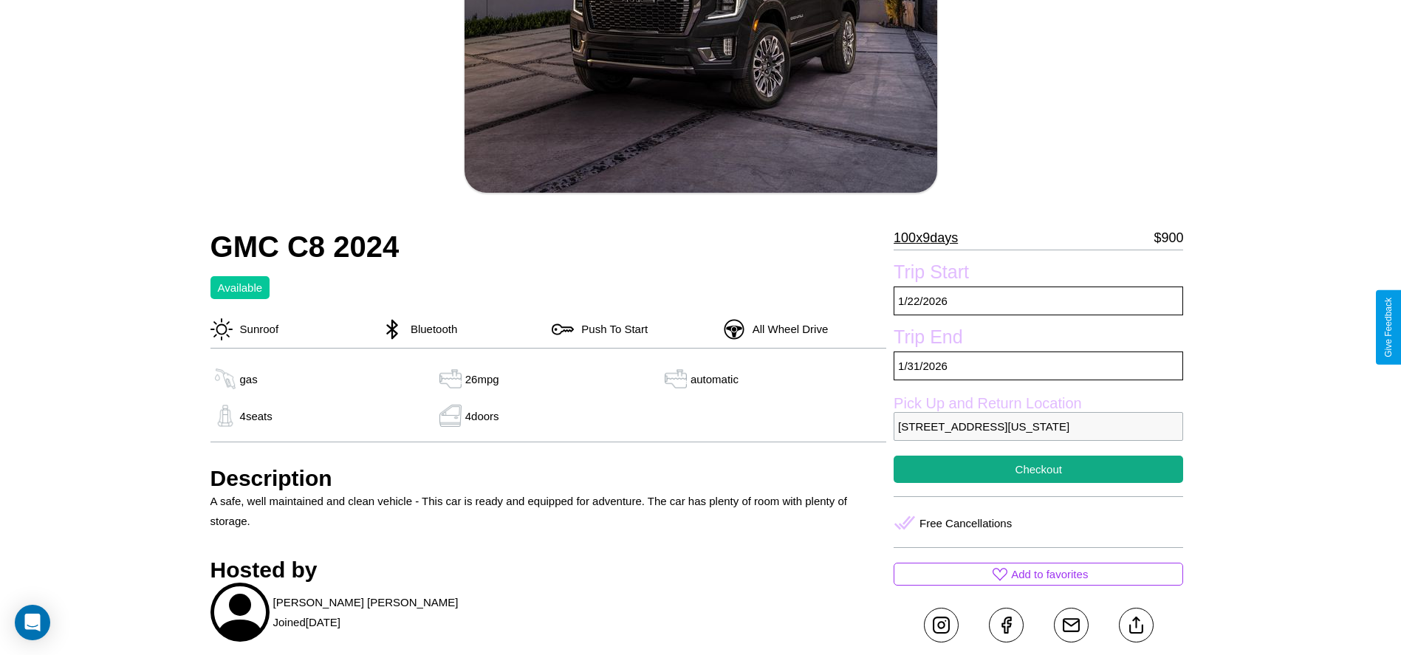
scroll to position [402, 0]
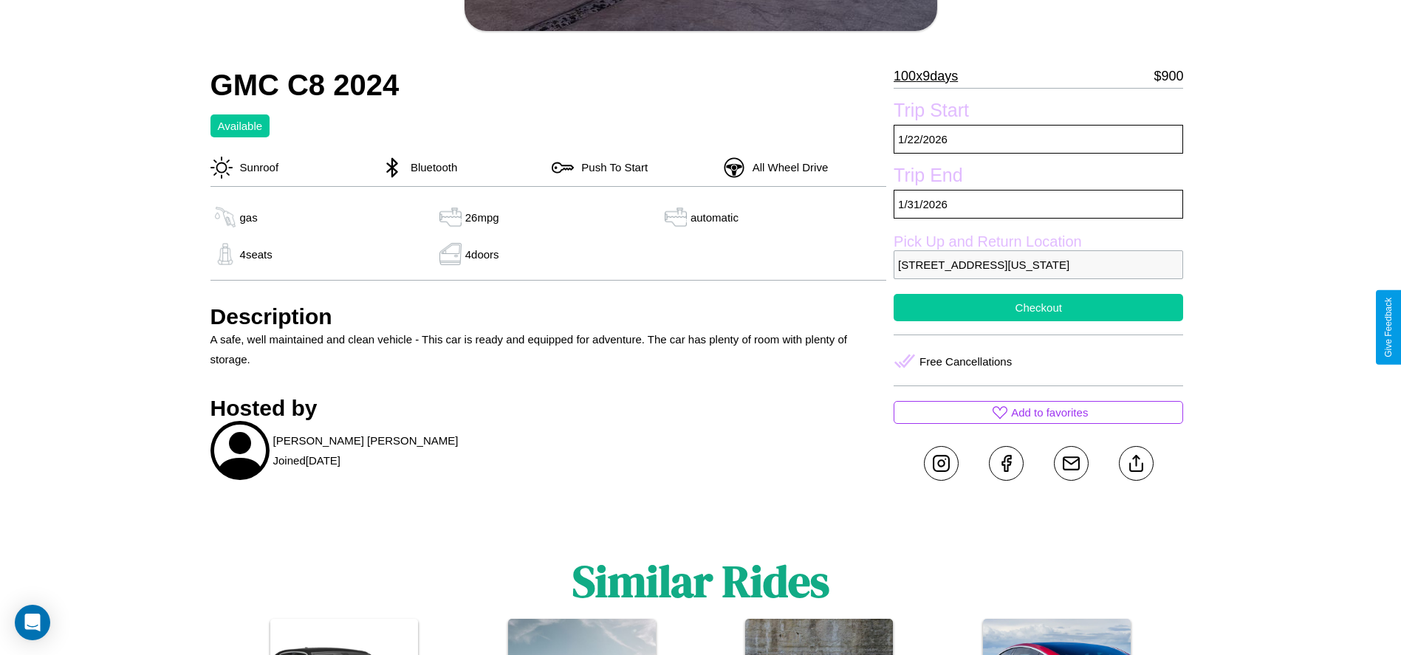
click at [1038, 321] on button "Checkout" at bounding box center [1039, 307] width 290 height 27
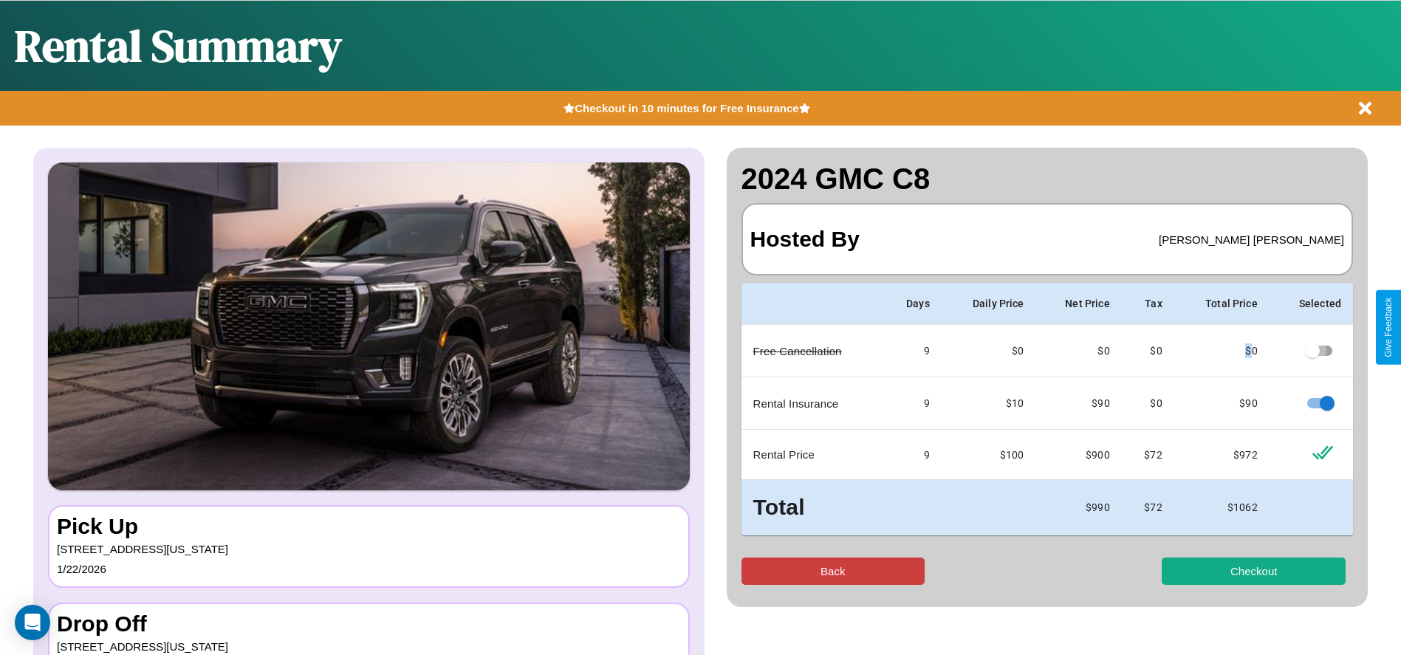
click at [832, 571] on button "Back" at bounding box center [834, 571] width 184 height 27
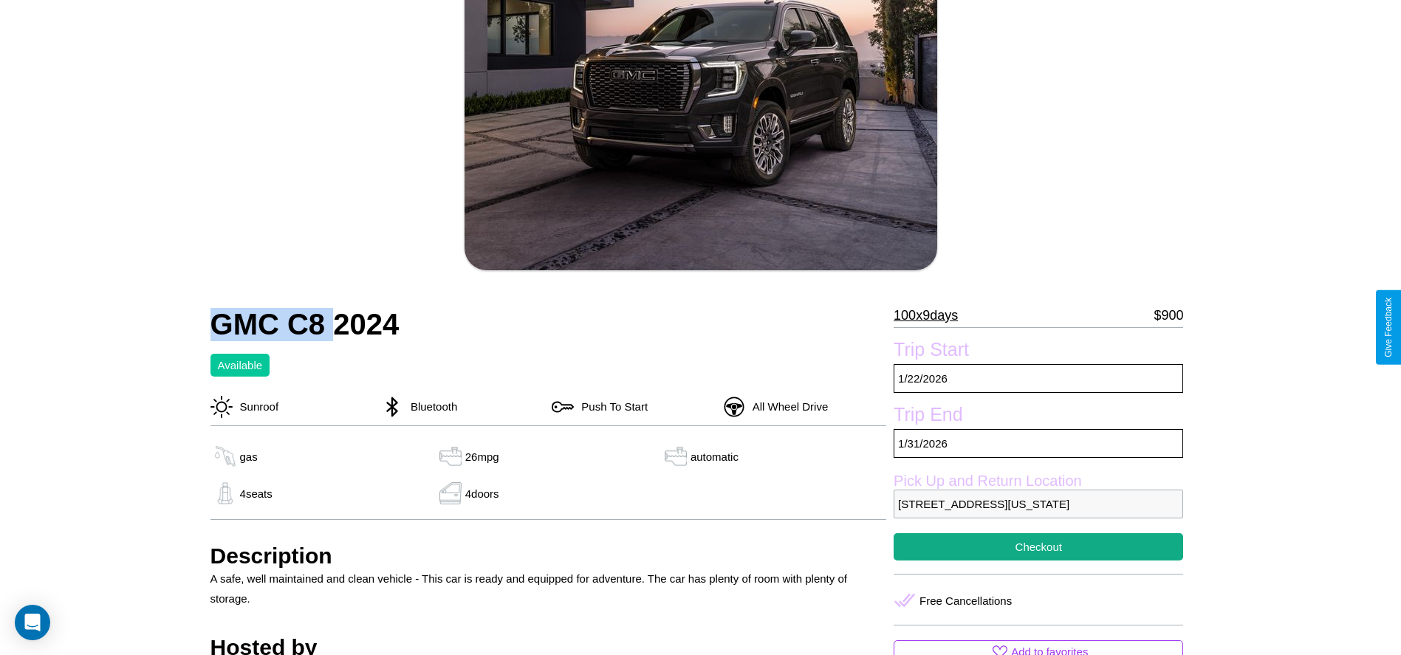
scroll to position [151, 0]
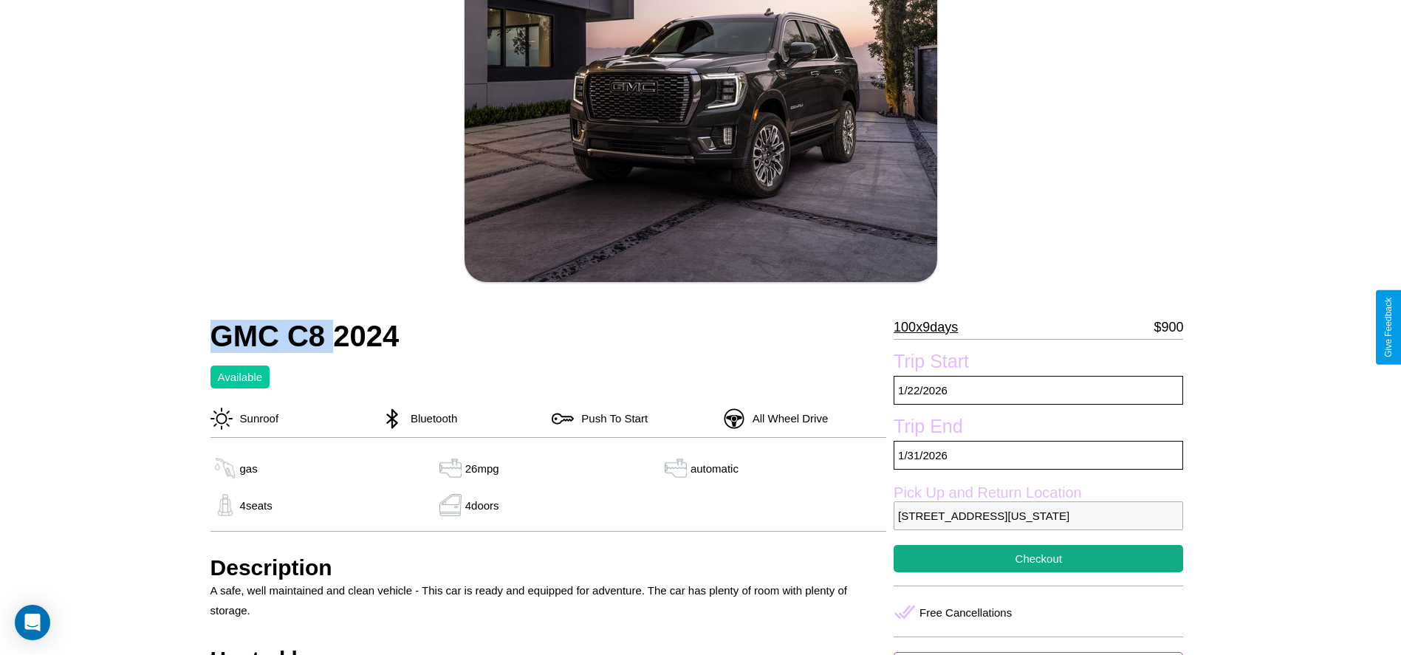
click at [931, 327] on p "100 x 9 days" at bounding box center [926, 327] width 64 height 24
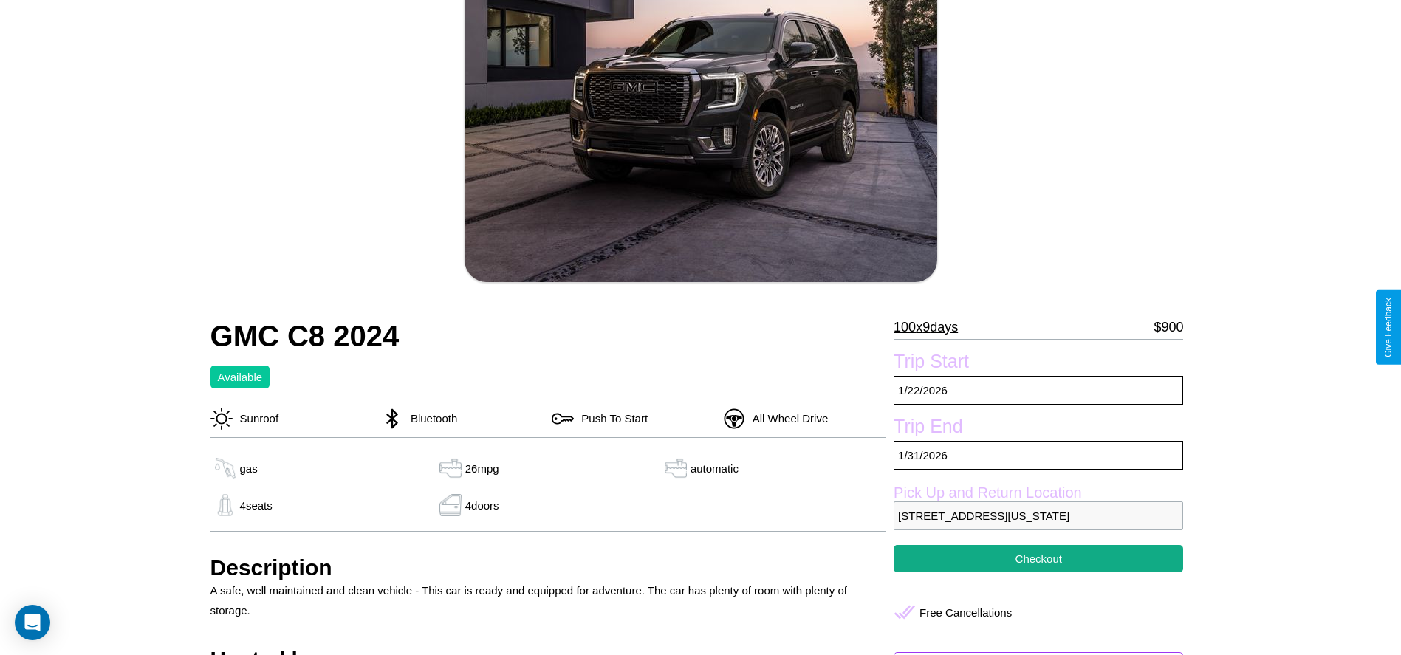
click at [931, 327] on p "100 x 9 days" at bounding box center [926, 327] width 64 height 24
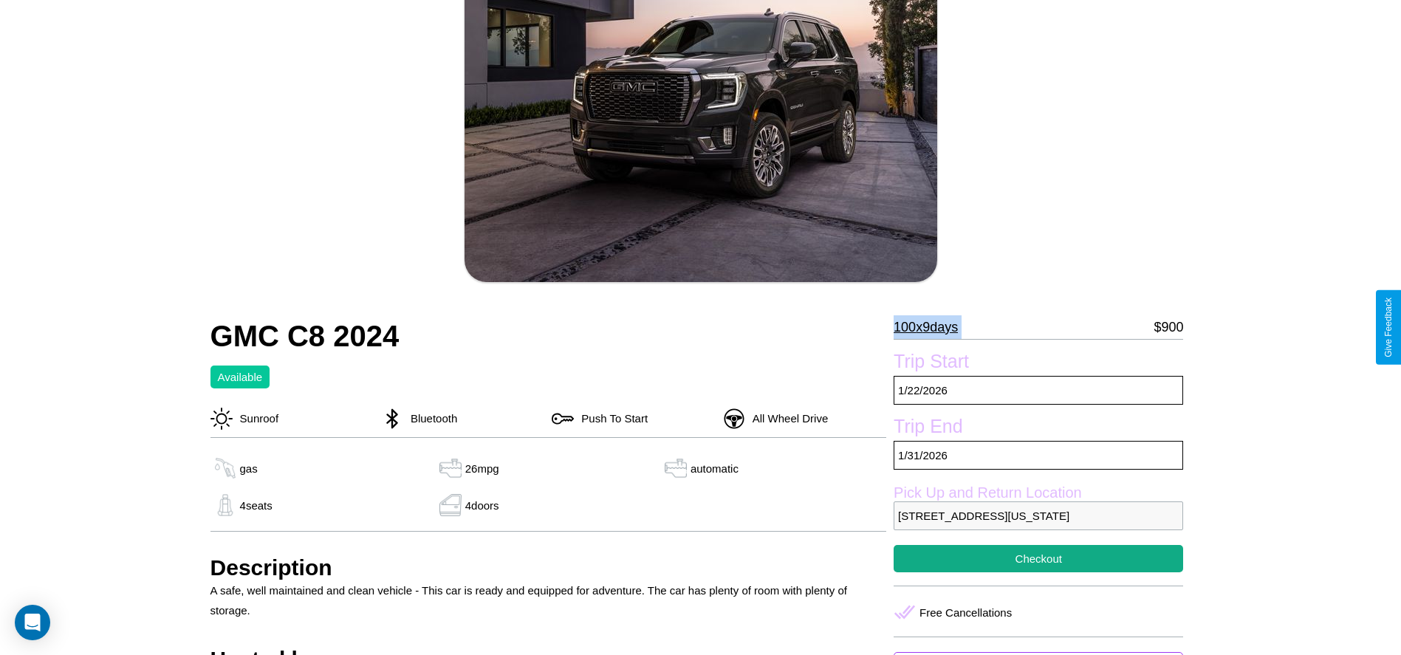
click at [931, 327] on p "100 x 9 days" at bounding box center [926, 327] width 64 height 24
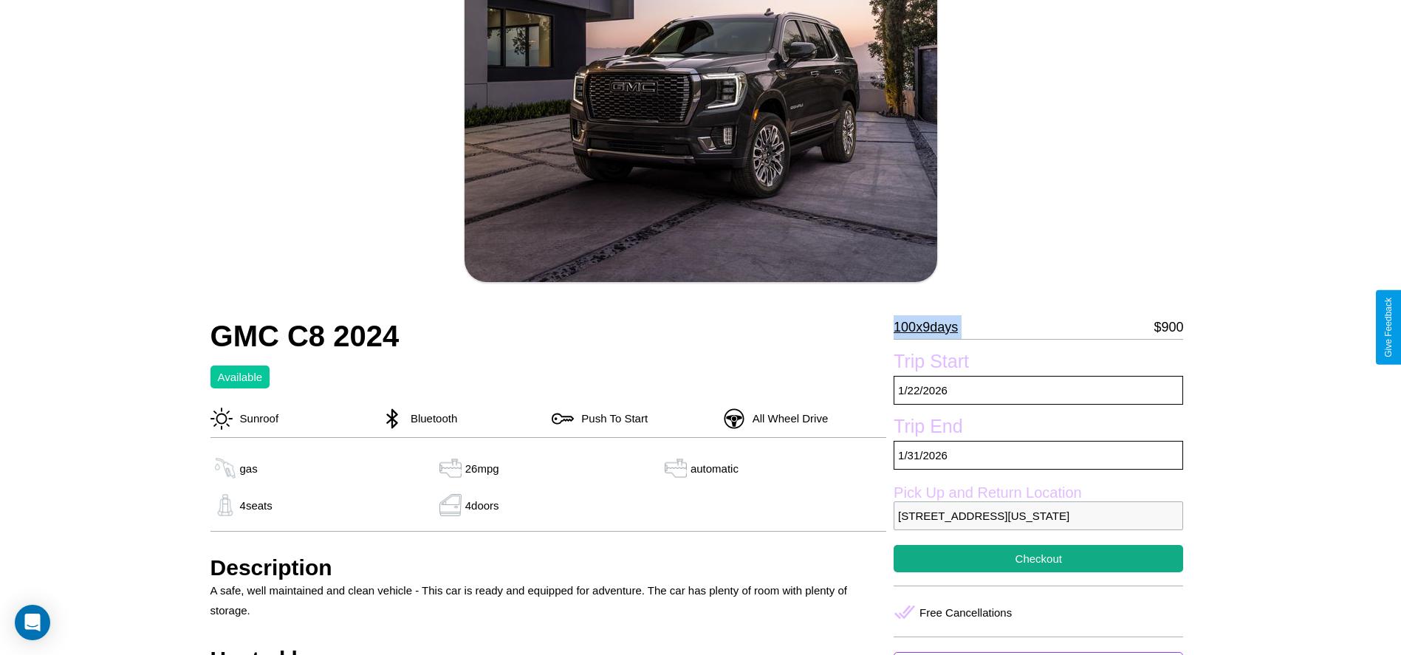
click at [931, 327] on p "100 x 9 days" at bounding box center [926, 327] width 64 height 24
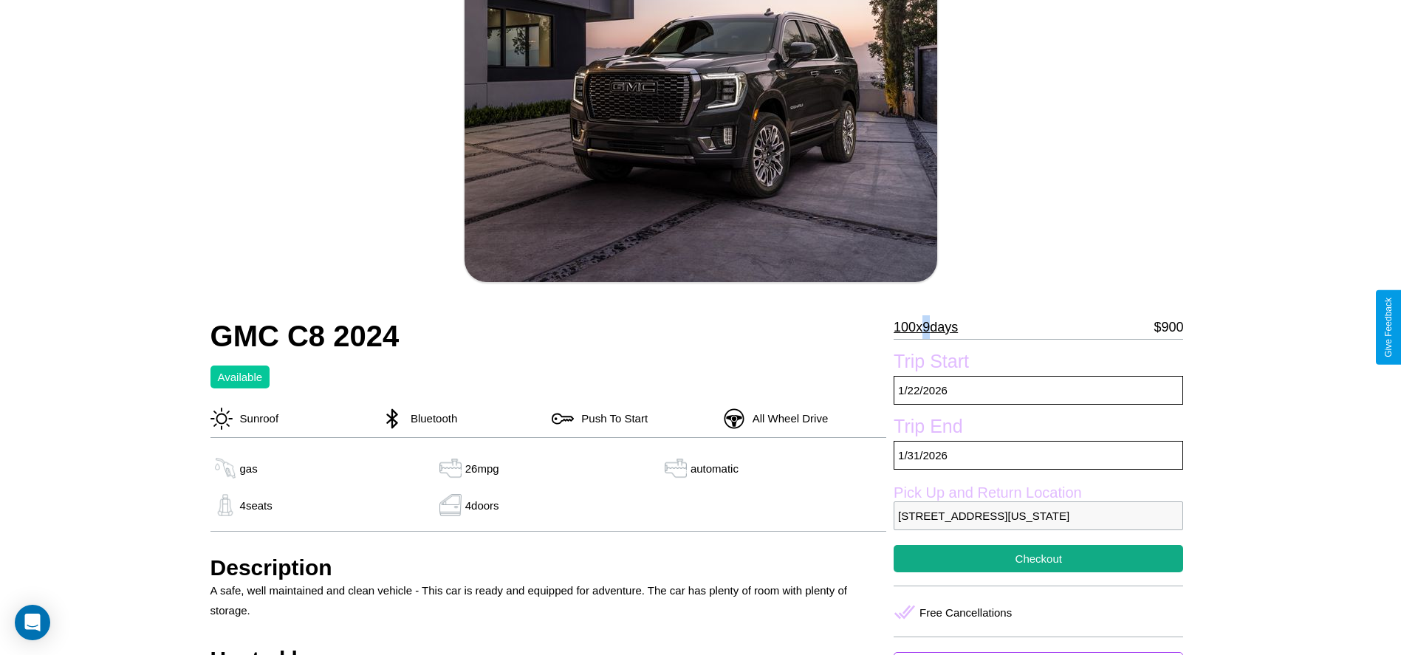
click at [931, 327] on p "100 x 9 days" at bounding box center [926, 327] width 64 height 24
